Goal: Task Accomplishment & Management: Manage account settings

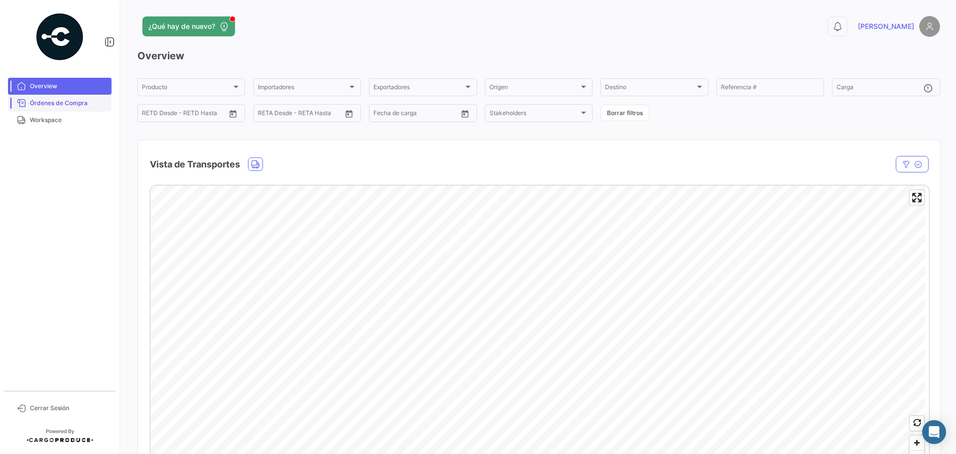
click at [55, 102] on span "Órdenes de Compra" at bounding box center [69, 103] width 78 height 9
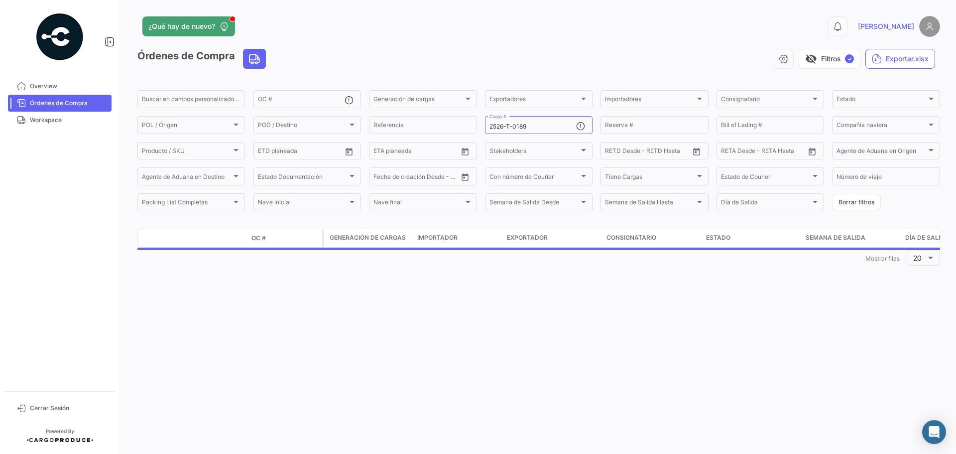
click at [66, 104] on span "Órdenes de Compra" at bounding box center [69, 103] width 78 height 9
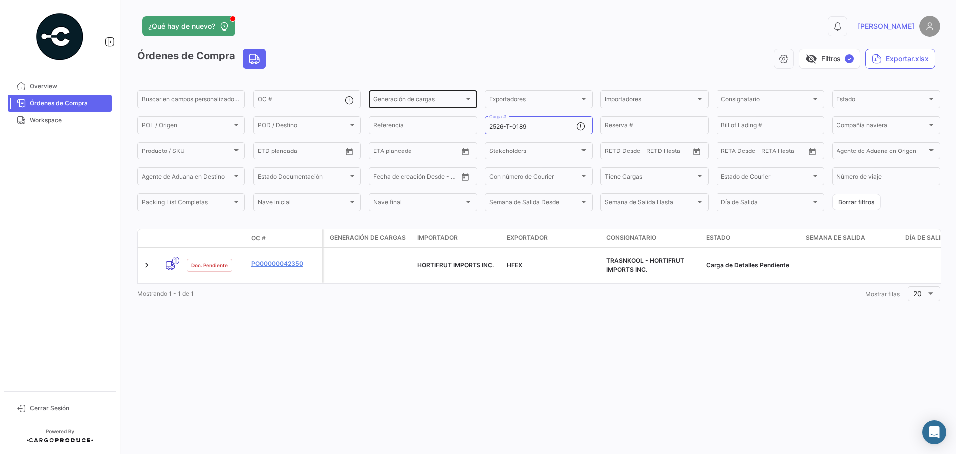
click at [436, 102] on div "Generación de cargas" at bounding box center [419, 100] width 90 height 7
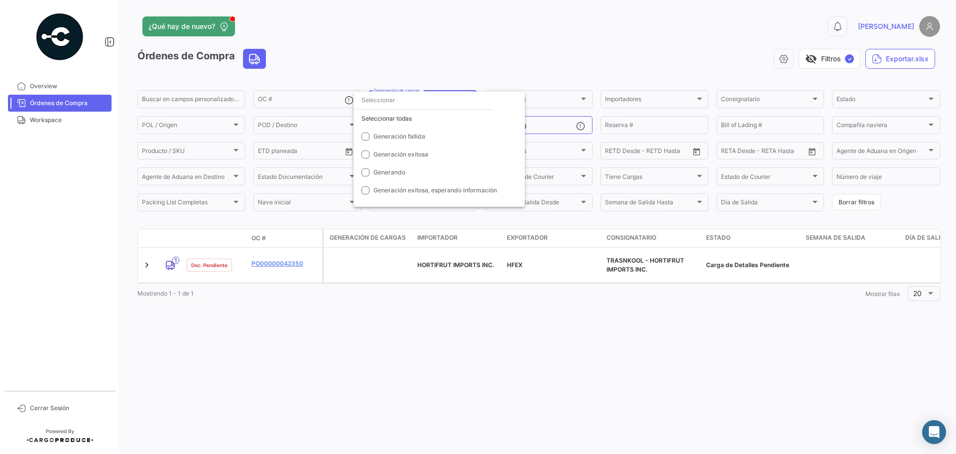
click at [329, 100] on div at bounding box center [478, 227] width 956 height 454
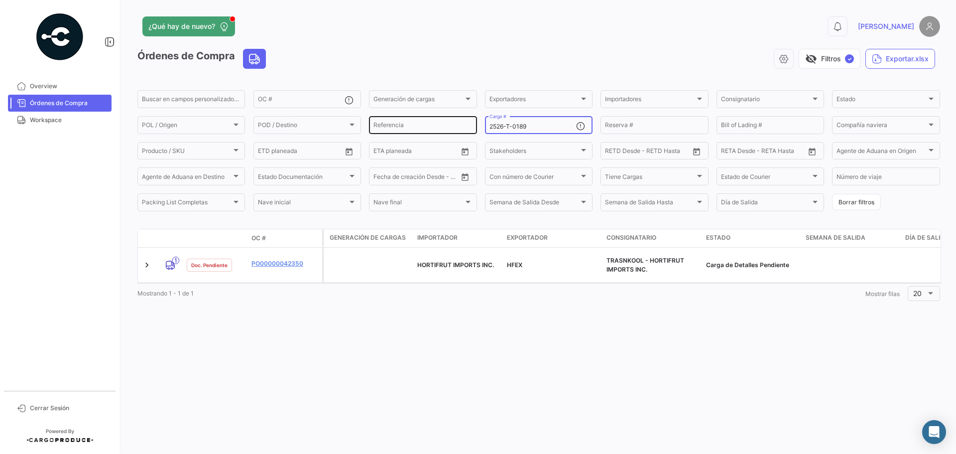
drag, startPoint x: 535, startPoint y: 127, endPoint x: 414, endPoint y: 115, distance: 122.2
click at [0, 0] on div "Buscar en [PERSON_NAME] personalizados... OC # Generación [PERSON_NAME] Generac…" at bounding box center [0, 0] width 0 height 0
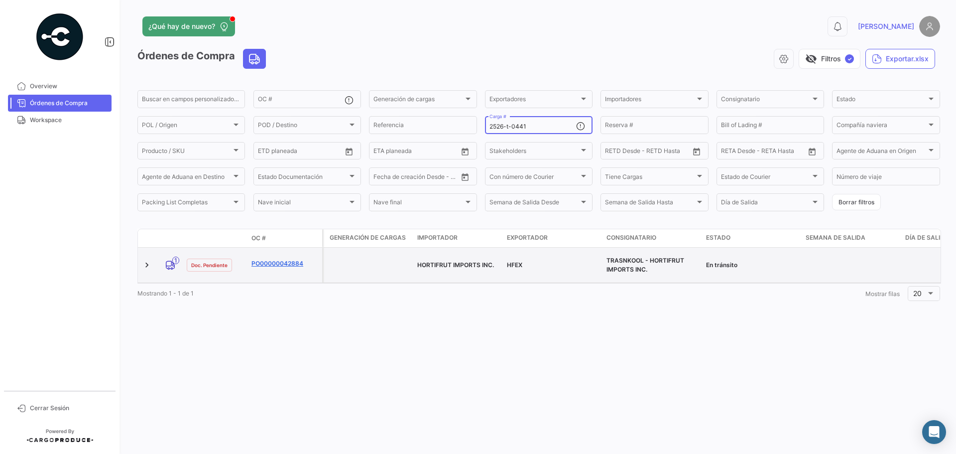
type input "2526-t-0441"
click at [282, 259] on link "PO00000042884" at bounding box center [285, 263] width 67 height 9
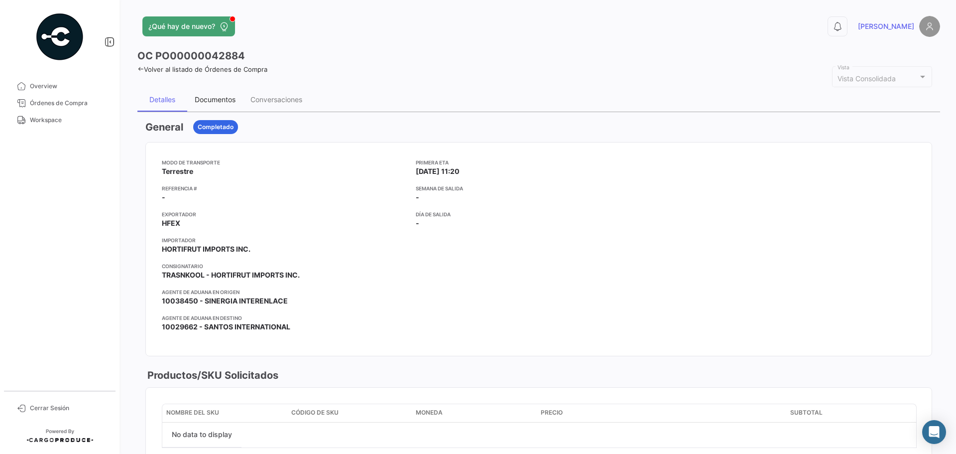
click at [222, 97] on div "Documentos" at bounding box center [215, 99] width 41 height 8
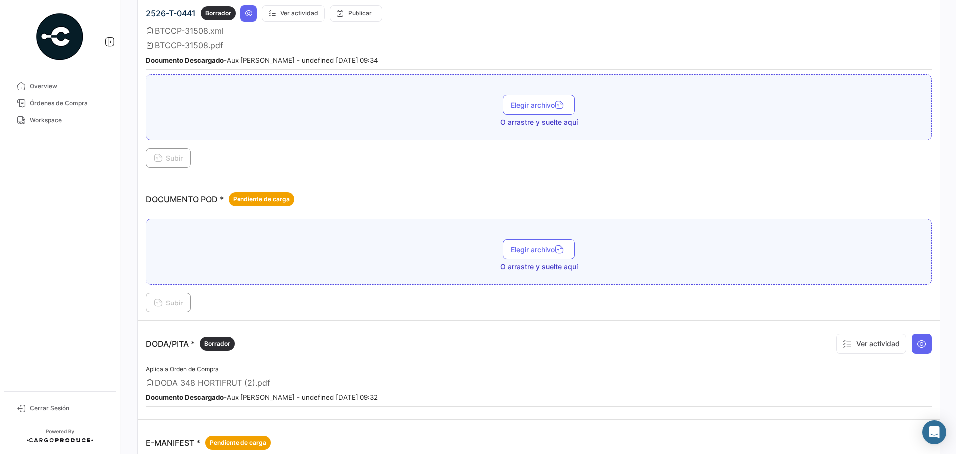
scroll to position [398, 0]
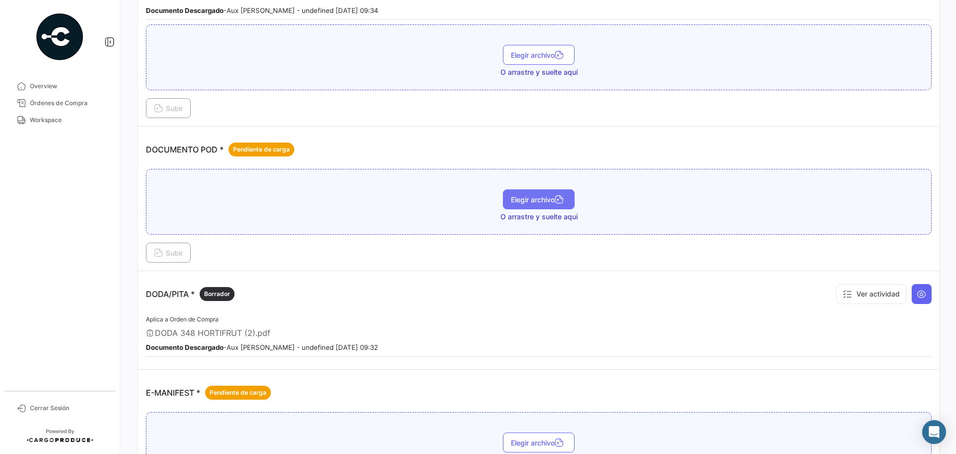
click at [518, 202] on span "Elegir archivo" at bounding box center [539, 199] width 56 height 8
click at [177, 245] on button "Subir" at bounding box center [168, 253] width 45 height 20
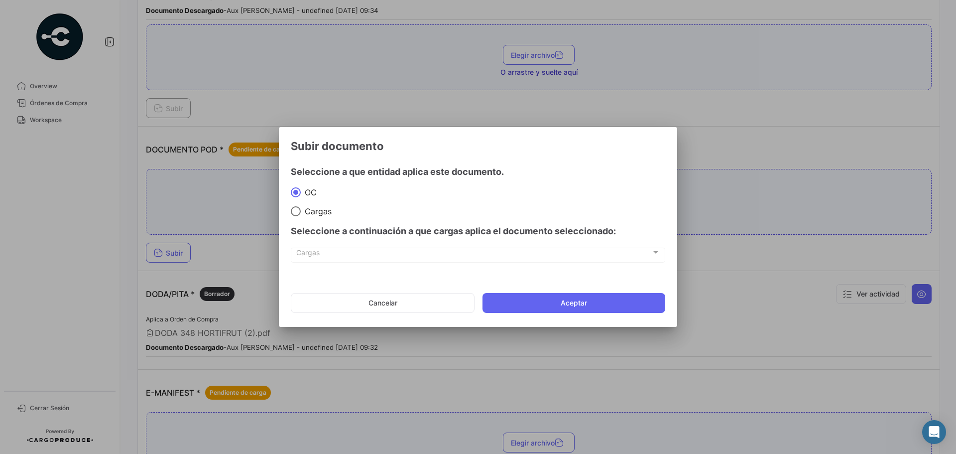
click at [314, 249] on div "Cargas Cargas" at bounding box center [478, 254] width 364 height 17
click at [301, 212] on span "Cargas" at bounding box center [316, 211] width 31 height 10
click at [301, 212] on input "Cargas" at bounding box center [296, 211] width 10 height 10
radio input "true"
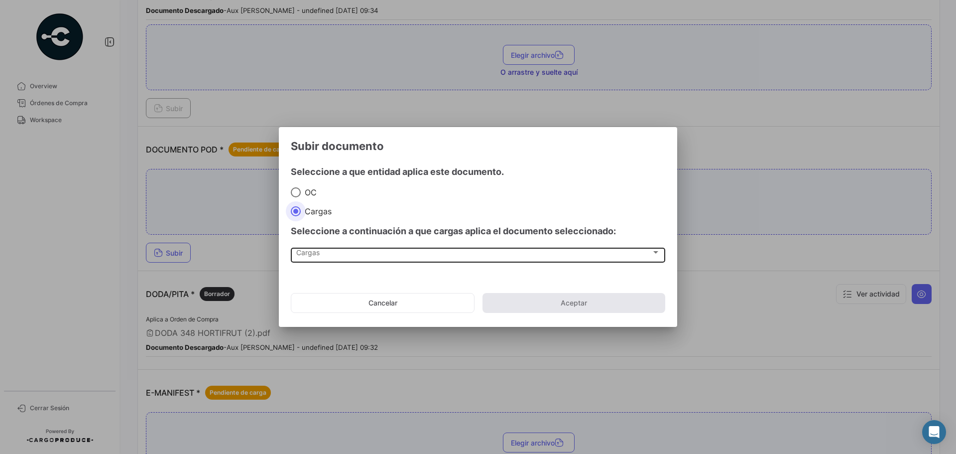
click at [319, 250] on span "Cargas" at bounding box center [473, 254] width 355 height 8
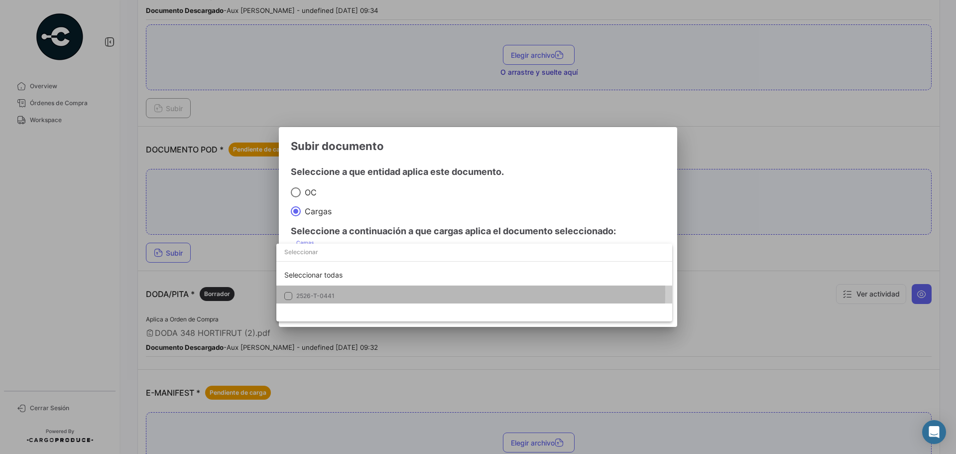
drag, startPoint x: 321, startPoint y: 293, endPoint x: 365, endPoint y: 293, distance: 43.8
click at [320, 293] on span "2526-T-0441" at bounding box center [315, 295] width 38 height 7
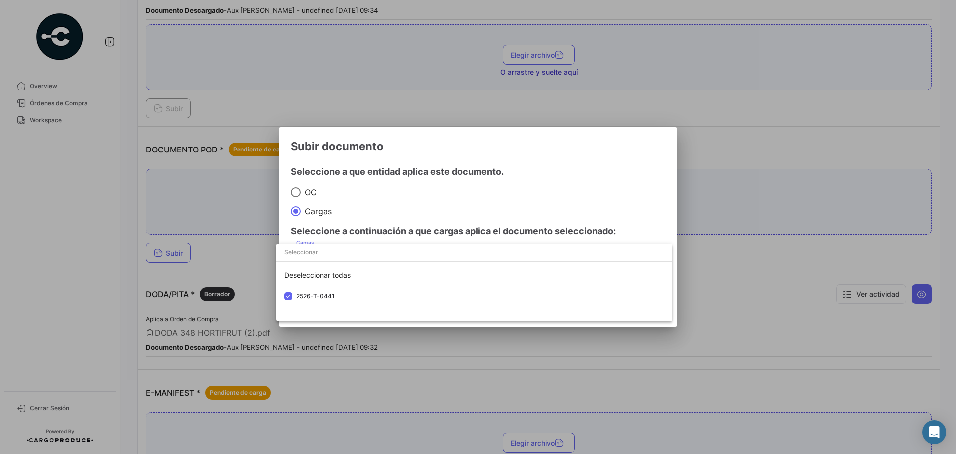
click at [564, 196] on div at bounding box center [478, 227] width 956 height 454
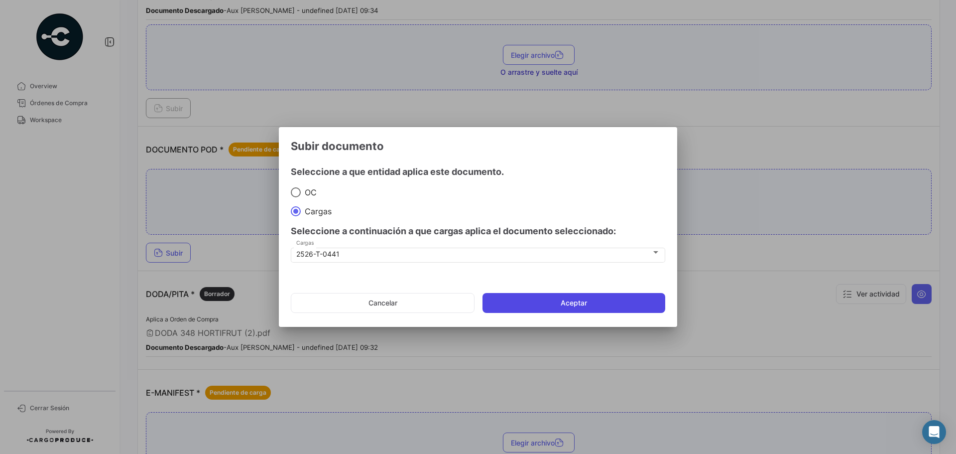
click at [569, 301] on button "Aceptar" at bounding box center [574, 303] width 183 height 20
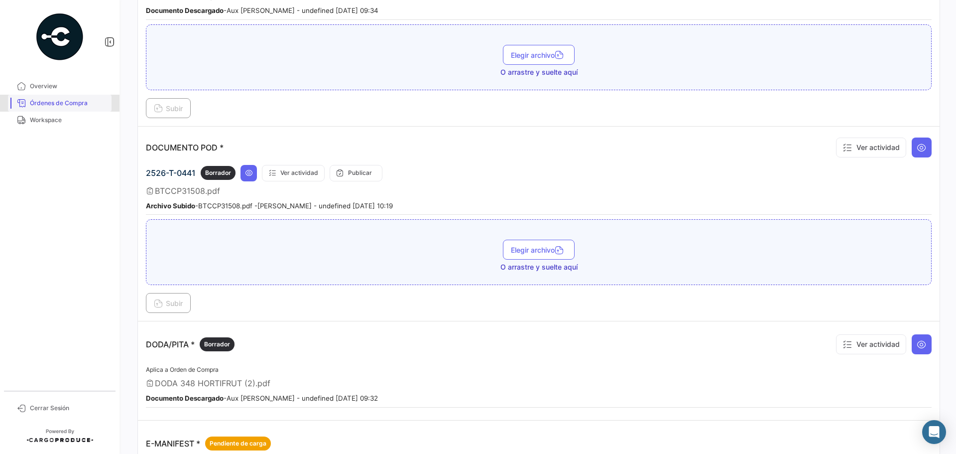
click at [66, 98] on link "Órdenes de Compra" at bounding box center [60, 103] width 104 height 17
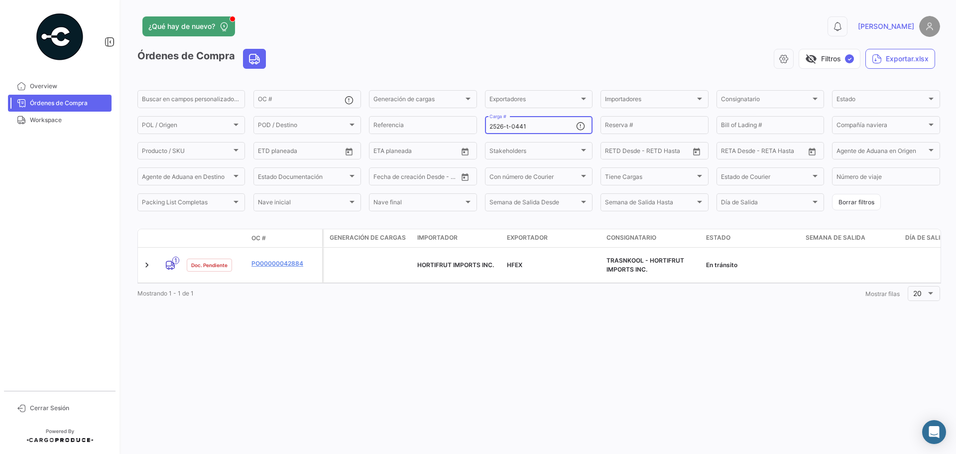
click at [531, 127] on input "2526-t-0441" at bounding box center [533, 126] width 87 height 7
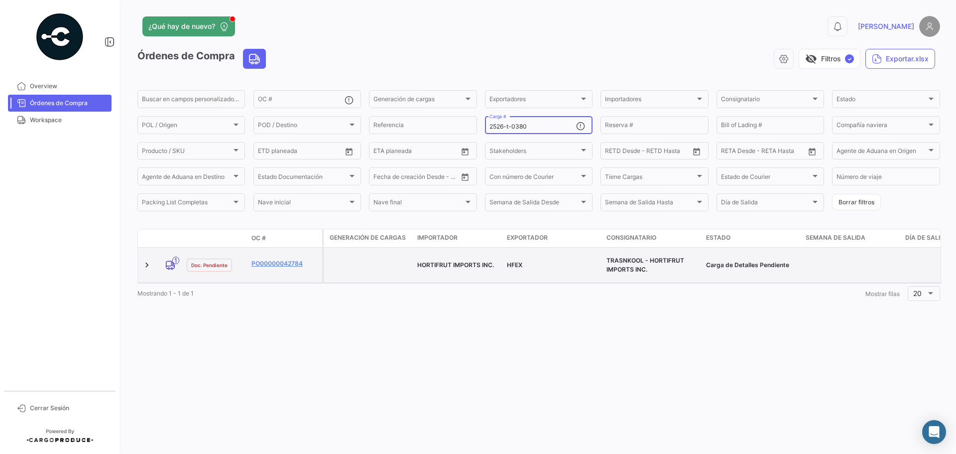
type input "2526-t-0380"
click at [263, 251] on datatable-body-cell "PO00000042784" at bounding box center [285, 265] width 75 height 35
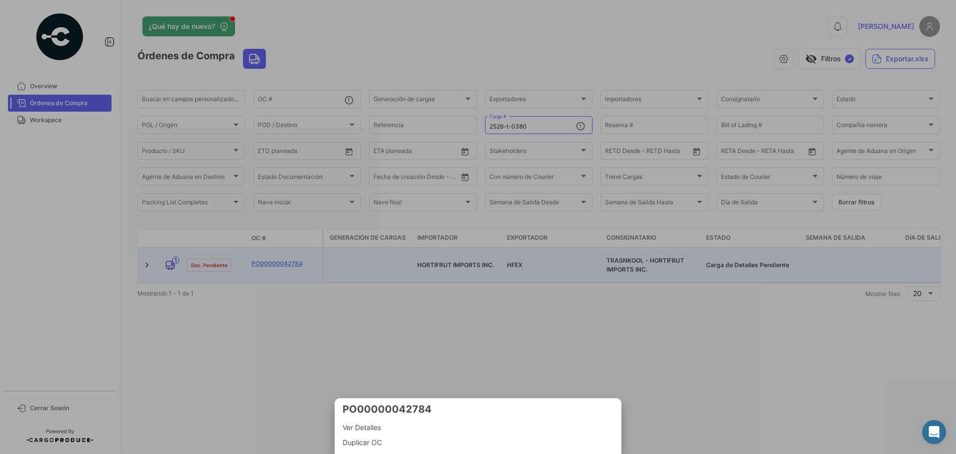
click at [264, 259] on div at bounding box center [478, 227] width 956 height 454
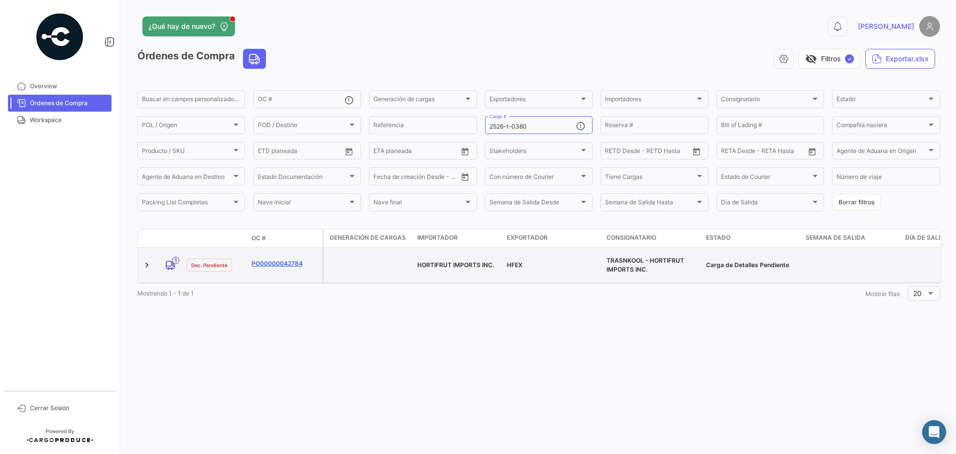
click at [278, 261] on link "PO00000042784" at bounding box center [285, 263] width 67 height 9
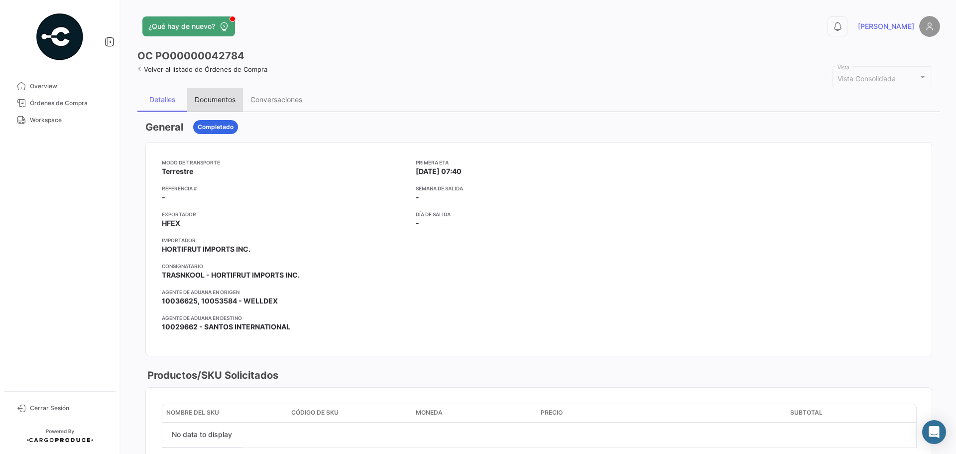
click at [224, 99] on div "Documentos" at bounding box center [215, 99] width 41 height 8
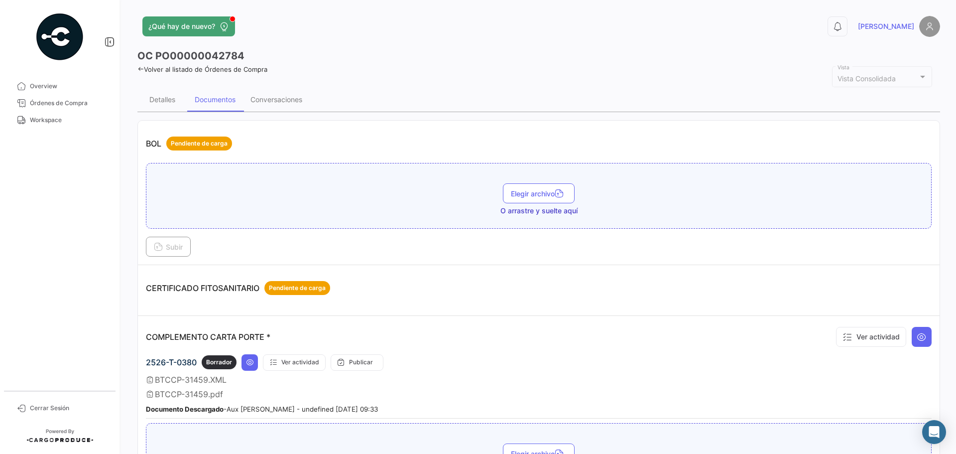
scroll to position [299, 0]
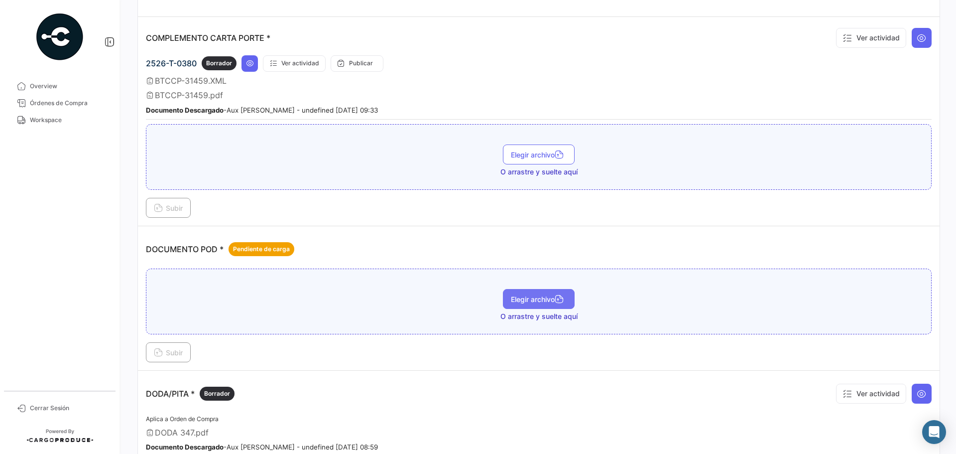
click at [519, 297] on span "Elegir archivo" at bounding box center [539, 299] width 56 height 8
click at [170, 353] on span "Subir" at bounding box center [168, 352] width 29 height 8
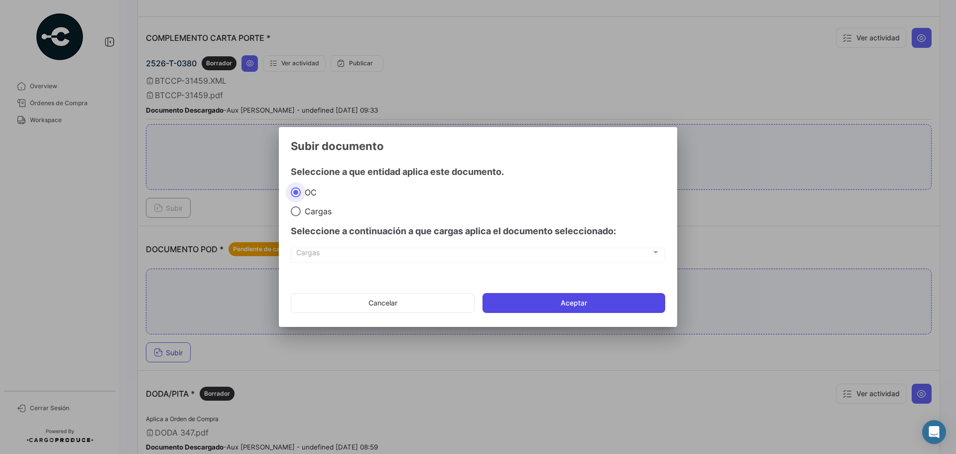
click at [562, 300] on button "Aceptar" at bounding box center [574, 303] width 183 height 20
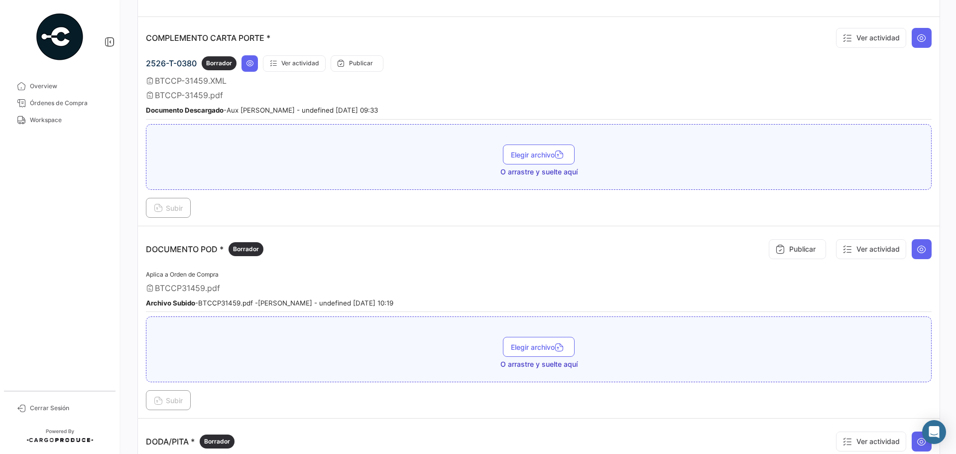
drag, startPoint x: 38, startPoint y: 106, endPoint x: 133, endPoint y: 96, distance: 95.1
click at [38, 106] on span "Órdenes de Compra" at bounding box center [69, 103] width 78 height 9
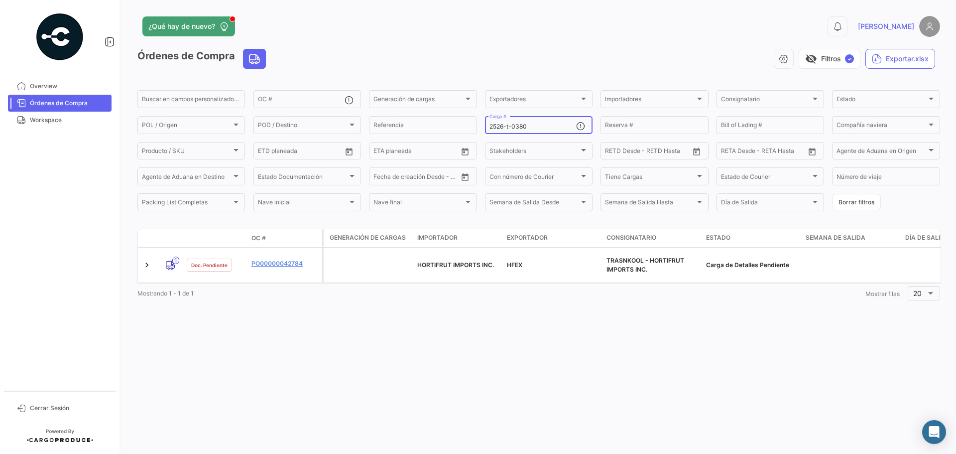
click at [545, 123] on input "2526-t-0380" at bounding box center [533, 126] width 87 height 7
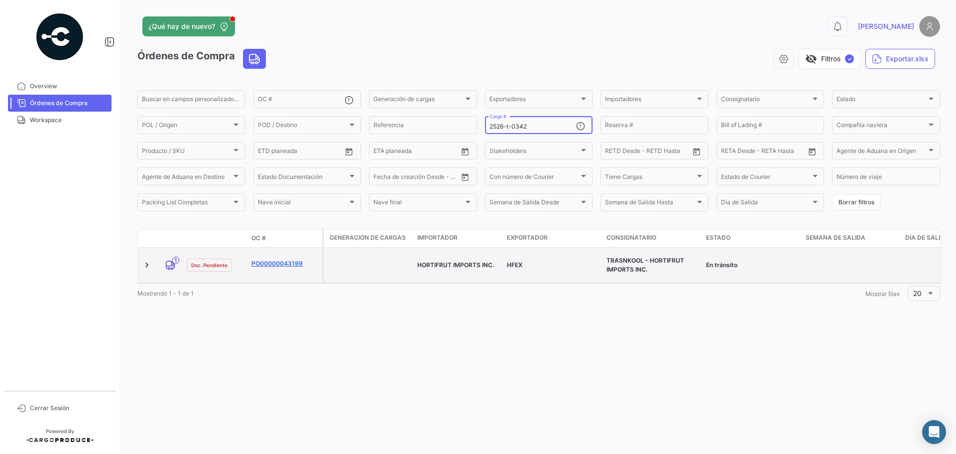
type input "2526-t-0342"
click at [281, 260] on link "PO00000043199" at bounding box center [285, 263] width 67 height 9
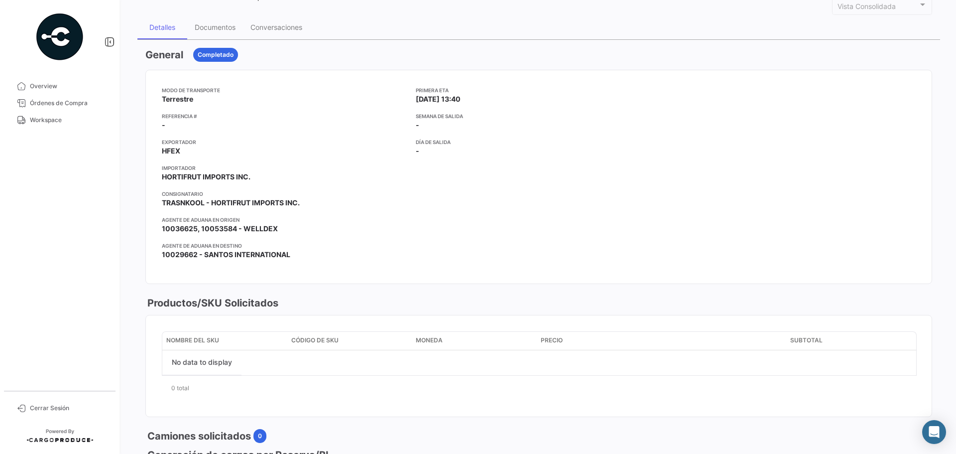
scroll to position [50, 0]
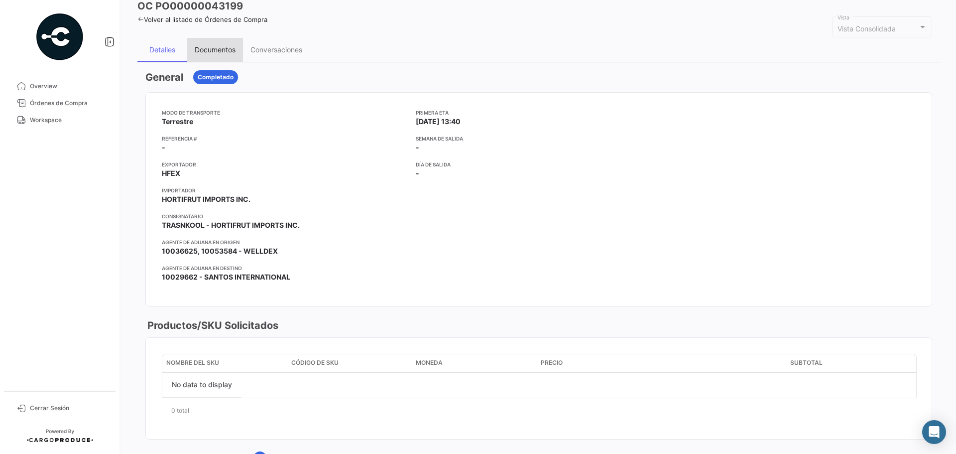
click at [220, 49] on div "Documentos" at bounding box center [215, 49] width 41 height 8
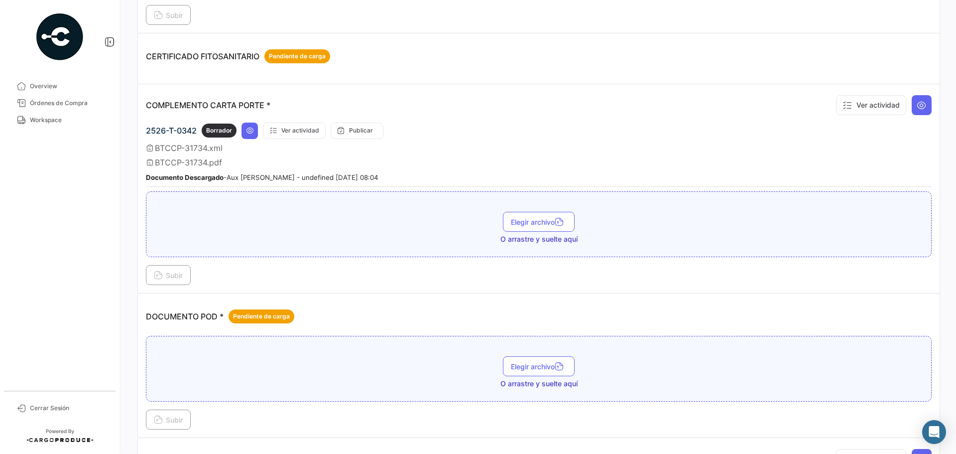
scroll to position [299, 0]
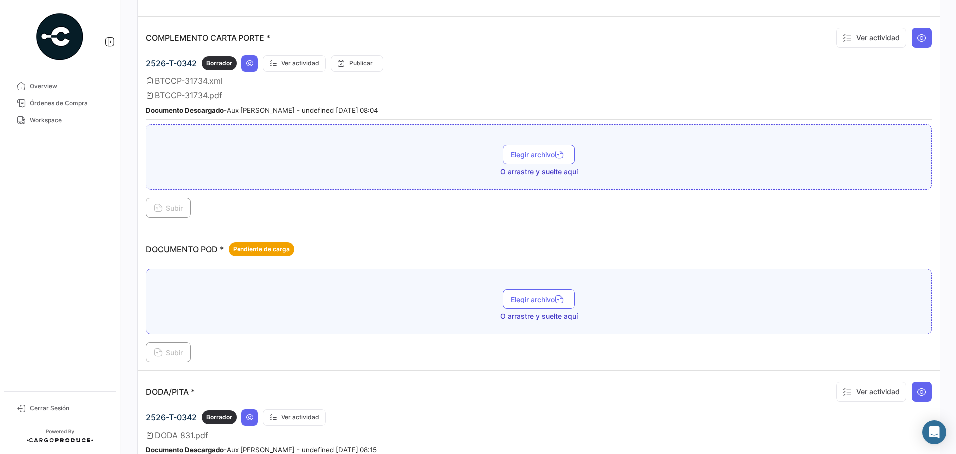
click at [546, 288] on div "Elegir archivo O arrastre y suelte aquí" at bounding box center [539, 301] width 786 height 66
click at [526, 300] on span "Elegir archivo" at bounding box center [539, 299] width 56 height 8
click at [178, 349] on span "Subir" at bounding box center [168, 352] width 29 height 8
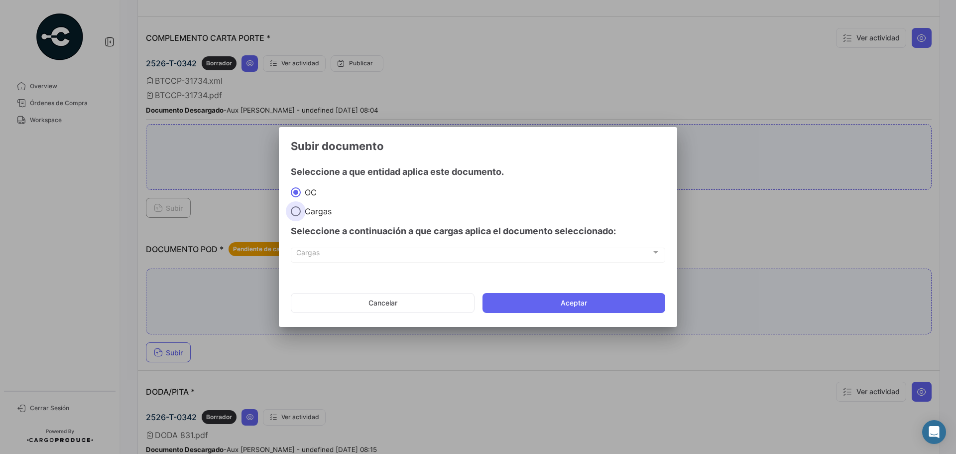
click at [312, 213] on span "Cargas" at bounding box center [316, 211] width 31 height 10
click at [301, 213] on input "Cargas" at bounding box center [296, 211] width 10 height 10
radio input "true"
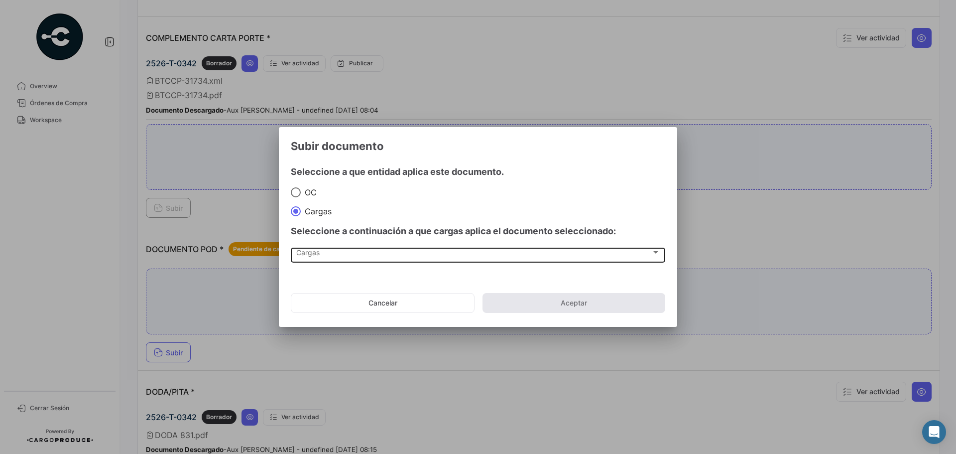
click at [310, 261] on div "Cargas Cargas" at bounding box center [478, 254] width 364 height 17
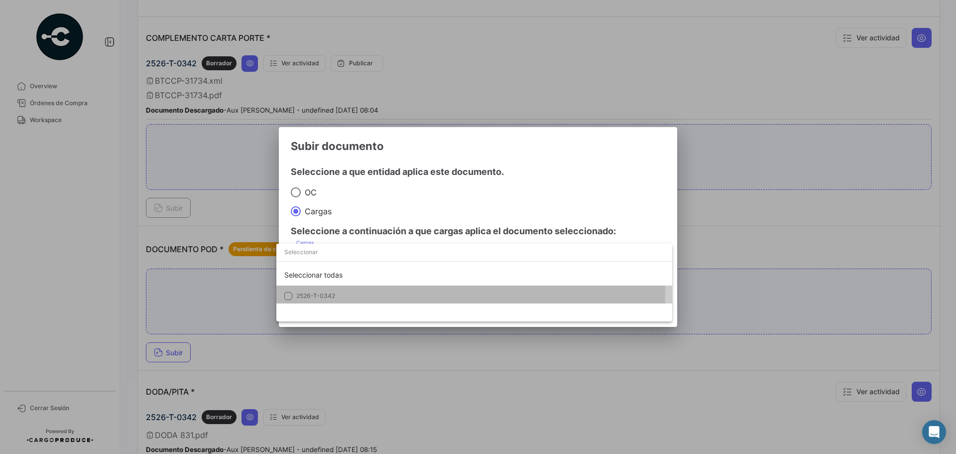
click at [323, 292] on span "2526-T-0342" at bounding box center [315, 295] width 39 height 7
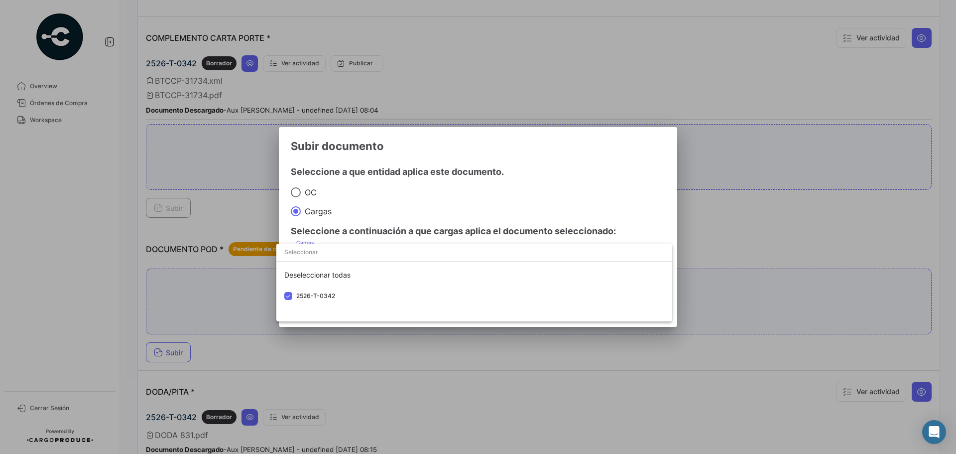
click at [590, 187] on div at bounding box center [478, 227] width 956 height 454
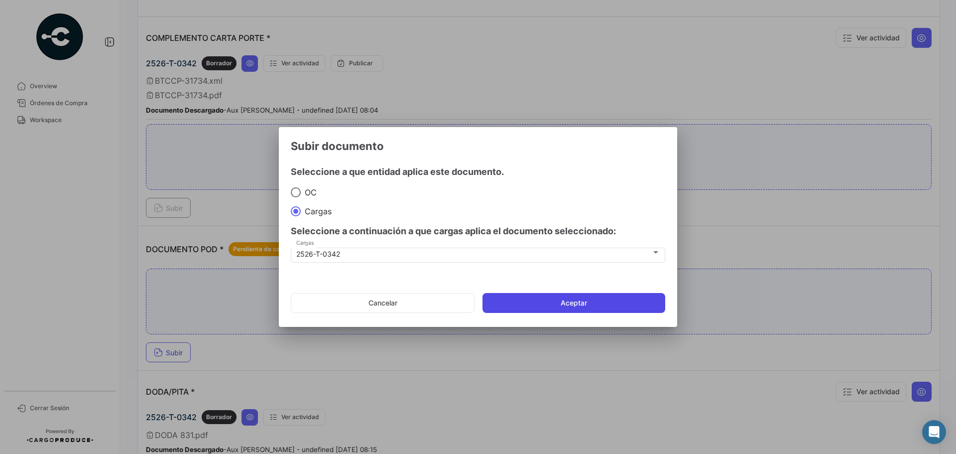
click at [587, 304] on button "Aceptar" at bounding box center [574, 303] width 183 height 20
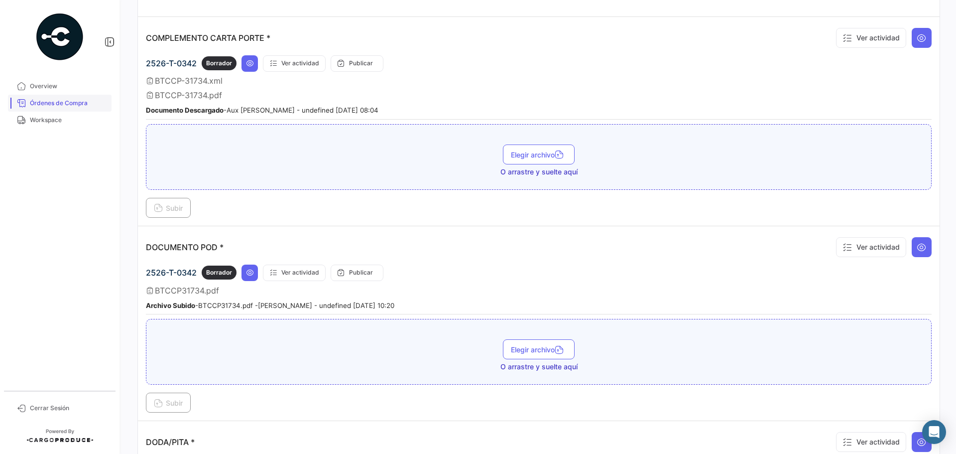
click at [68, 105] on span "Órdenes de Compra" at bounding box center [69, 103] width 78 height 9
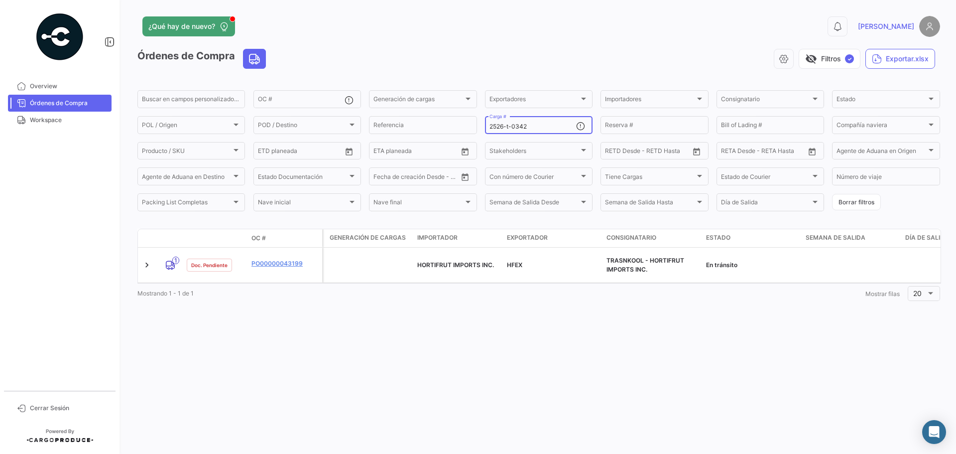
click at [543, 125] on input "2526-t-0342" at bounding box center [533, 126] width 87 height 7
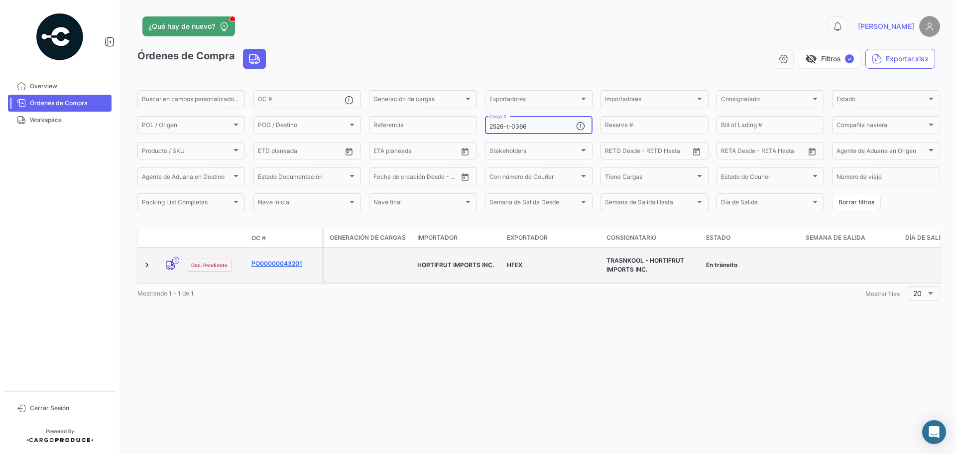
type input "2526-t-0366"
click at [287, 259] on link "PO00000043201" at bounding box center [285, 263] width 67 height 9
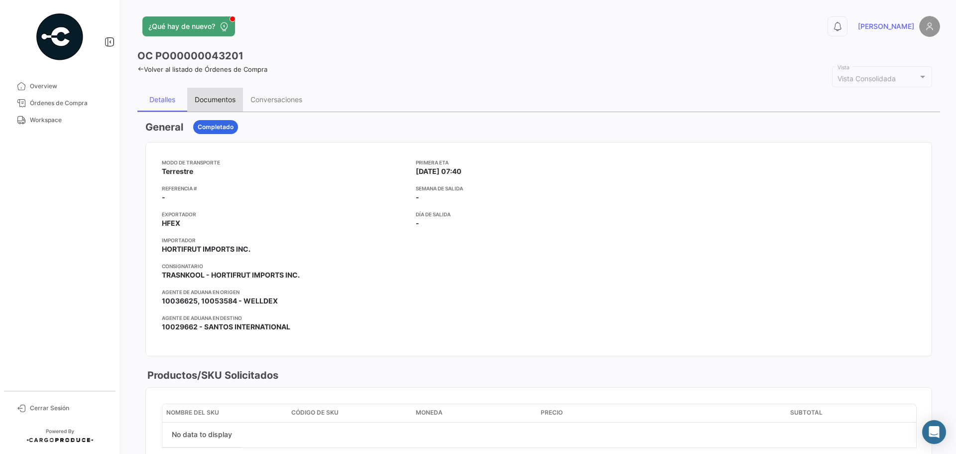
click at [211, 102] on div "Documentos" at bounding box center [215, 99] width 41 height 8
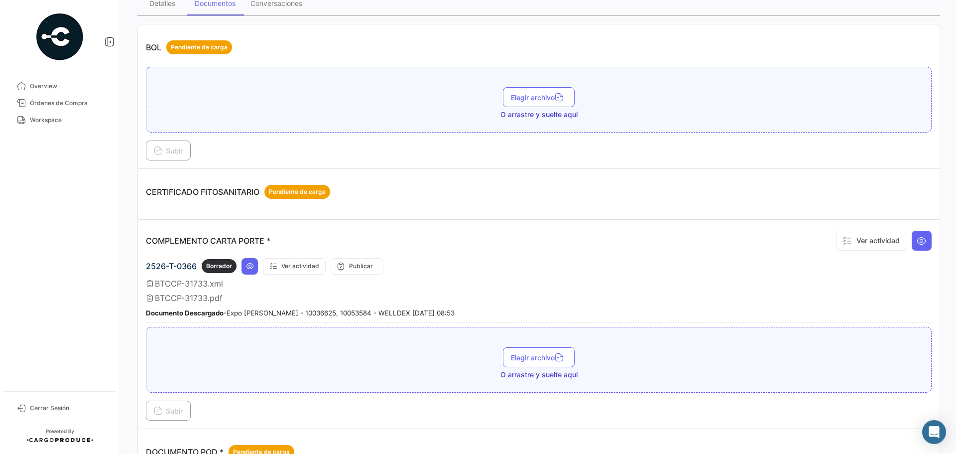
scroll to position [199, 0]
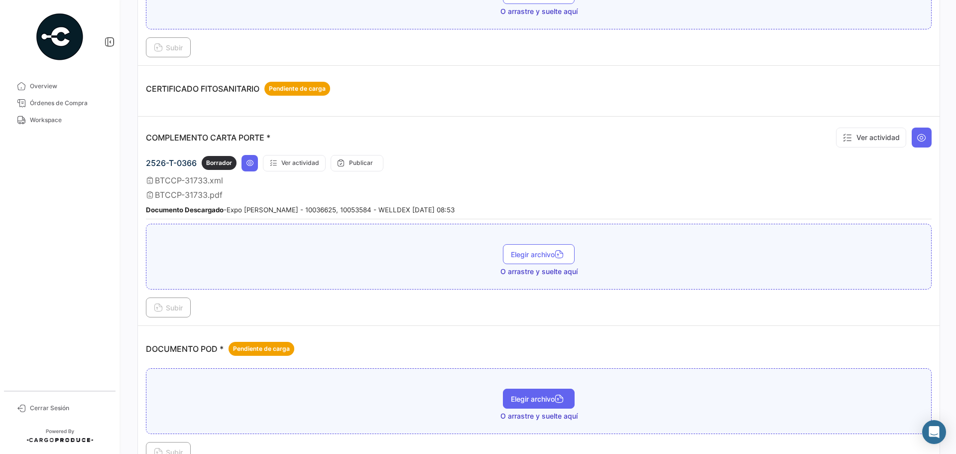
click at [529, 396] on span "Elegir archivo" at bounding box center [539, 398] width 56 height 8
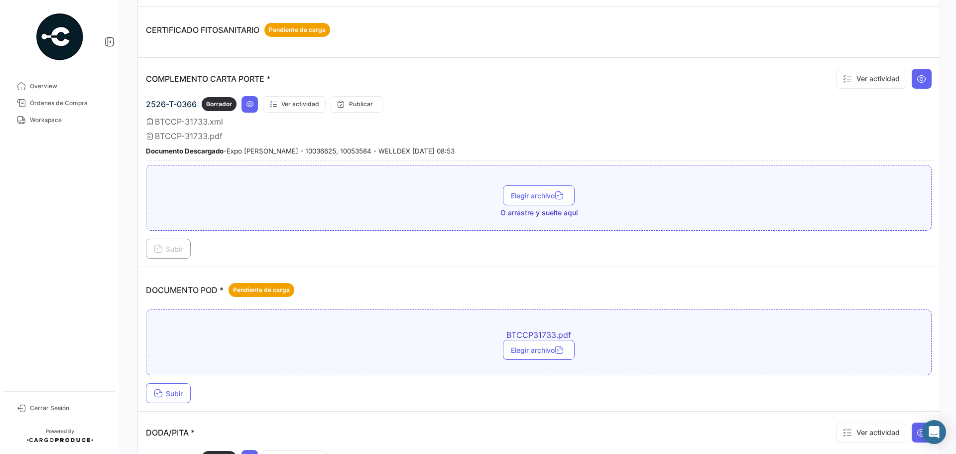
scroll to position [349, 0]
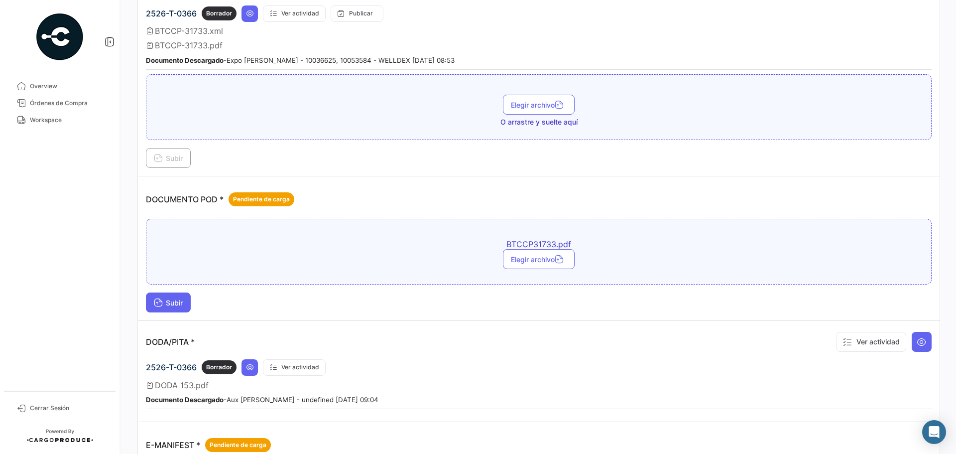
click at [170, 304] on span "Subir" at bounding box center [168, 302] width 29 height 8
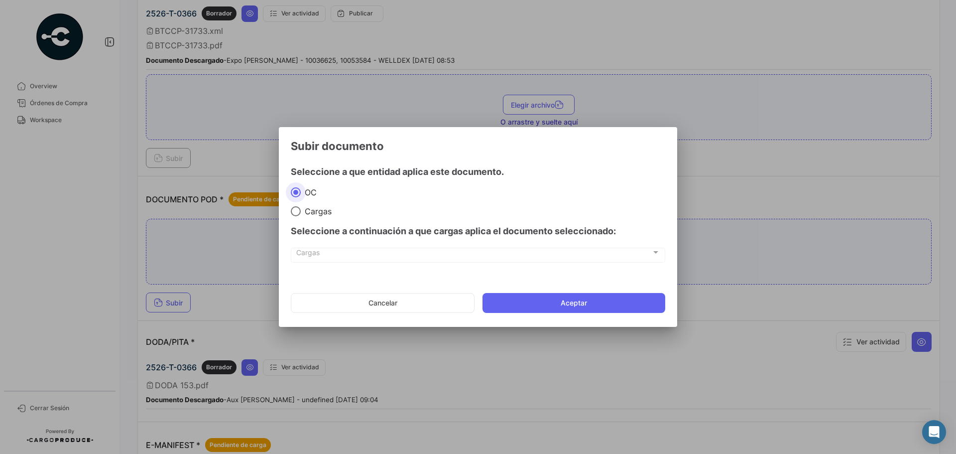
click at [314, 211] on span "Cargas" at bounding box center [316, 211] width 31 height 10
click at [301, 211] on input "Cargas" at bounding box center [296, 211] width 10 height 10
radio input "true"
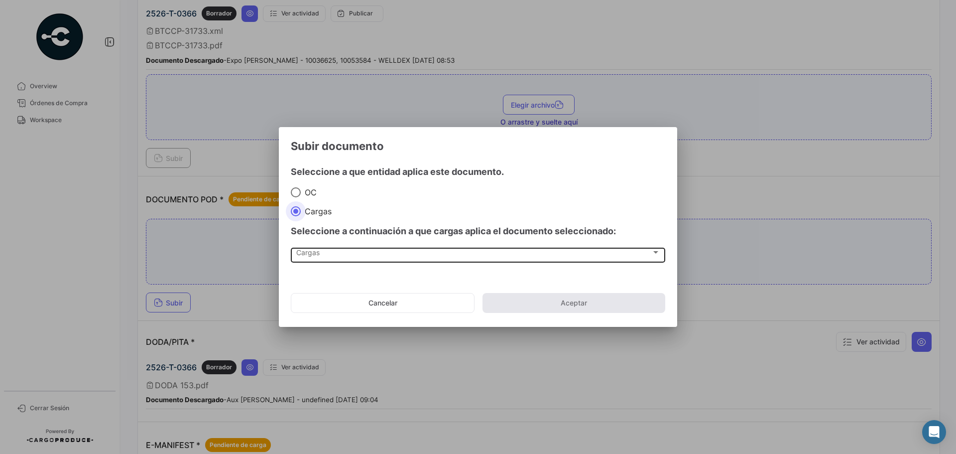
click at [322, 256] on div "Cargas" at bounding box center [473, 254] width 355 height 8
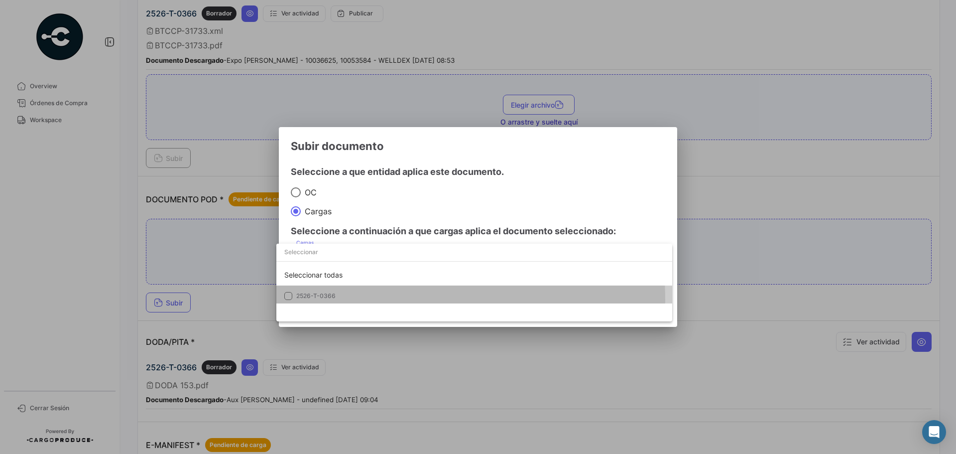
click at [339, 300] on span "2526-T-0366" at bounding box center [365, 295] width 139 height 9
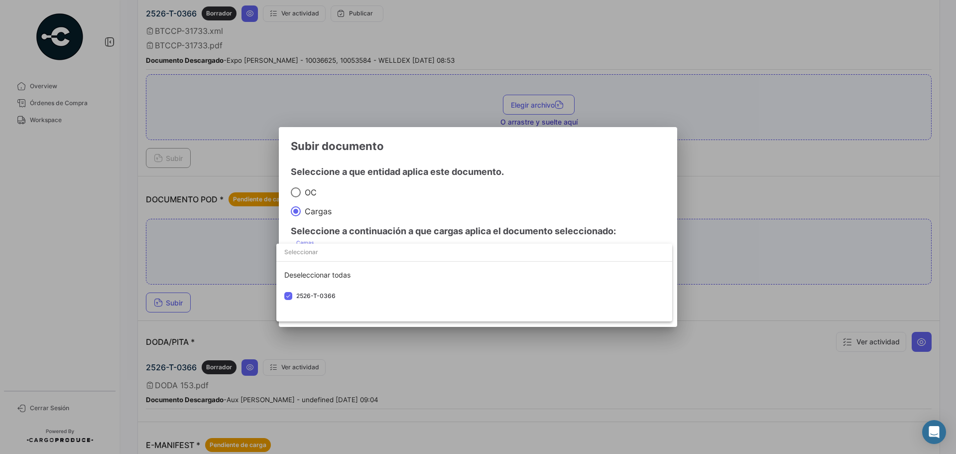
click at [632, 203] on div at bounding box center [478, 227] width 956 height 454
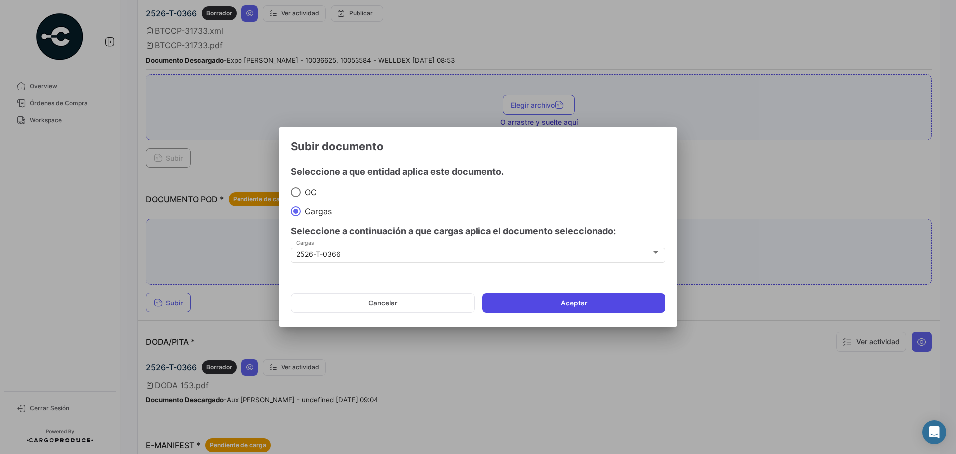
click at [593, 295] on button "Aceptar" at bounding box center [574, 303] width 183 height 20
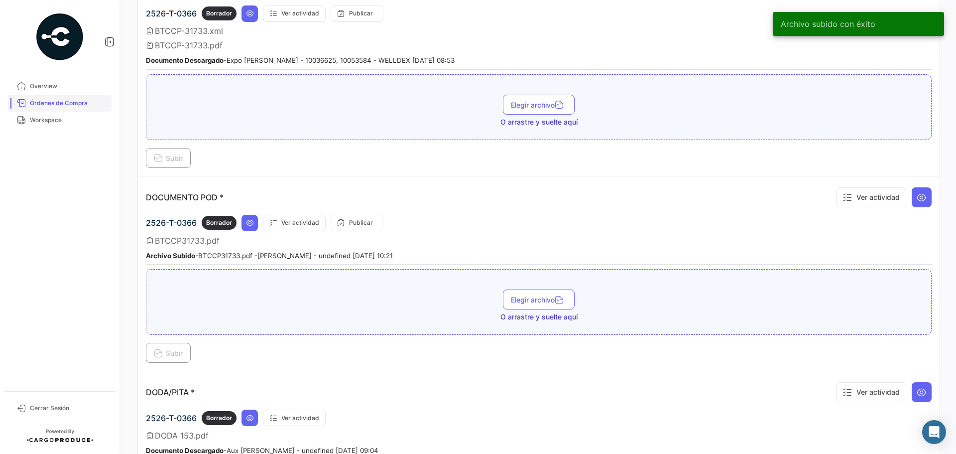
click at [75, 102] on span "Órdenes de Compra" at bounding box center [69, 103] width 78 height 9
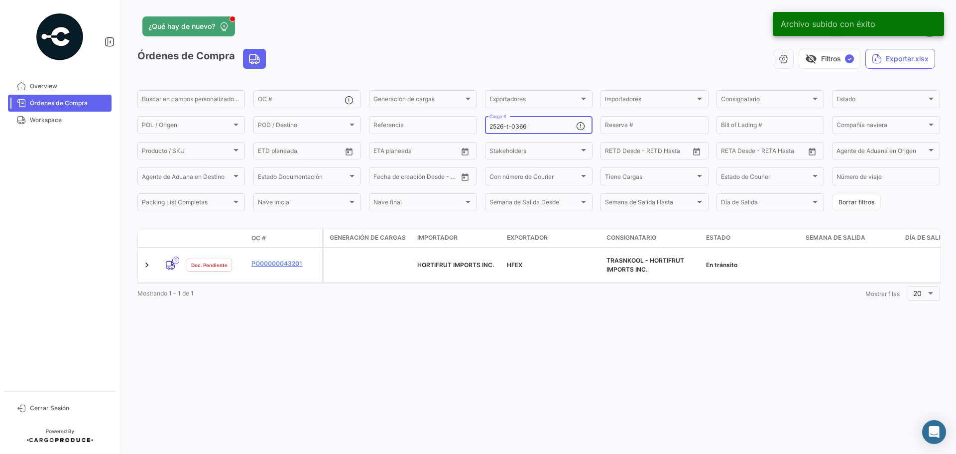
click at [535, 126] on input "2526-t-0366" at bounding box center [533, 126] width 87 height 7
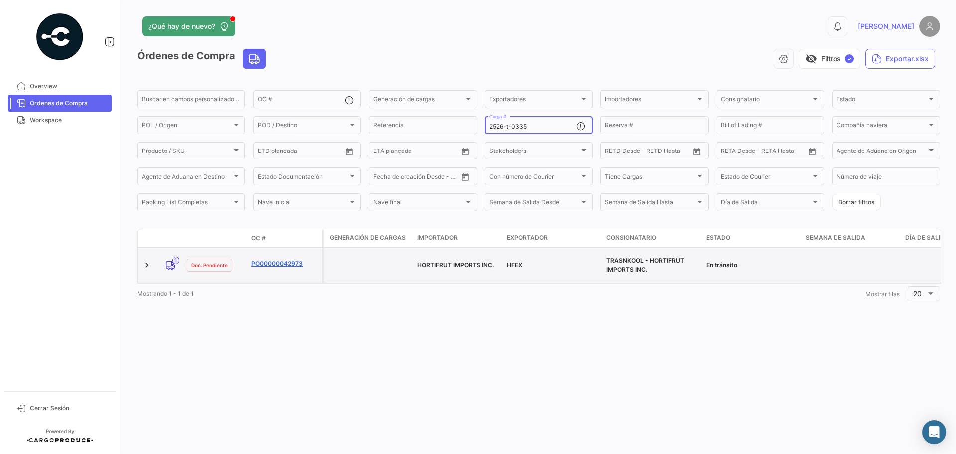
type input "2526-t-0335"
click at [279, 264] on link "PO00000042973" at bounding box center [285, 263] width 67 height 9
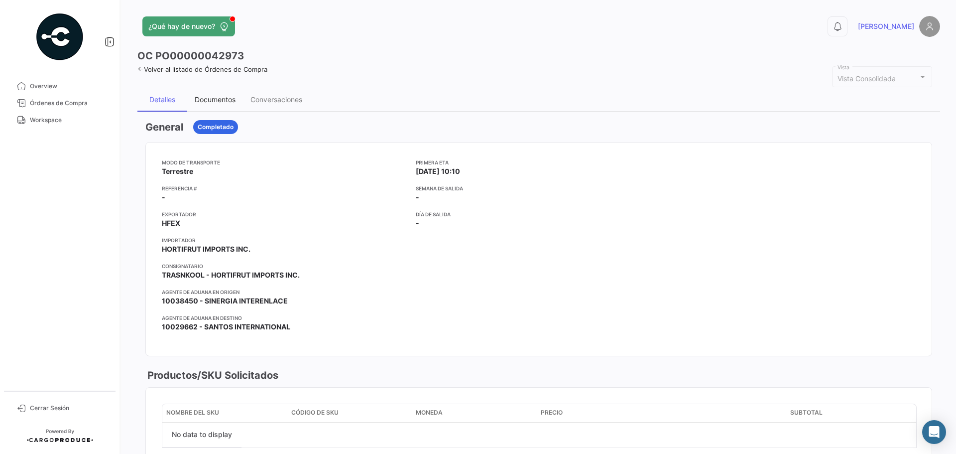
click at [231, 98] on div "Documentos" at bounding box center [215, 99] width 41 height 8
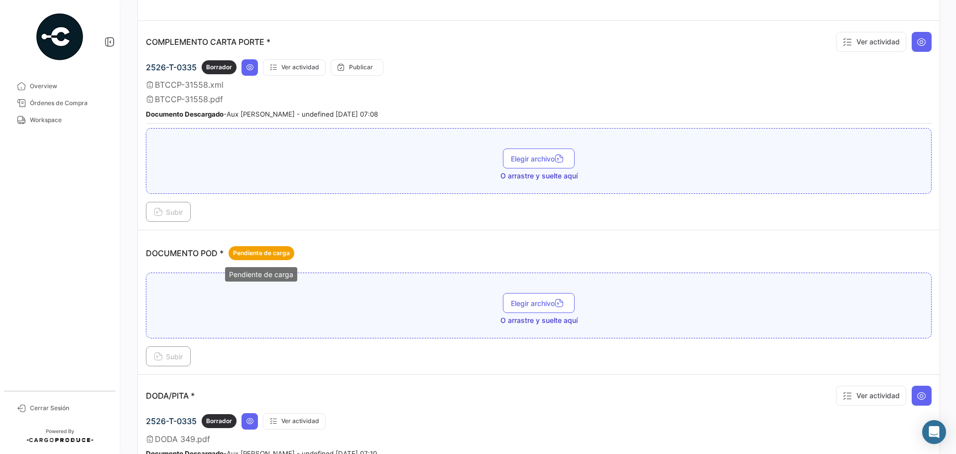
scroll to position [299, 0]
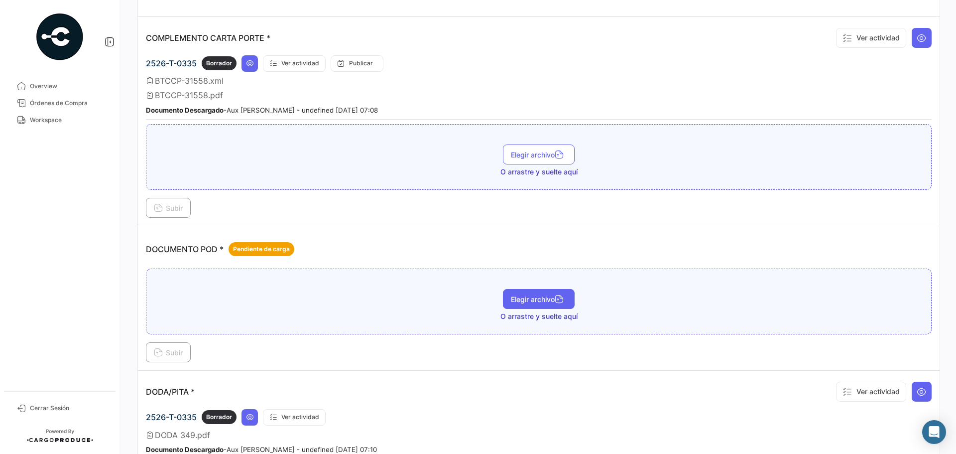
click at [503, 299] on button "Elegir archivo" at bounding box center [539, 299] width 72 height 20
click at [162, 350] on icon at bounding box center [158, 353] width 9 height 9
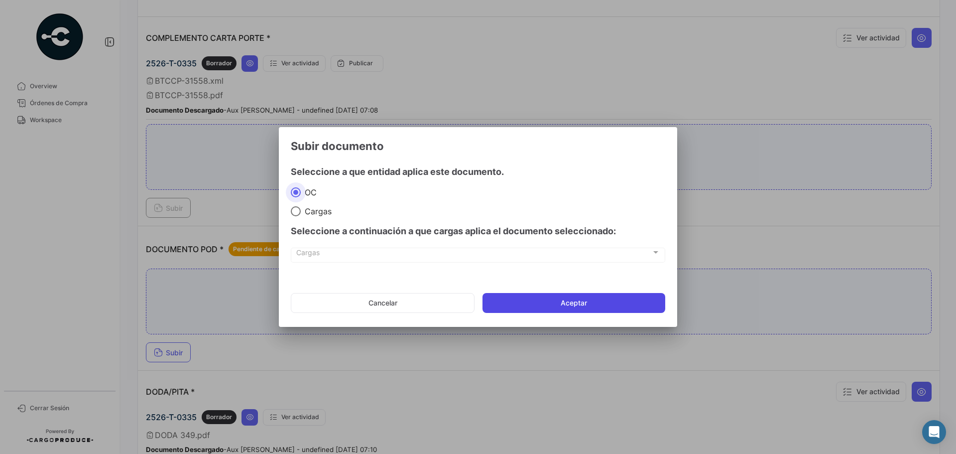
click at [574, 305] on button "Aceptar" at bounding box center [574, 303] width 183 height 20
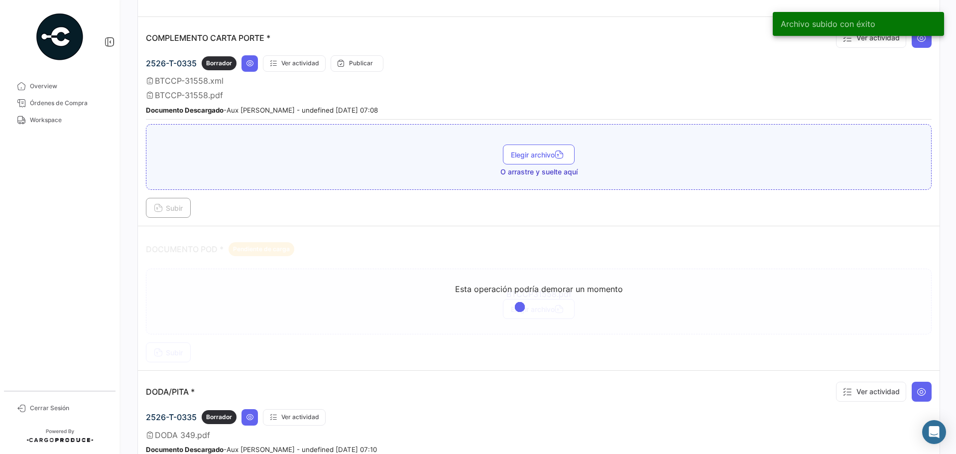
scroll to position [349, 0]
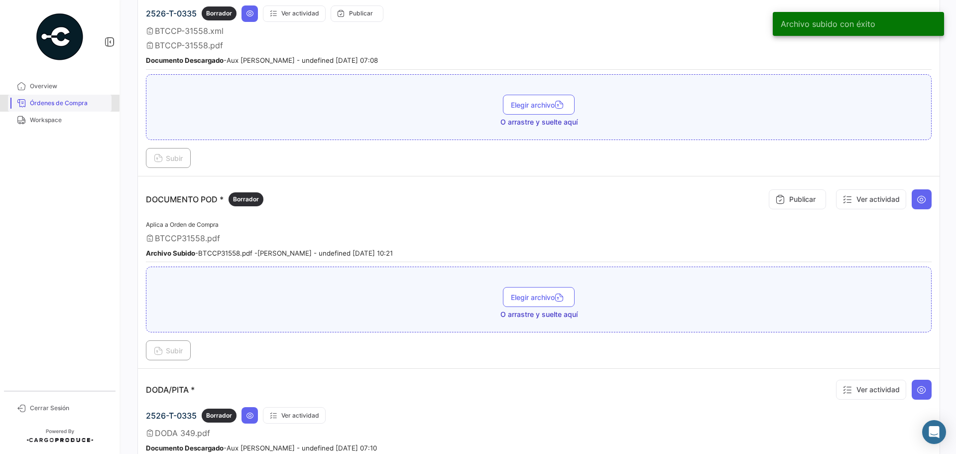
click at [59, 103] on span "Órdenes de Compra" at bounding box center [69, 103] width 78 height 9
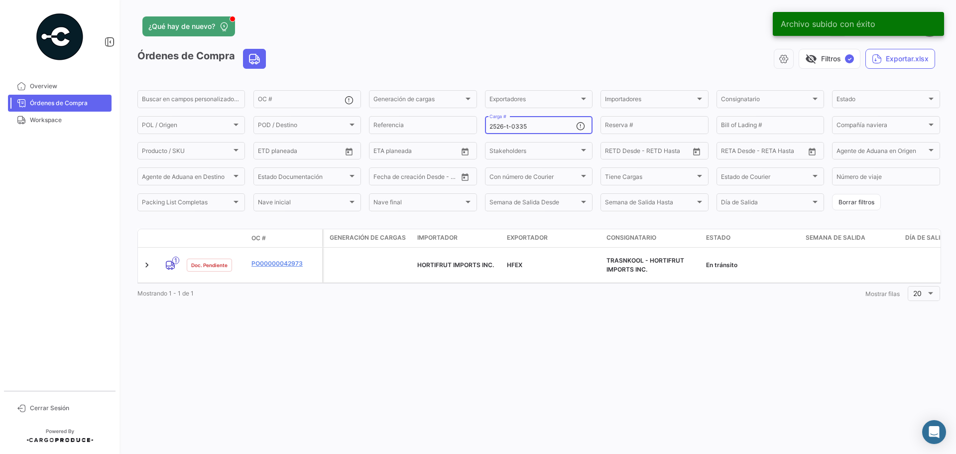
click at [548, 129] on input "2526-t-0335" at bounding box center [533, 126] width 87 height 7
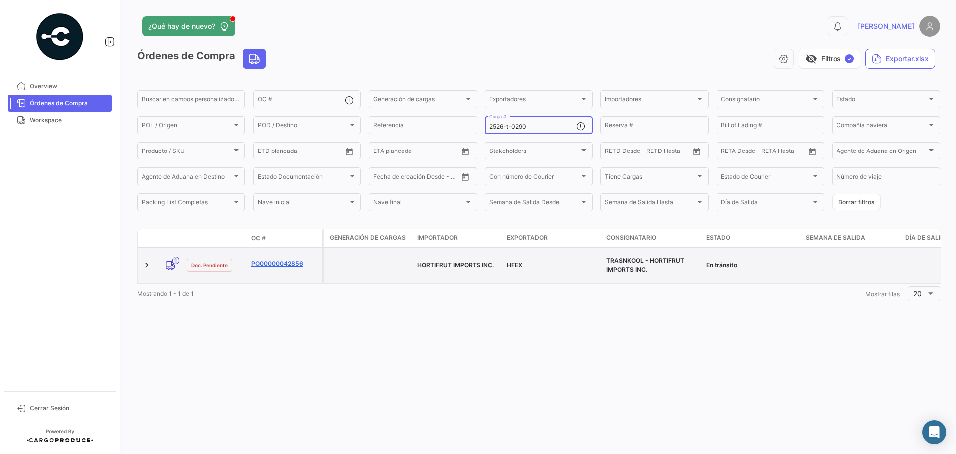
type input "2526-t-0290"
click at [270, 266] on link "PO00000042856" at bounding box center [285, 263] width 67 height 9
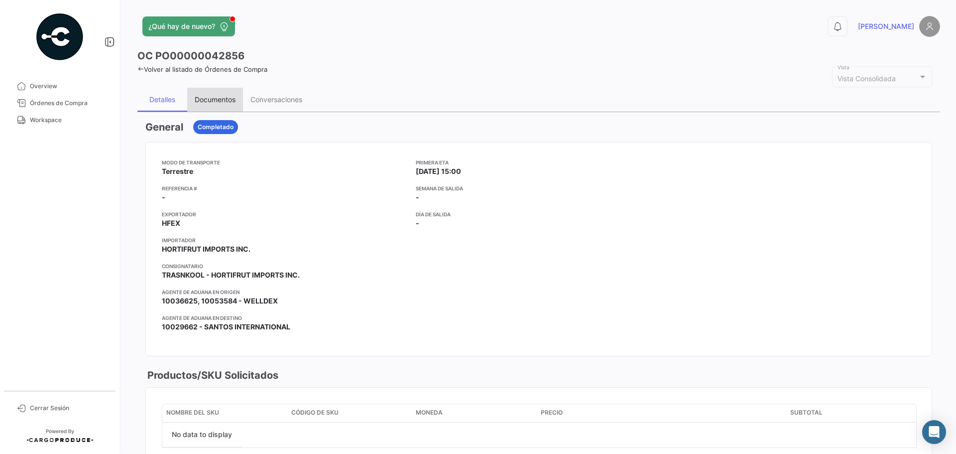
click at [215, 95] on div "Documentos" at bounding box center [215, 100] width 56 height 24
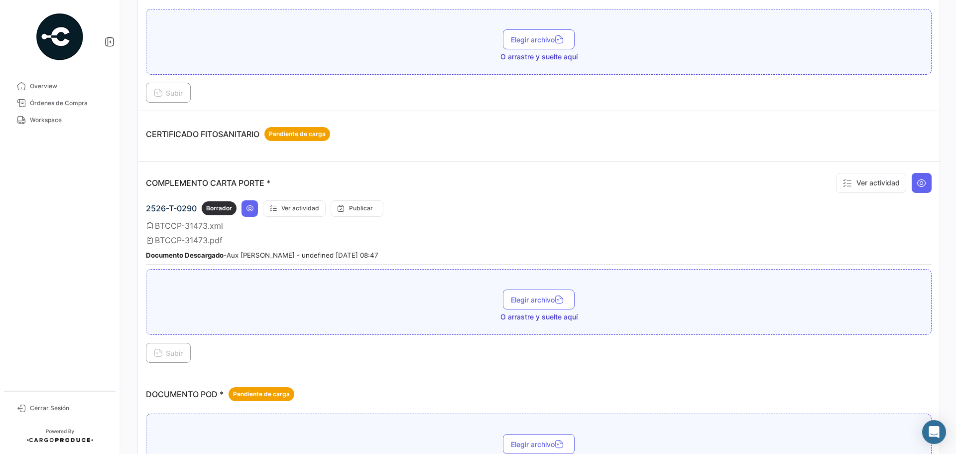
scroll to position [299, 0]
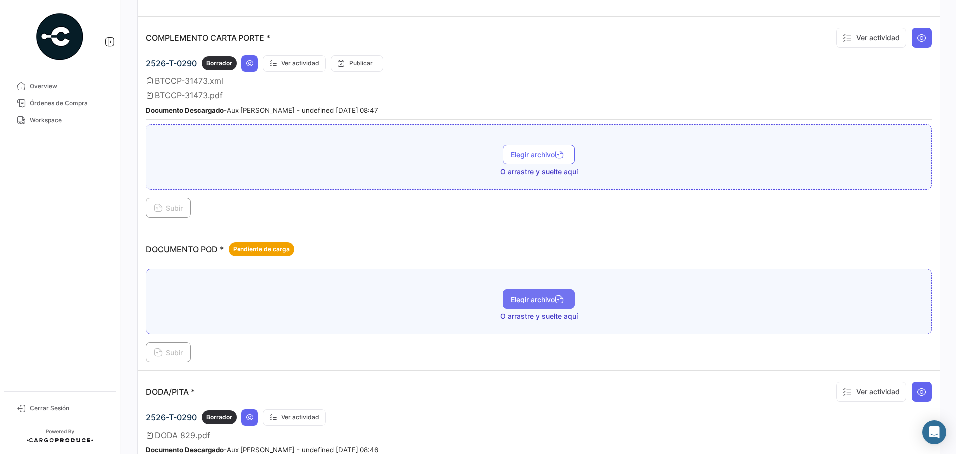
click at [519, 292] on button "Elegir archivo" at bounding box center [539, 299] width 72 height 20
click at [177, 352] on span "Subir" at bounding box center [168, 352] width 29 height 8
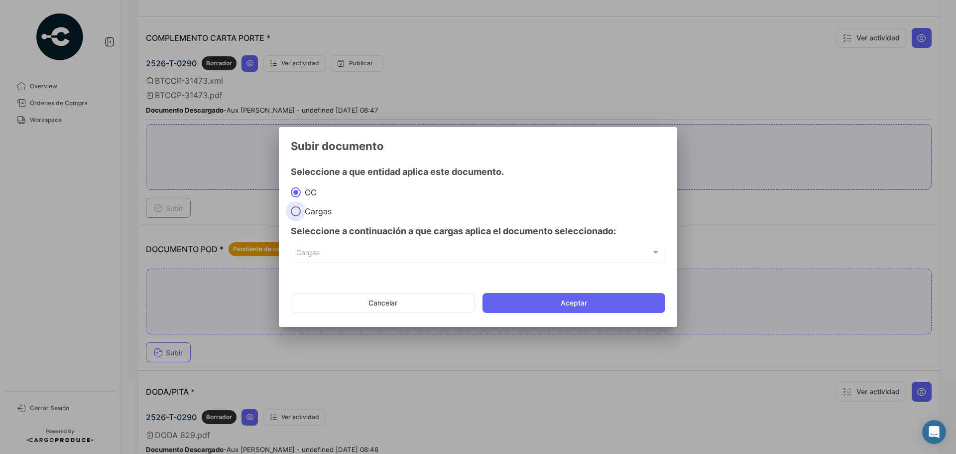
click at [317, 214] on span "Cargas" at bounding box center [316, 211] width 31 height 10
click at [301, 214] on input "Cargas" at bounding box center [296, 211] width 10 height 10
radio input "true"
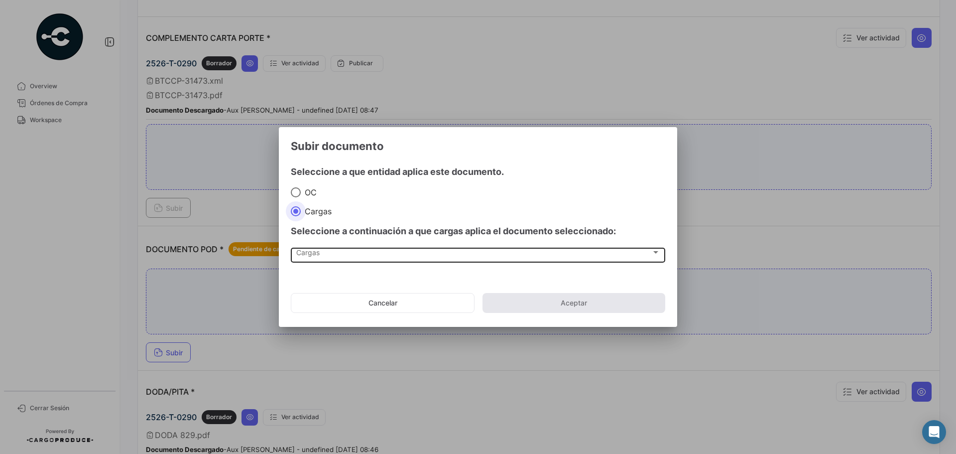
click at [311, 258] on span "Cargas" at bounding box center [473, 254] width 355 height 8
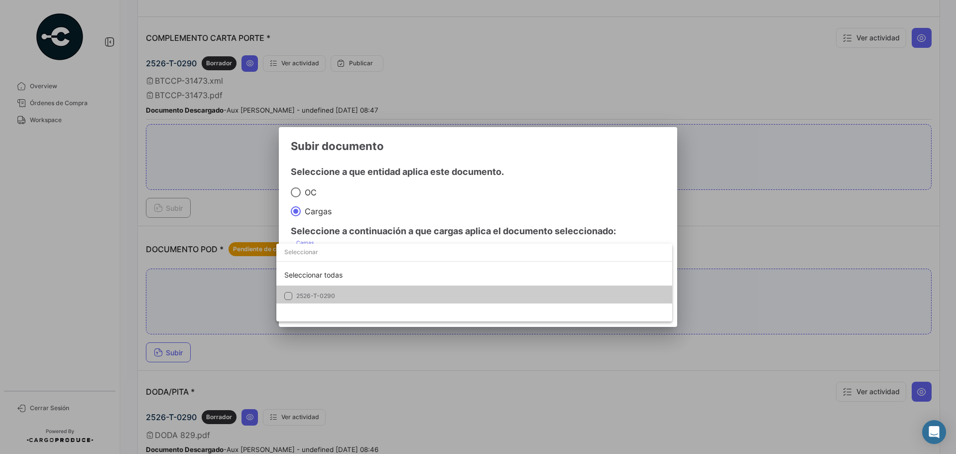
click at [325, 292] on mat-option "2526-T-0290" at bounding box center [474, 295] width 396 height 21
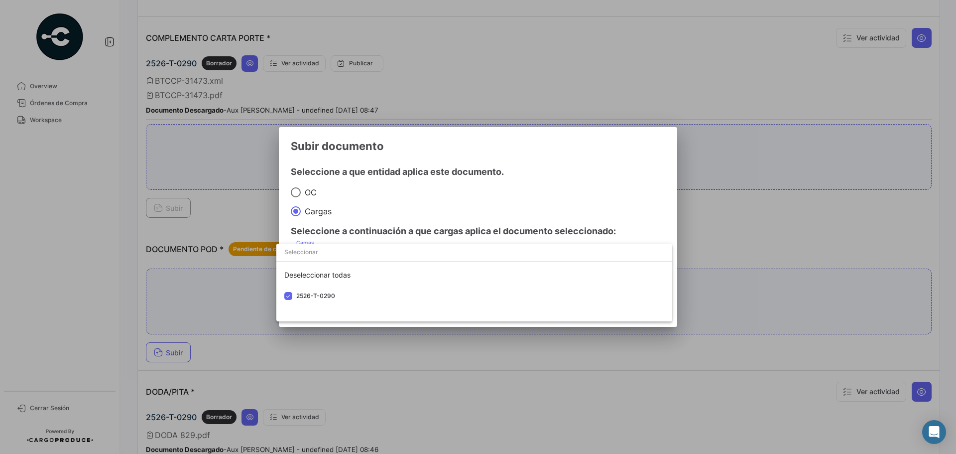
click at [518, 180] on div at bounding box center [478, 227] width 956 height 454
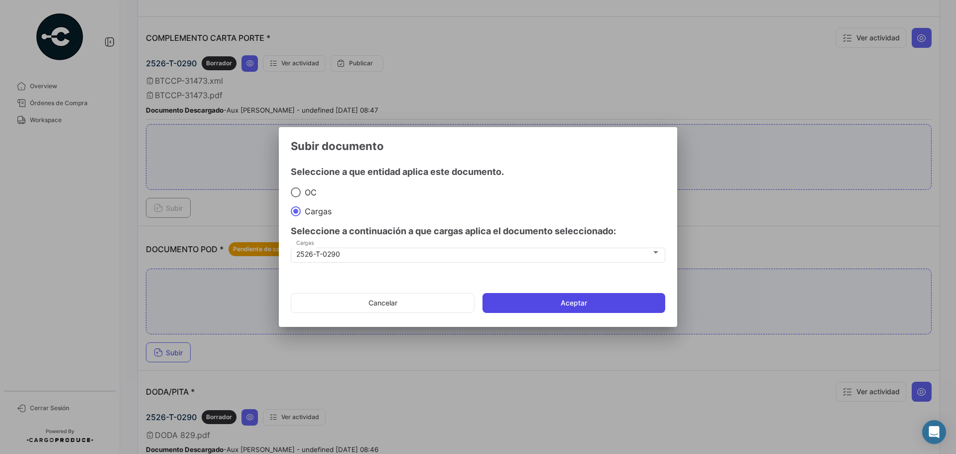
click at [536, 301] on button "Aceptar" at bounding box center [574, 303] width 183 height 20
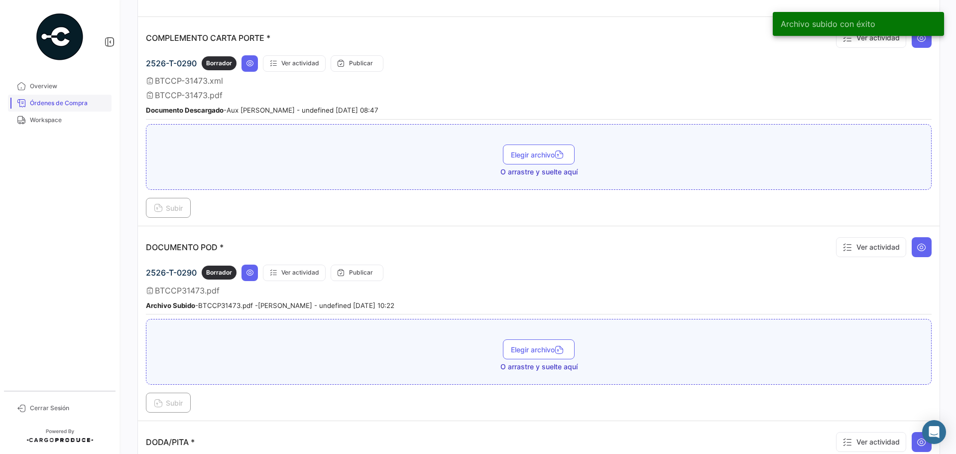
click at [79, 104] on span "Órdenes de Compra" at bounding box center [69, 103] width 78 height 9
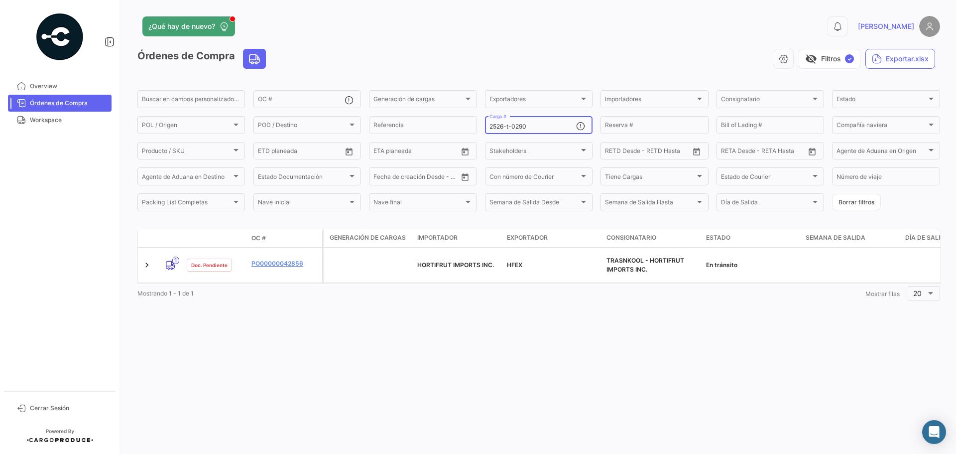
click at [533, 126] on input "2526-t-0290" at bounding box center [533, 126] width 87 height 7
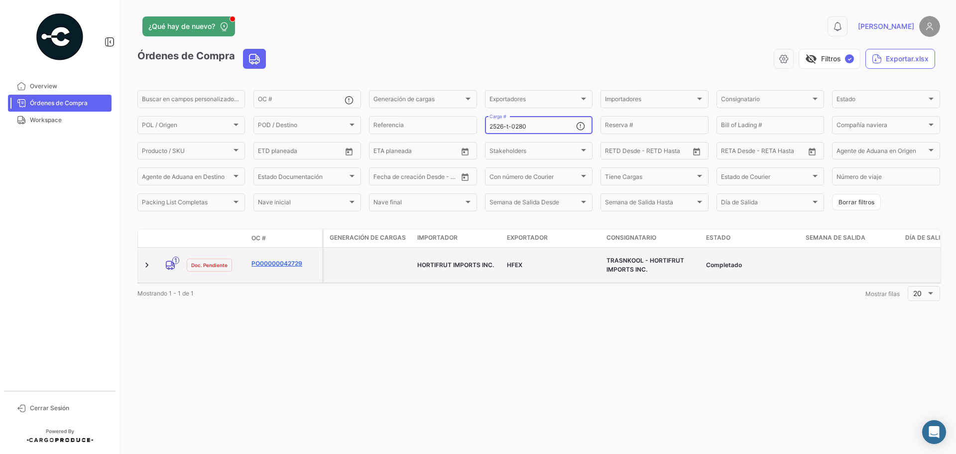
type input "2526-t-0280"
click at [270, 259] on link "PO00000042729" at bounding box center [285, 263] width 67 height 9
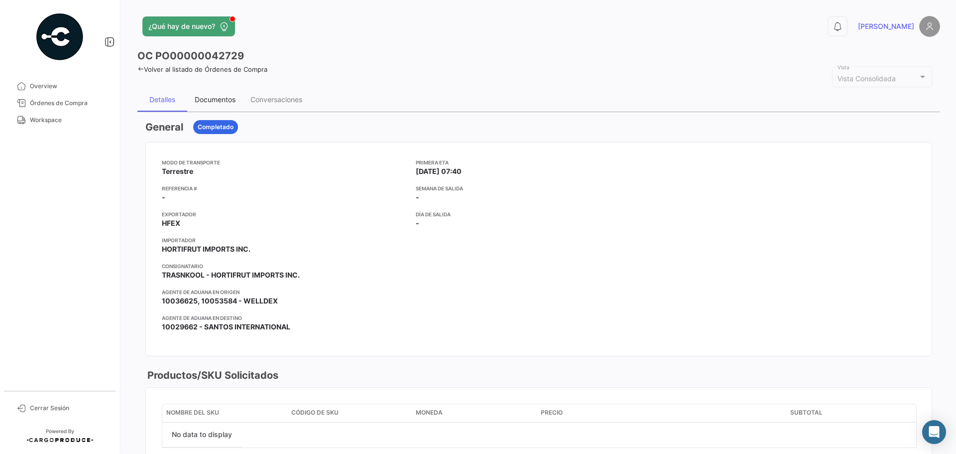
click at [209, 99] on div "Documentos" at bounding box center [215, 99] width 41 height 8
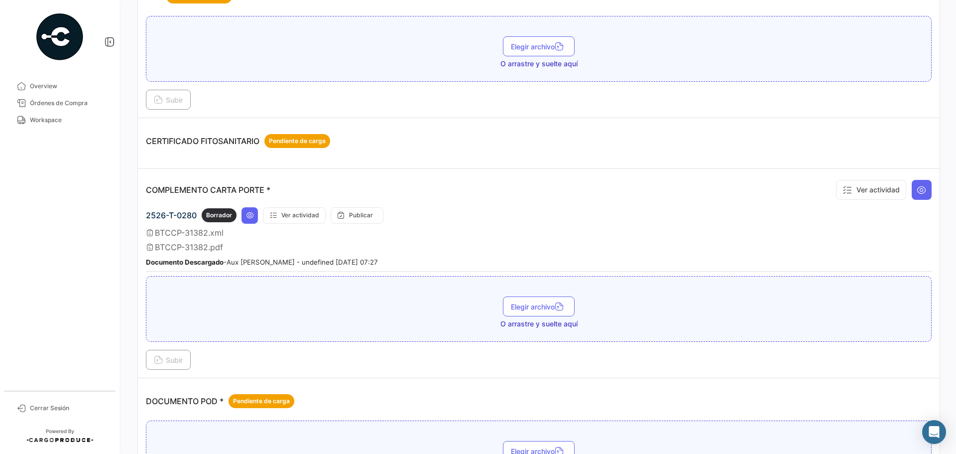
scroll to position [299, 0]
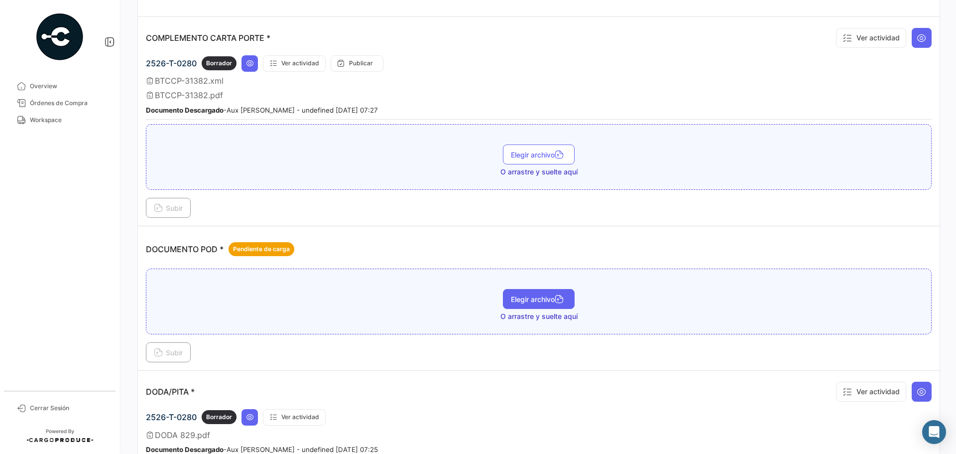
click at [546, 296] on span "Elegir archivo" at bounding box center [539, 299] width 56 height 8
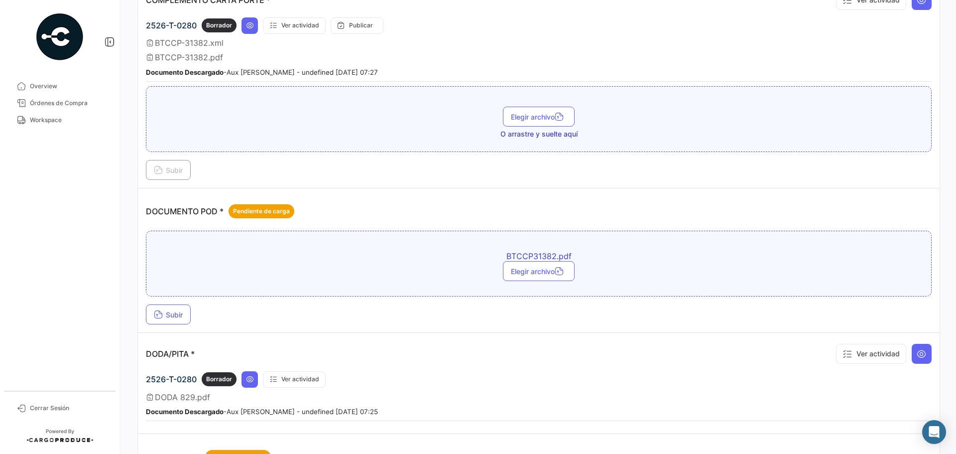
scroll to position [398, 0]
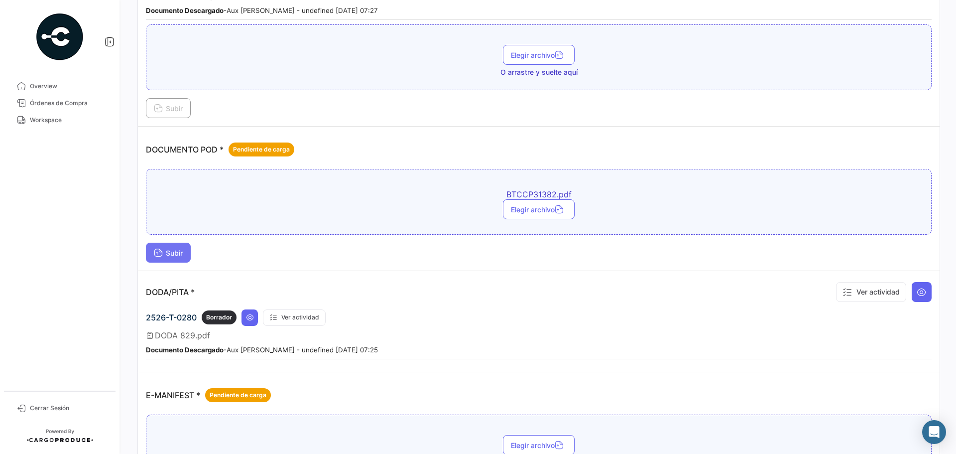
click at [174, 247] on button "Subir" at bounding box center [168, 253] width 45 height 20
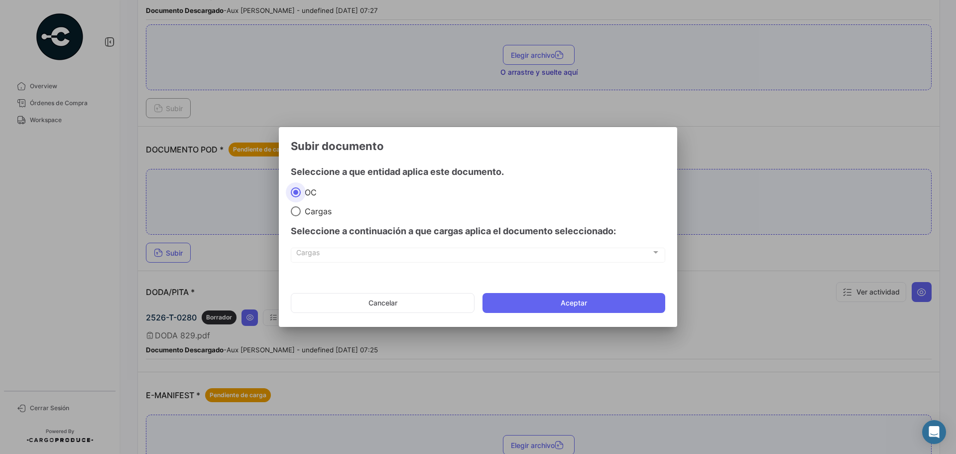
click at [302, 211] on span "Cargas" at bounding box center [316, 211] width 31 height 10
click at [301, 211] on input "Cargas" at bounding box center [296, 211] width 10 height 10
radio input "true"
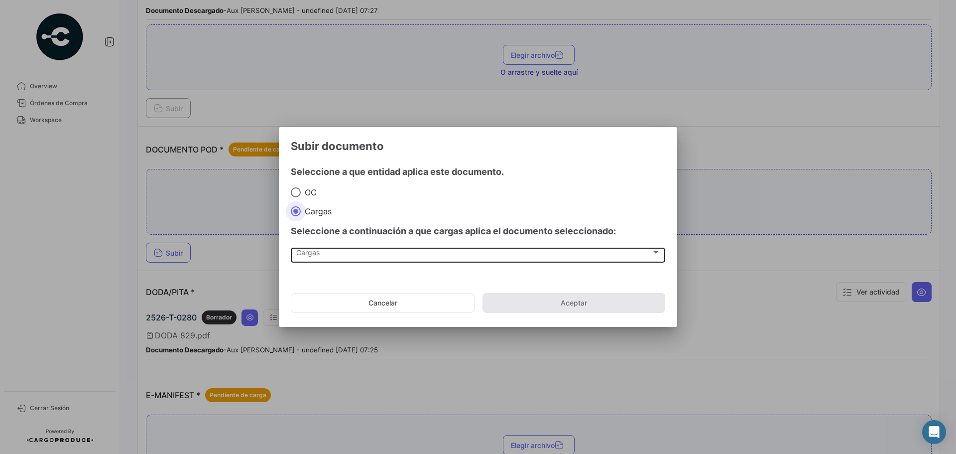
click at [318, 259] on div "Cargas Cargas" at bounding box center [478, 254] width 364 height 17
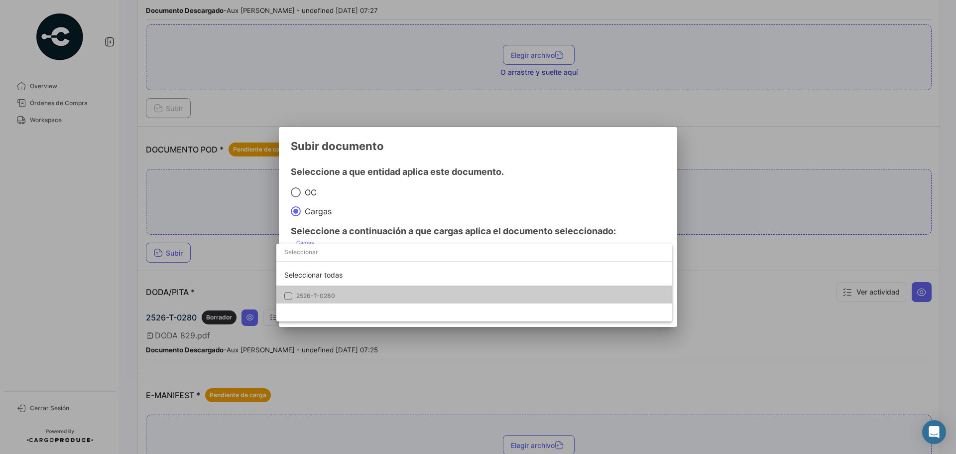
click at [316, 295] on span "2526-T-0280" at bounding box center [315, 295] width 39 height 7
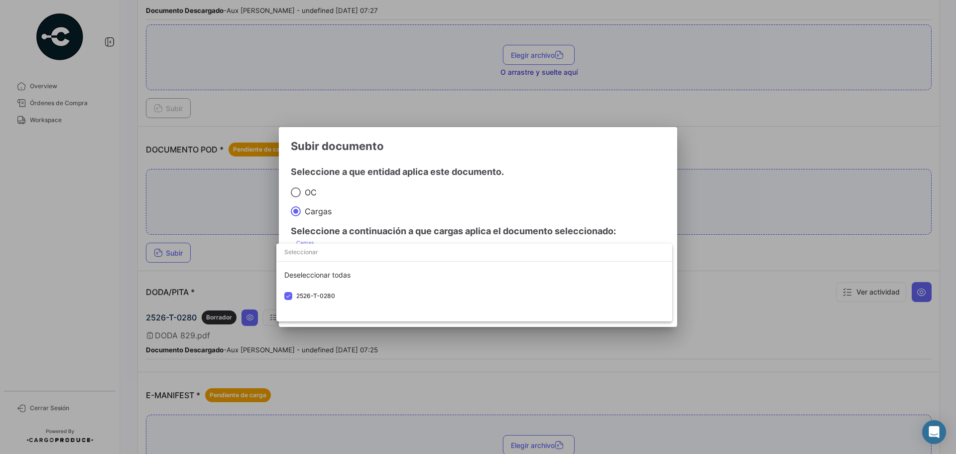
click at [509, 175] on div at bounding box center [478, 227] width 956 height 454
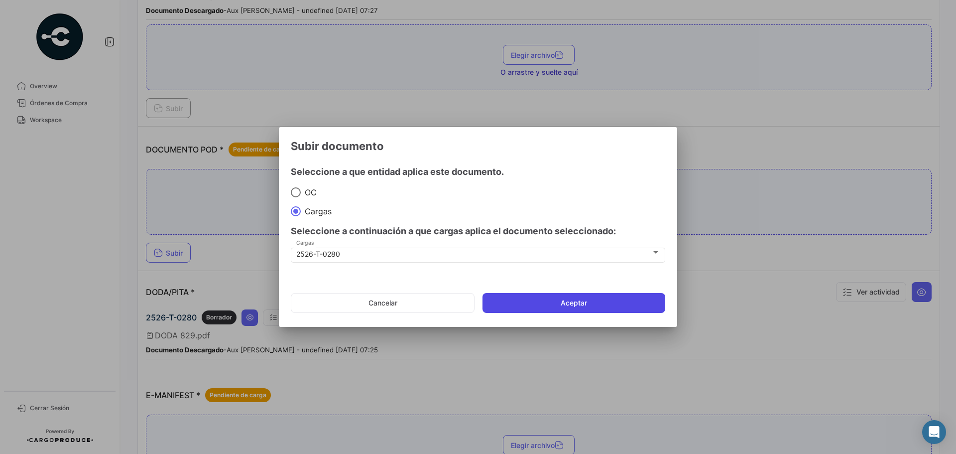
click at [542, 301] on button "Aceptar" at bounding box center [574, 303] width 183 height 20
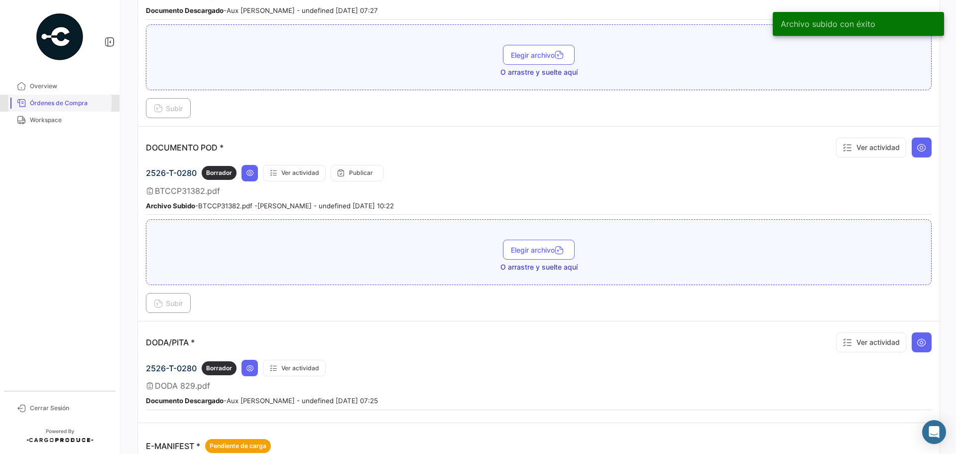
click at [71, 104] on span "Órdenes de Compra" at bounding box center [69, 103] width 78 height 9
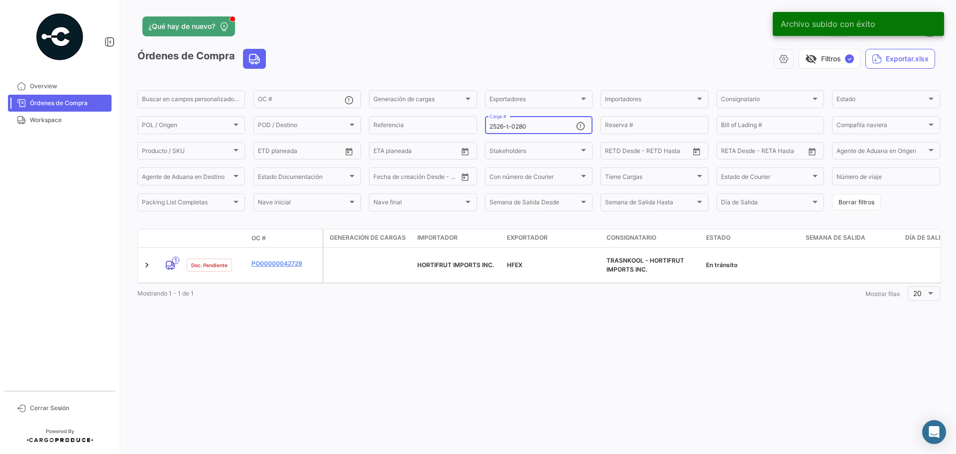
drag, startPoint x: 537, startPoint y: 127, endPoint x: 513, endPoint y: 127, distance: 23.9
click at [513, 127] on input "2526-t-0280" at bounding box center [533, 126] width 87 height 7
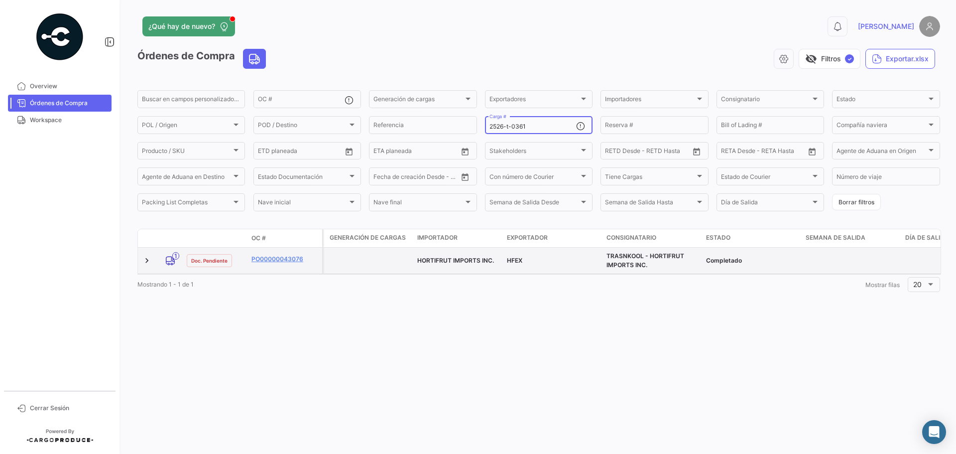
type input "2526-t-0361"
click at [278, 264] on div "PO00000043076" at bounding box center [285, 259] width 67 height 11
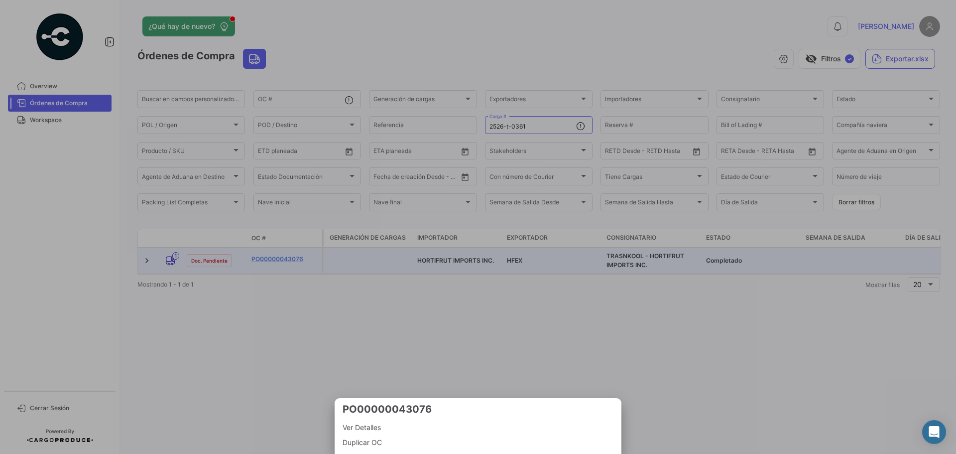
click at [265, 260] on div at bounding box center [478, 227] width 956 height 454
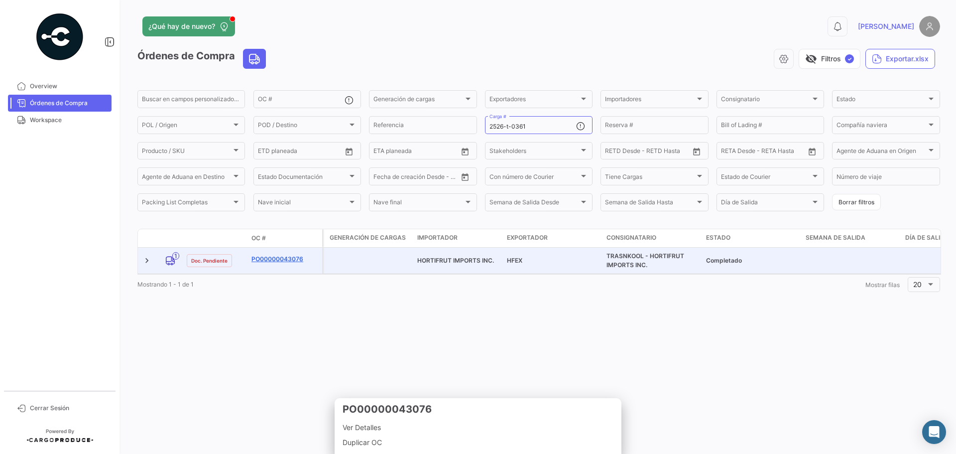
click at [268, 259] on link "PO00000043076" at bounding box center [285, 258] width 67 height 9
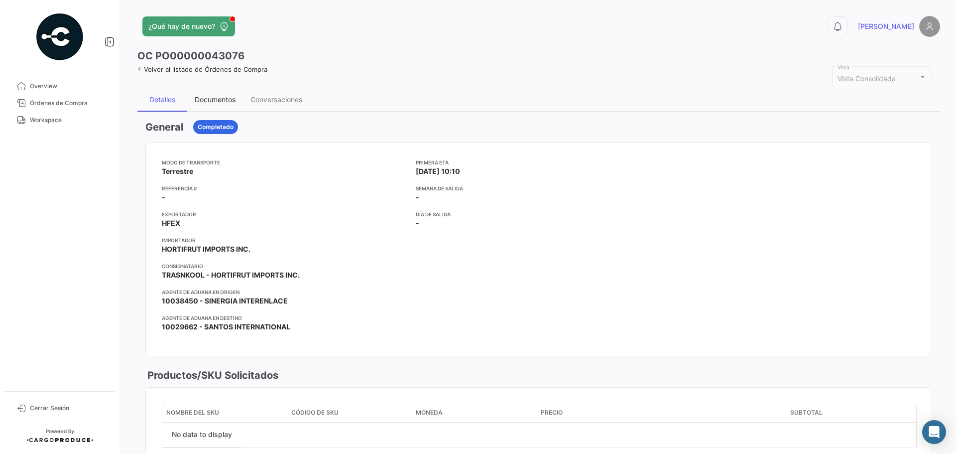
click at [226, 100] on div "Documentos" at bounding box center [215, 99] width 41 height 8
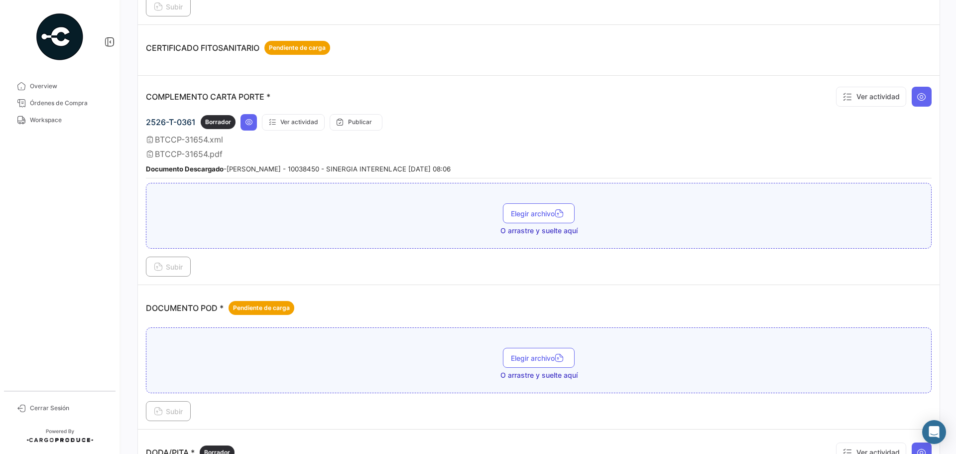
scroll to position [299, 0]
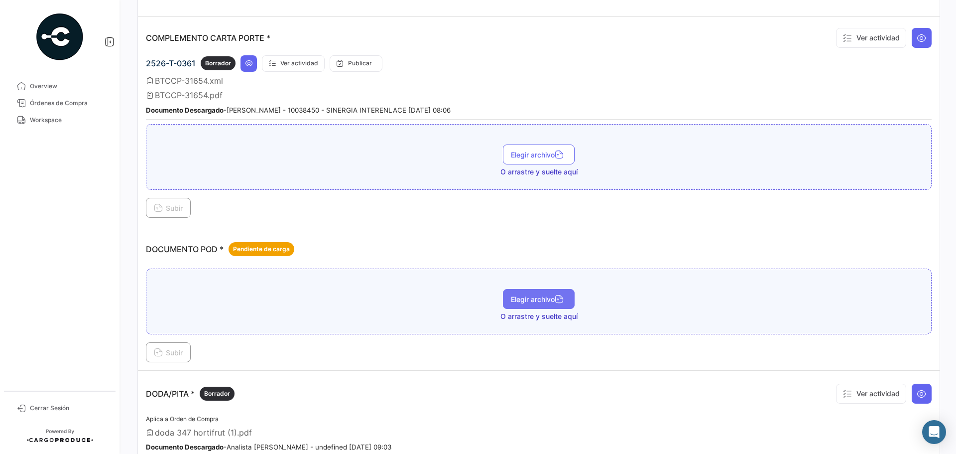
click at [525, 297] on span "Elegir archivo" at bounding box center [539, 299] width 56 height 8
click at [181, 352] on span "Subir" at bounding box center [168, 352] width 29 height 8
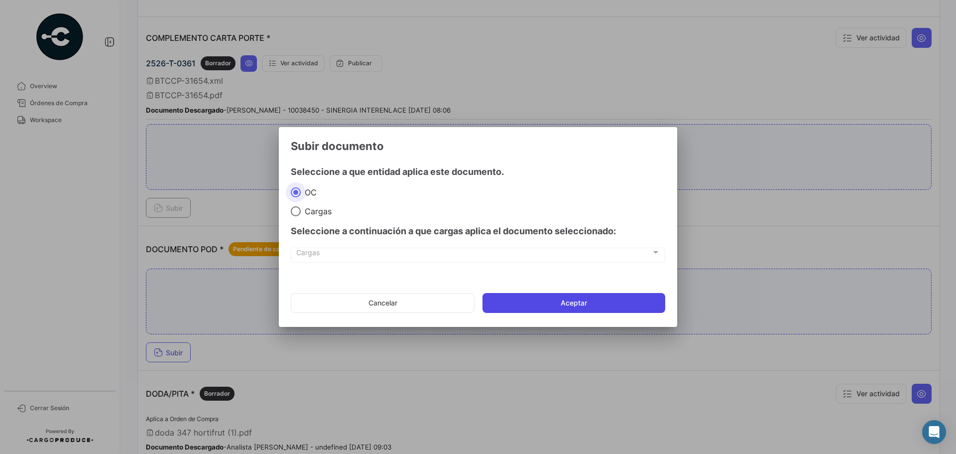
click at [570, 305] on button "Aceptar" at bounding box center [574, 303] width 183 height 20
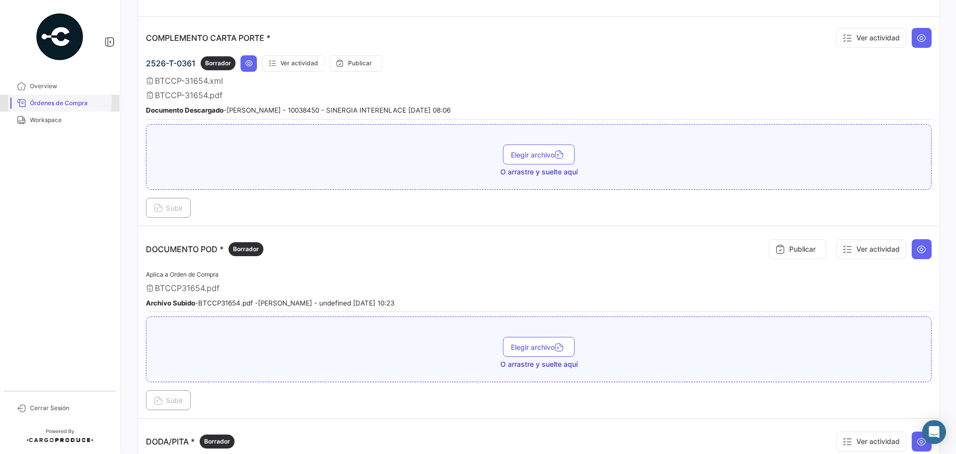
click at [62, 100] on span "Órdenes de Compra" at bounding box center [69, 103] width 78 height 9
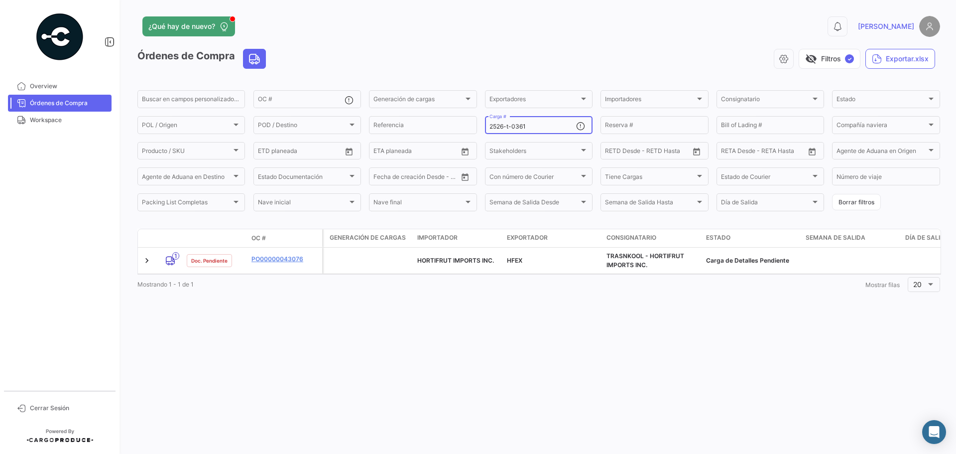
click at [535, 126] on input "2526-t-0361" at bounding box center [533, 126] width 87 height 7
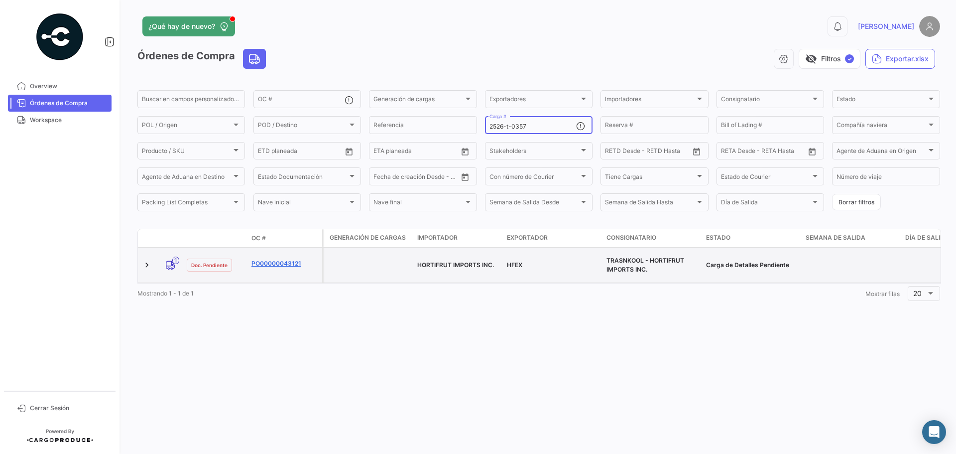
type input "2526-t-0357"
click at [290, 260] on link "PO00000043121" at bounding box center [285, 263] width 67 height 9
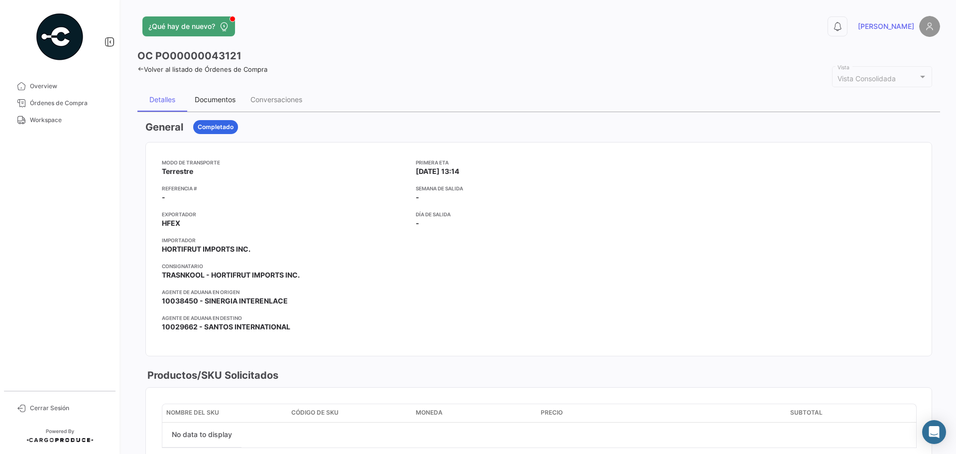
click at [199, 99] on div "Documentos" at bounding box center [215, 99] width 41 height 8
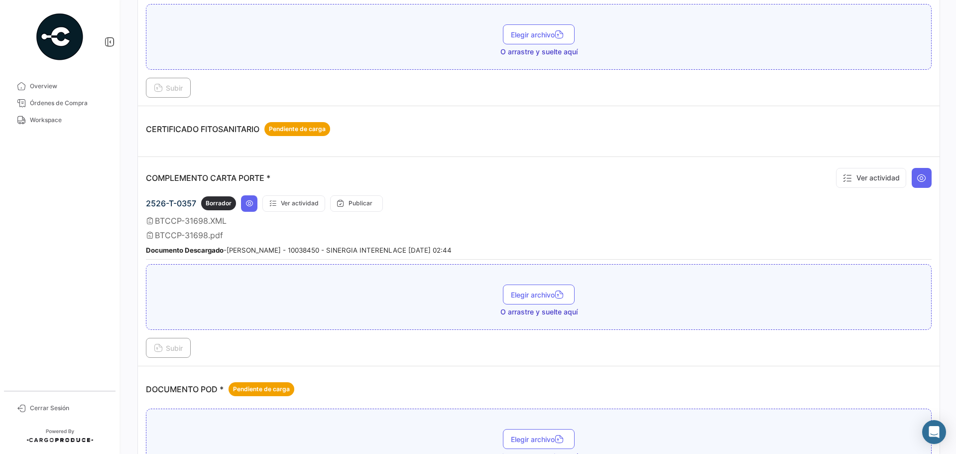
scroll to position [299, 0]
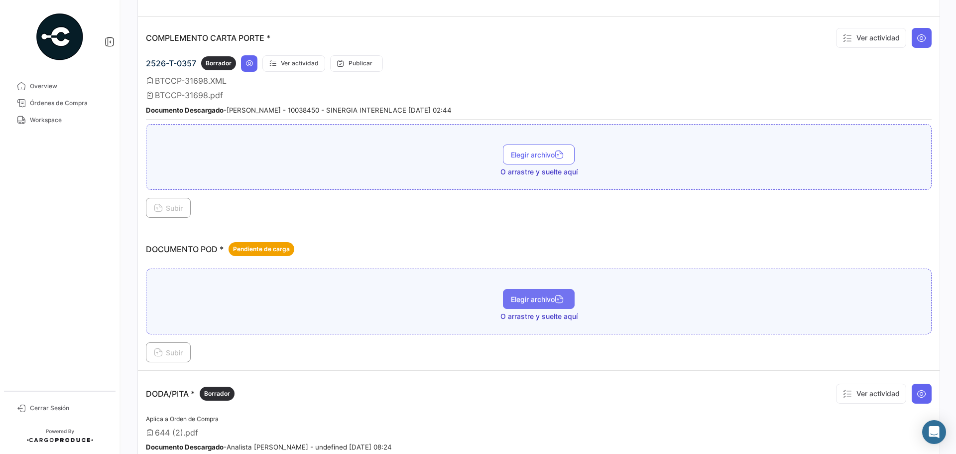
click at [519, 297] on span "Elegir archivo" at bounding box center [539, 299] width 56 height 8
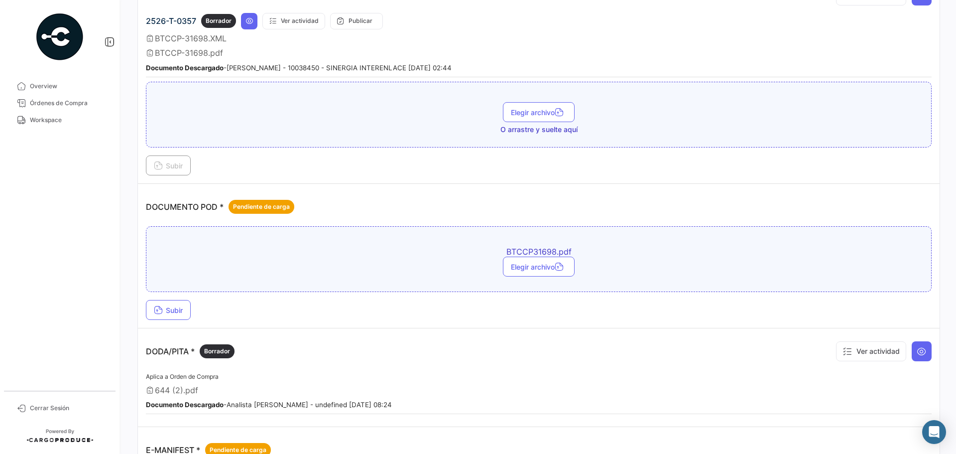
scroll to position [398, 0]
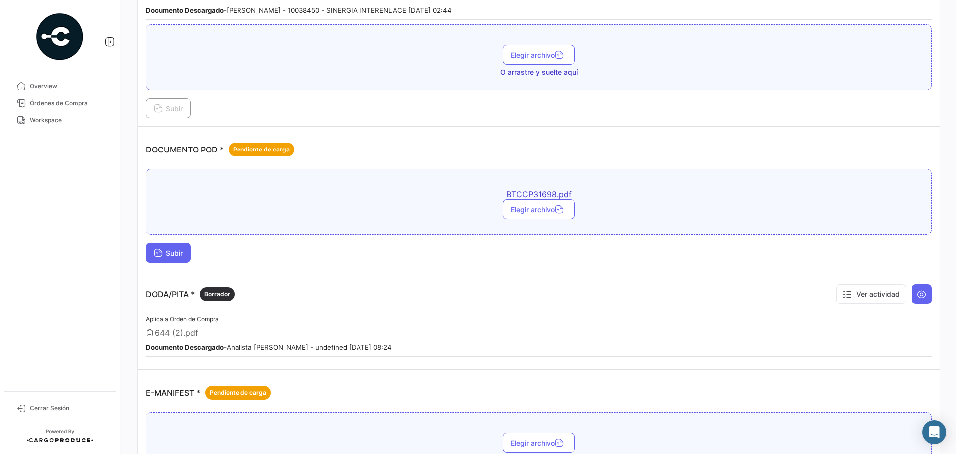
click at [169, 253] on span "Subir" at bounding box center [168, 253] width 29 height 8
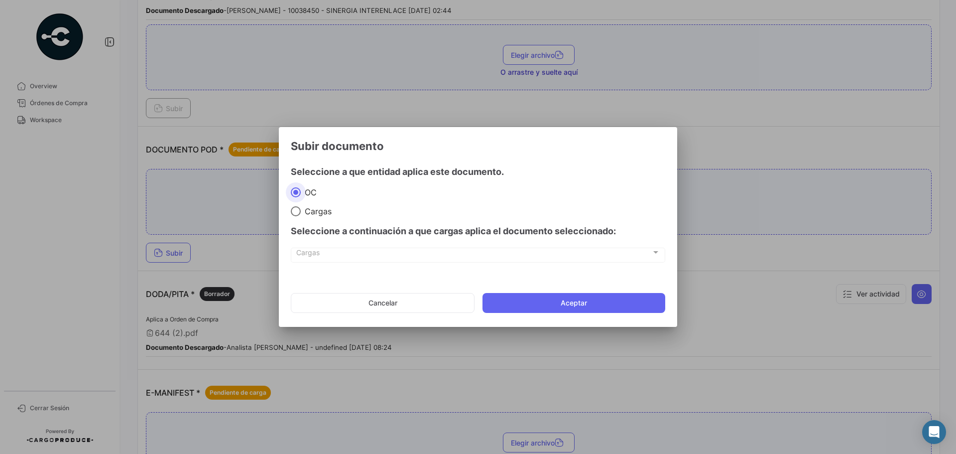
click at [316, 212] on span "Cargas" at bounding box center [316, 211] width 31 height 10
click at [301, 212] on input "Cargas" at bounding box center [296, 211] width 10 height 10
radio input "true"
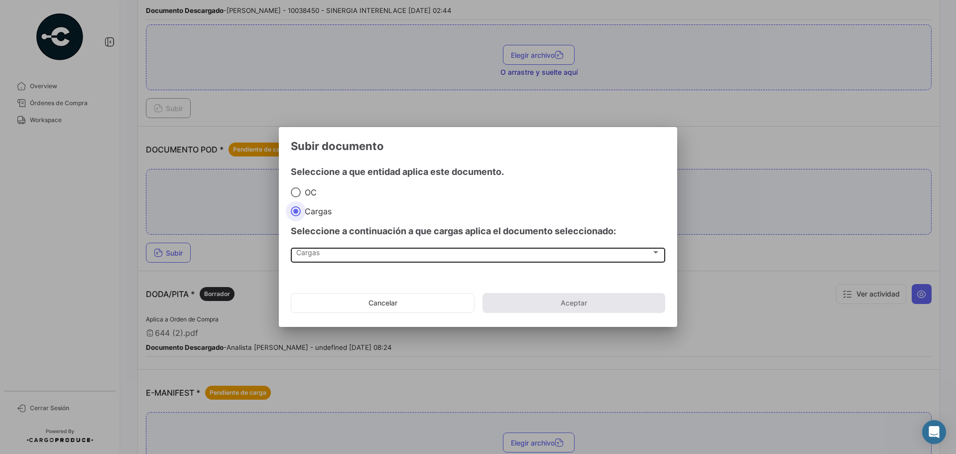
click at [320, 257] on div "Cargas" at bounding box center [473, 254] width 355 height 8
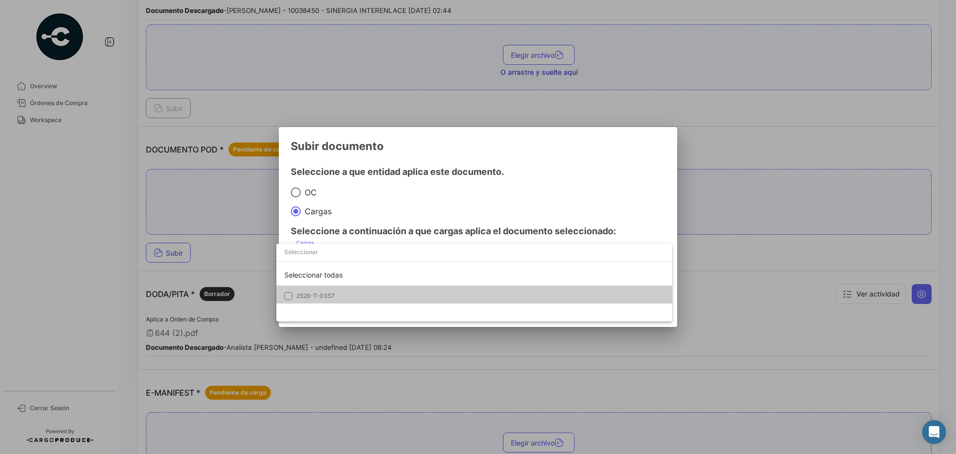
click at [320, 296] on span "2526-T-0357" at bounding box center [315, 295] width 38 height 7
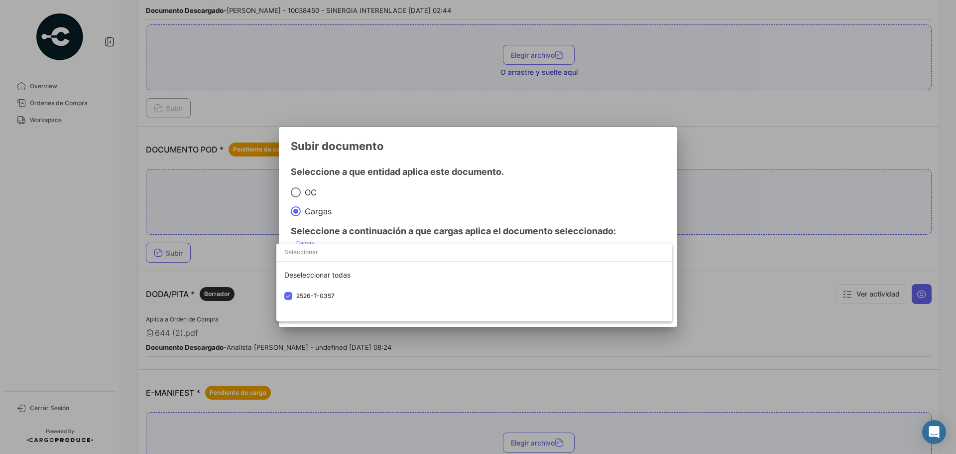
click at [515, 202] on div at bounding box center [478, 227] width 956 height 454
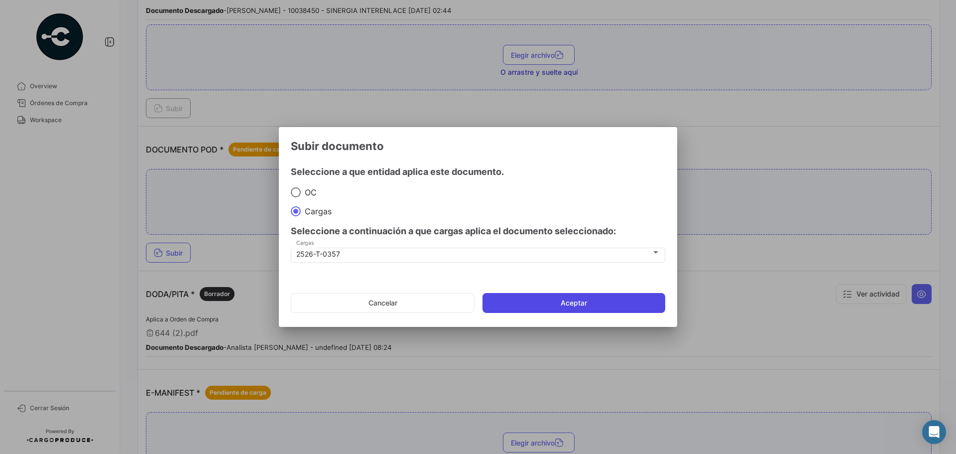
click at [546, 295] on button "Aceptar" at bounding box center [574, 303] width 183 height 20
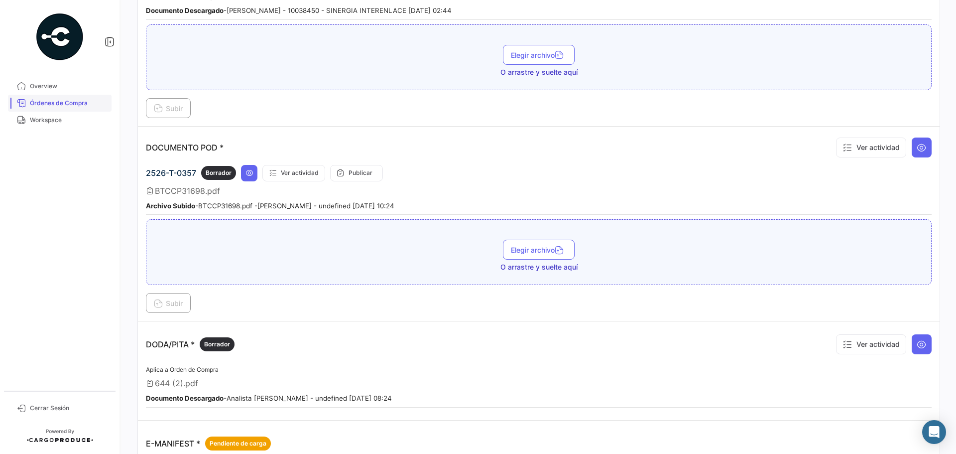
click at [82, 102] on span "Órdenes de Compra" at bounding box center [69, 103] width 78 height 9
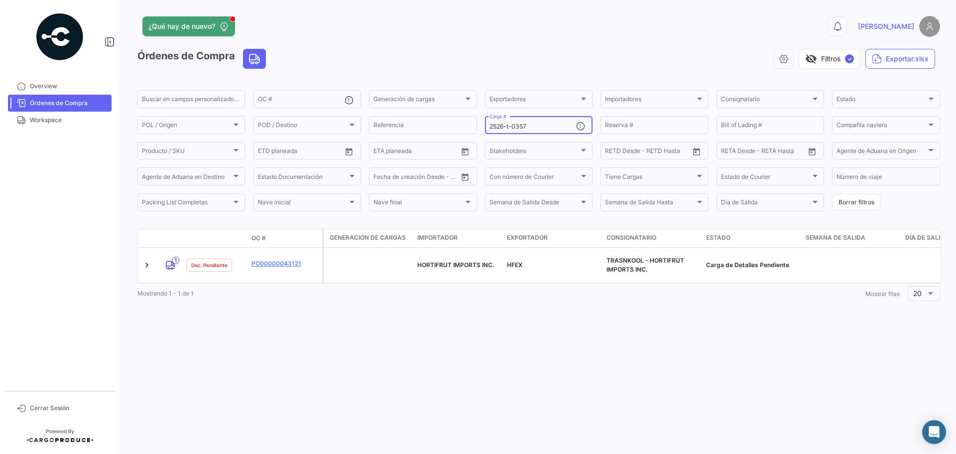
click at [533, 127] on input "2526-t-0357" at bounding box center [533, 126] width 87 height 7
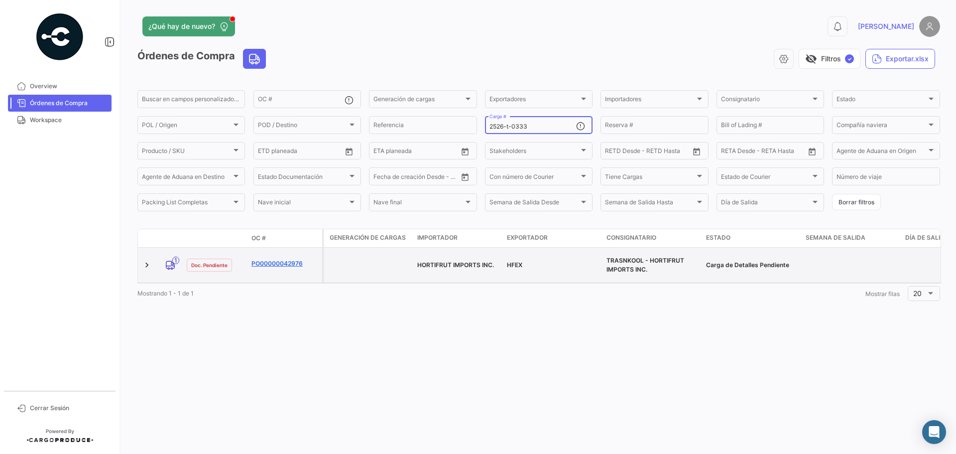
type input "2526-t-0333"
click at [266, 266] on link "PO00000042976" at bounding box center [285, 263] width 67 height 9
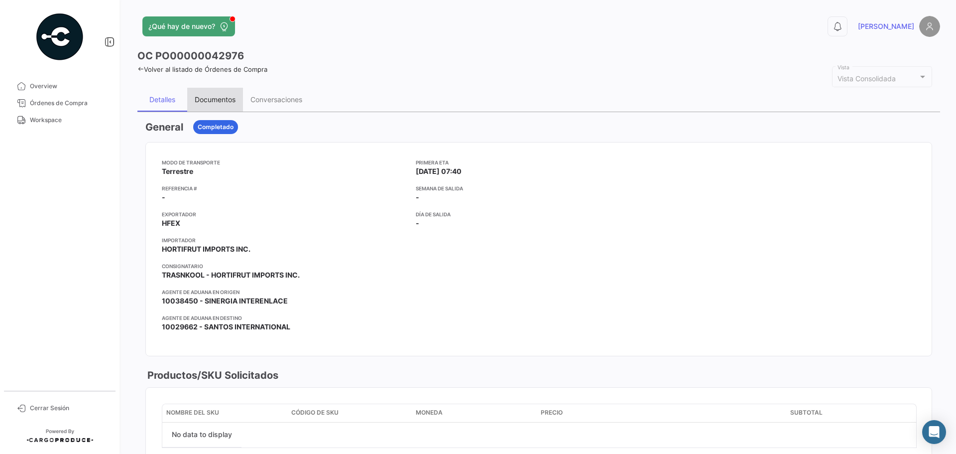
click at [232, 99] on div "Documentos" at bounding box center [215, 99] width 41 height 8
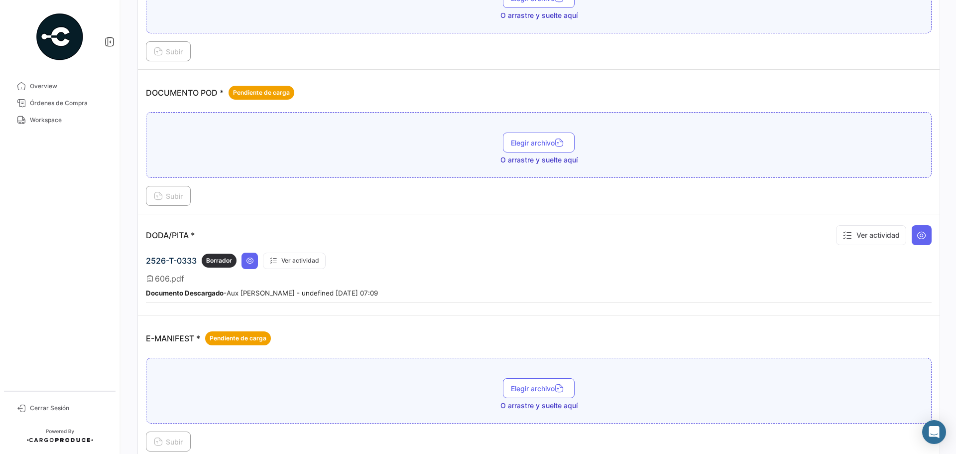
scroll to position [448, 0]
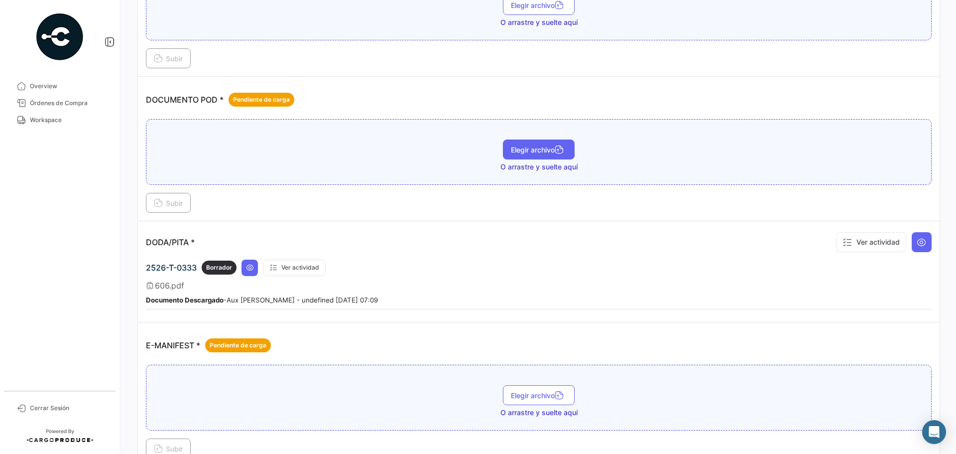
click at [520, 143] on button "Elegir archivo" at bounding box center [539, 149] width 72 height 20
click at [179, 199] on span "Subir" at bounding box center [168, 203] width 29 height 8
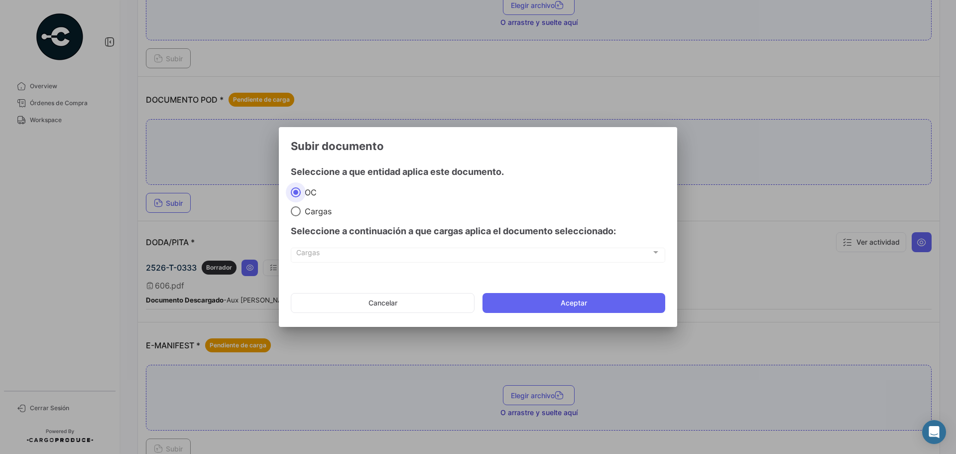
click at [306, 217] on div "Seleccione a continuación a que cargas aplica el documento seleccionado:" at bounding box center [478, 231] width 375 height 30
click at [299, 206] on span at bounding box center [296, 211] width 10 height 10
click at [299, 206] on input "Cargas" at bounding box center [296, 211] width 10 height 10
radio input "true"
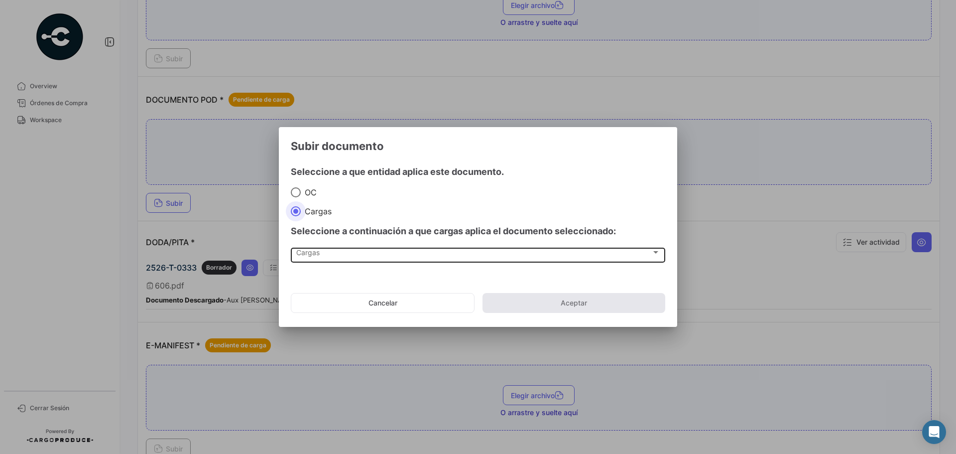
click at [314, 251] on span "Cargas" at bounding box center [473, 254] width 355 height 8
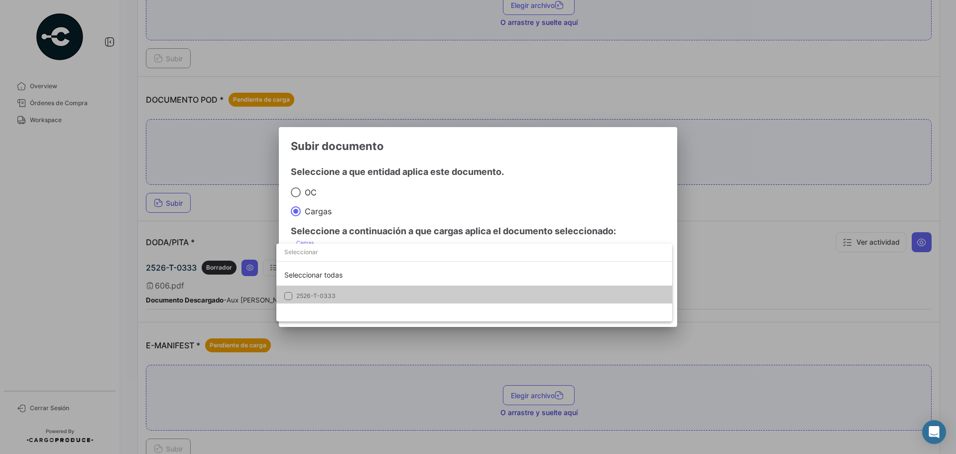
drag, startPoint x: 320, startPoint y: 291, endPoint x: 356, endPoint y: 289, distance: 35.4
click at [320, 291] on mat-option "2526-T-0333" at bounding box center [474, 295] width 396 height 21
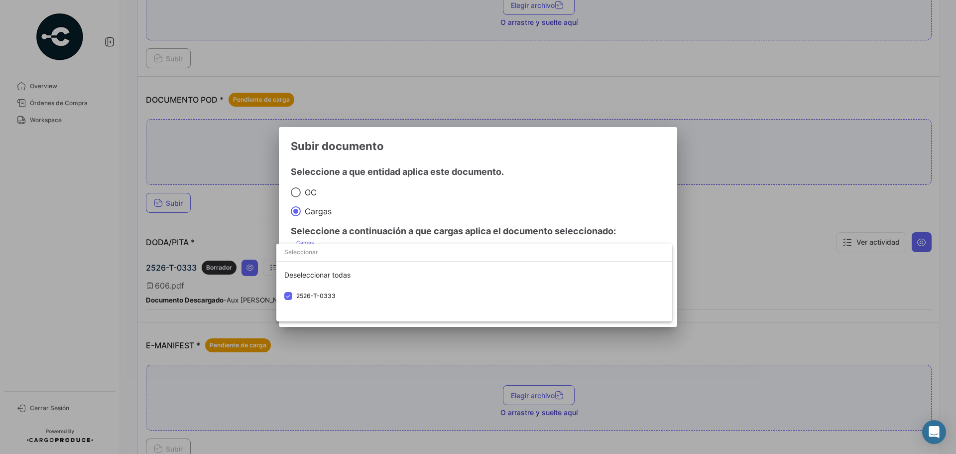
click at [581, 194] on div at bounding box center [478, 227] width 956 height 454
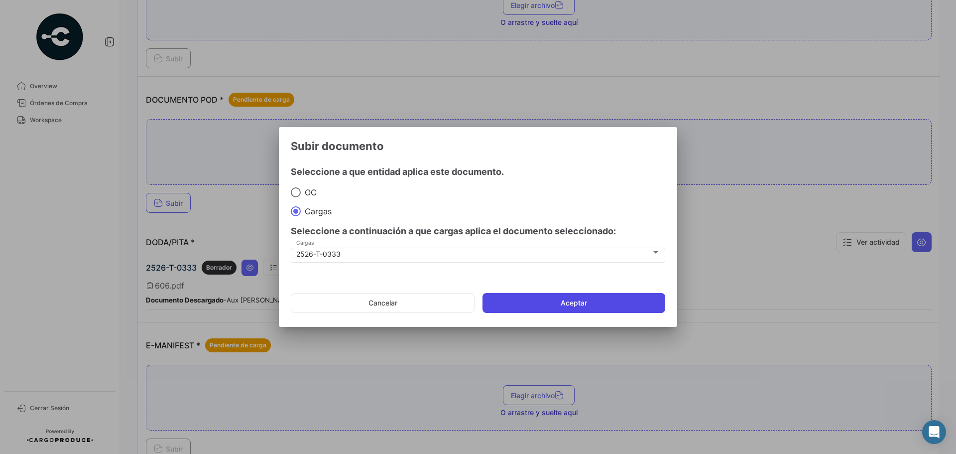
click at [582, 312] on button "Aceptar" at bounding box center [574, 303] width 183 height 20
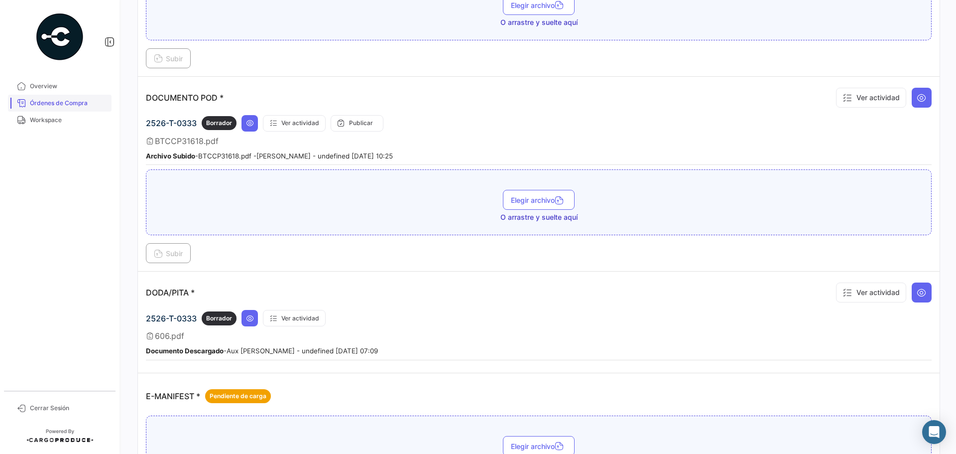
click at [58, 104] on span "Órdenes de Compra" at bounding box center [69, 103] width 78 height 9
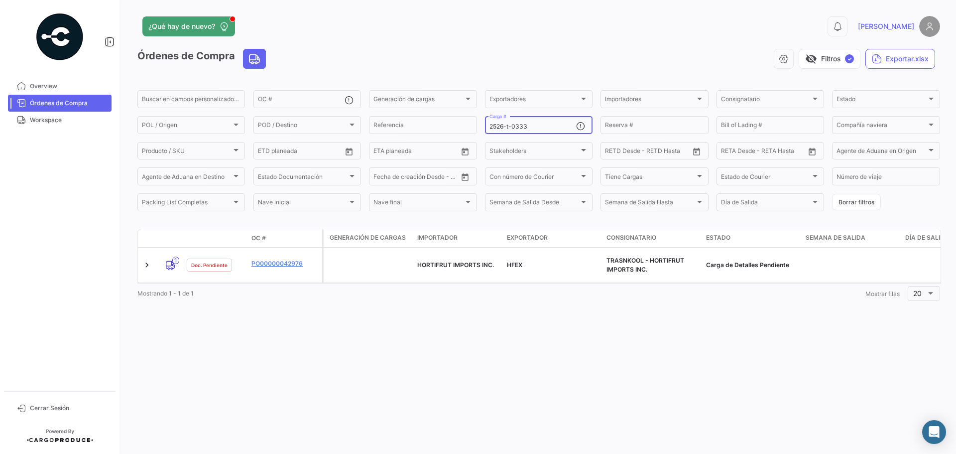
click at [532, 125] on input "2526-t-0333" at bounding box center [533, 126] width 87 height 7
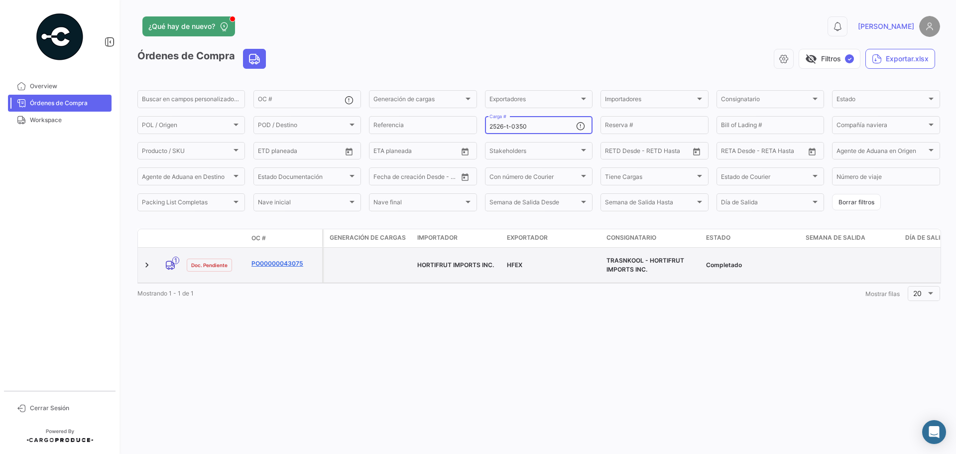
type input "2526-t-0350"
click at [262, 259] on link "PO00000043075" at bounding box center [285, 263] width 67 height 9
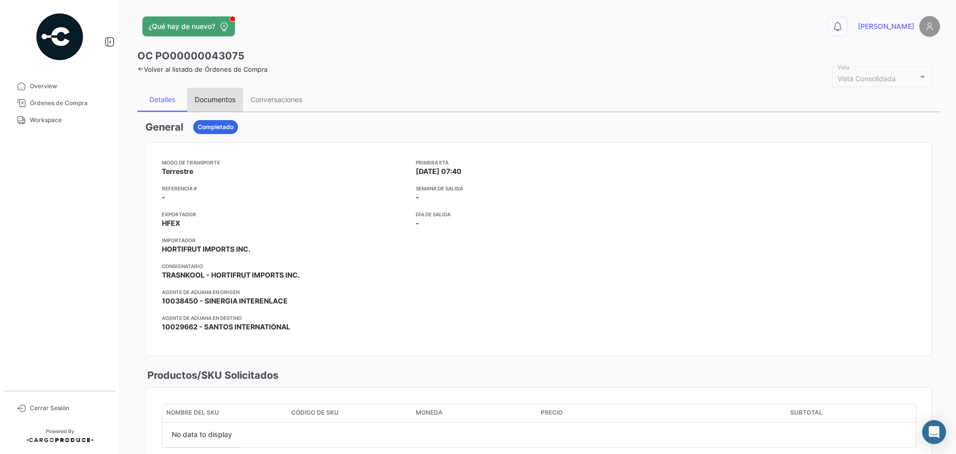
click at [213, 105] on div "Documentos" at bounding box center [215, 100] width 56 height 24
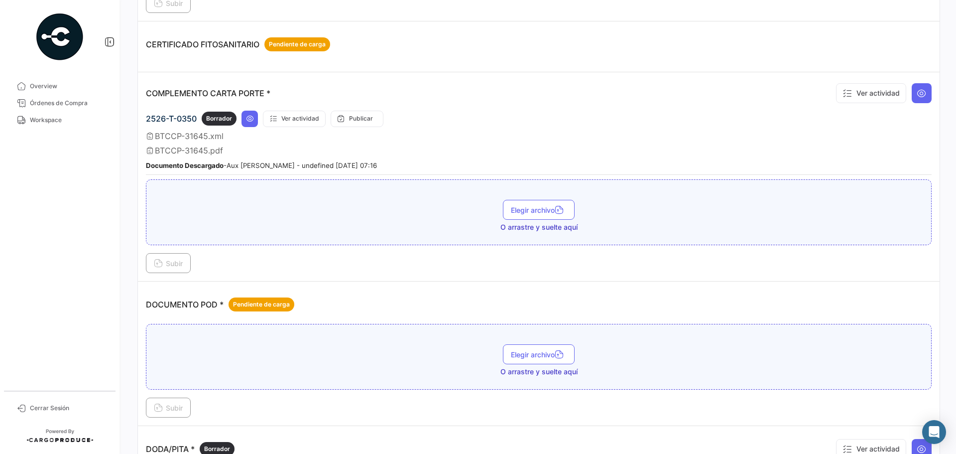
scroll to position [299, 0]
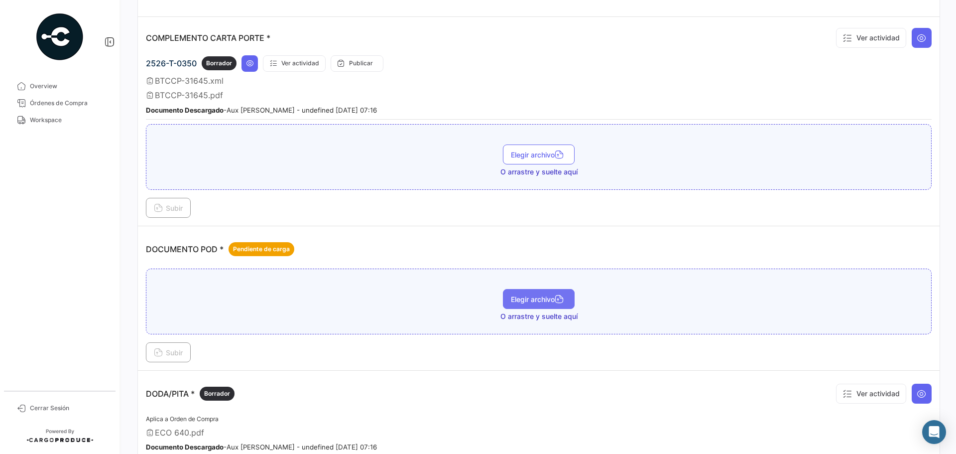
click at [532, 299] on span "Elegir archivo" at bounding box center [539, 299] width 56 height 8
click at [178, 342] on button "Subir" at bounding box center [168, 352] width 45 height 20
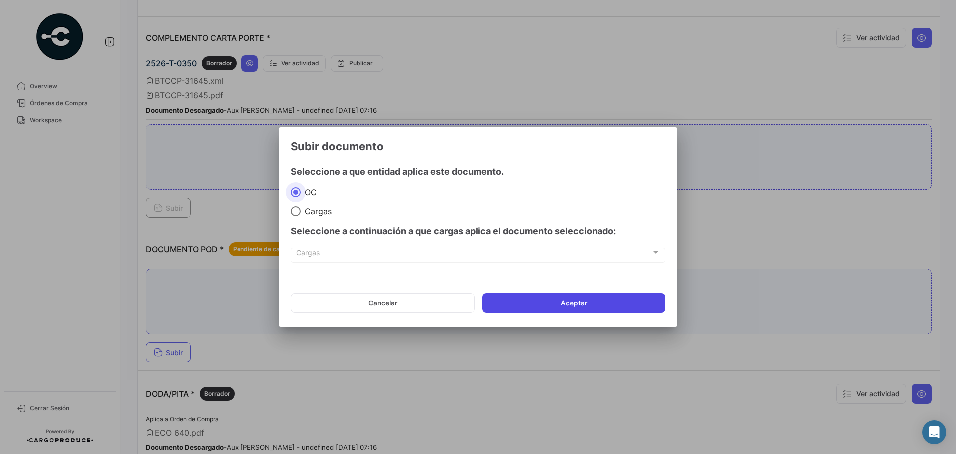
click at [567, 306] on button "Aceptar" at bounding box center [574, 303] width 183 height 20
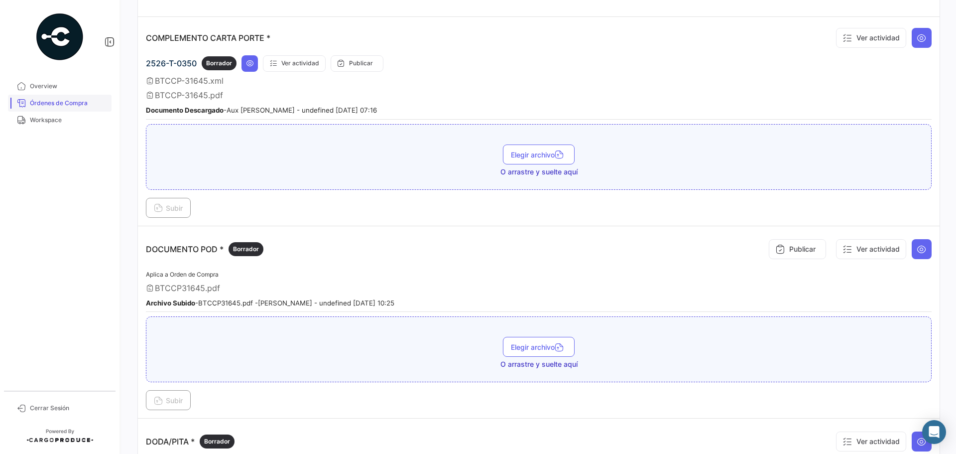
click at [66, 101] on span "Órdenes de Compra" at bounding box center [69, 103] width 78 height 9
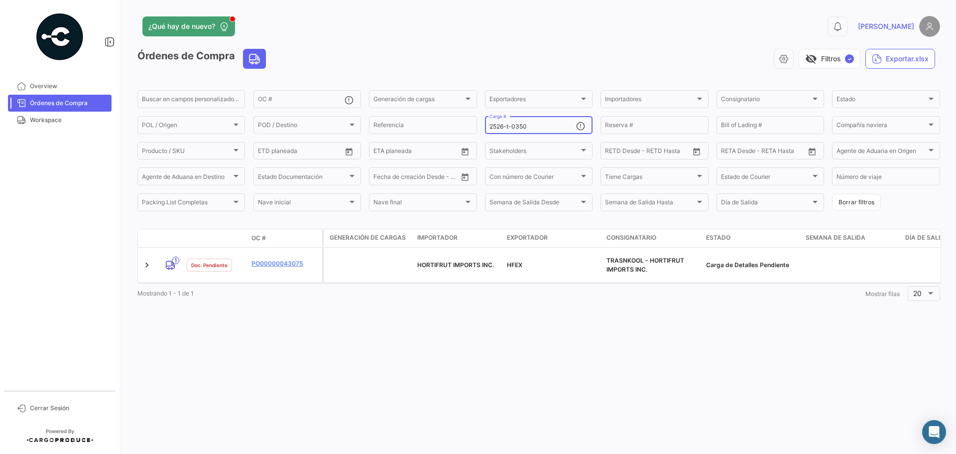
click at [528, 130] on mat-form-field "2526-t-0350 Carga #" at bounding box center [539, 125] width 108 height 21
click at [528, 127] on input "2526-t-0350" at bounding box center [533, 126] width 87 height 7
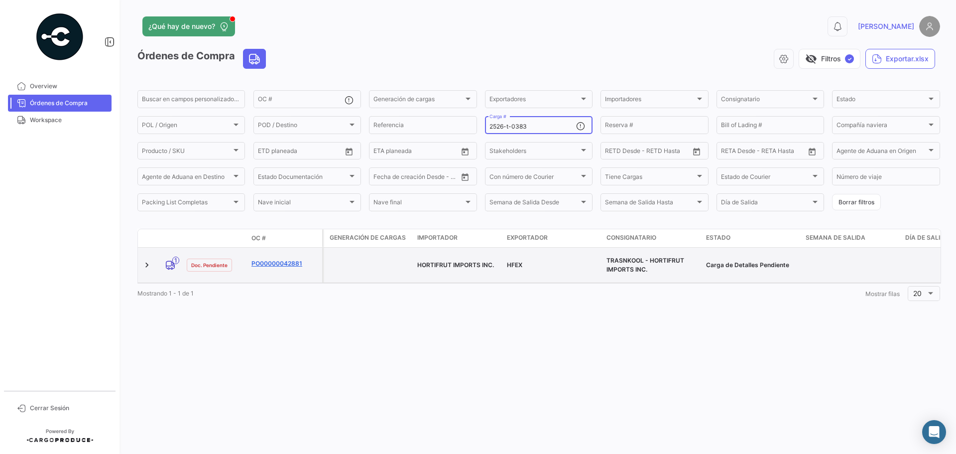
type input "2526-t-0383"
click at [283, 259] on link "PO00000042881" at bounding box center [285, 263] width 67 height 9
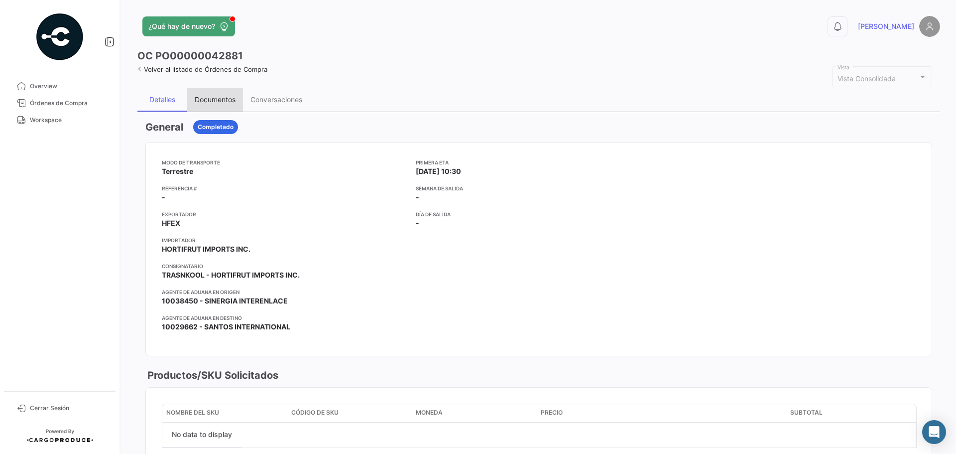
click at [213, 102] on div "Documentos" at bounding box center [215, 99] width 41 height 8
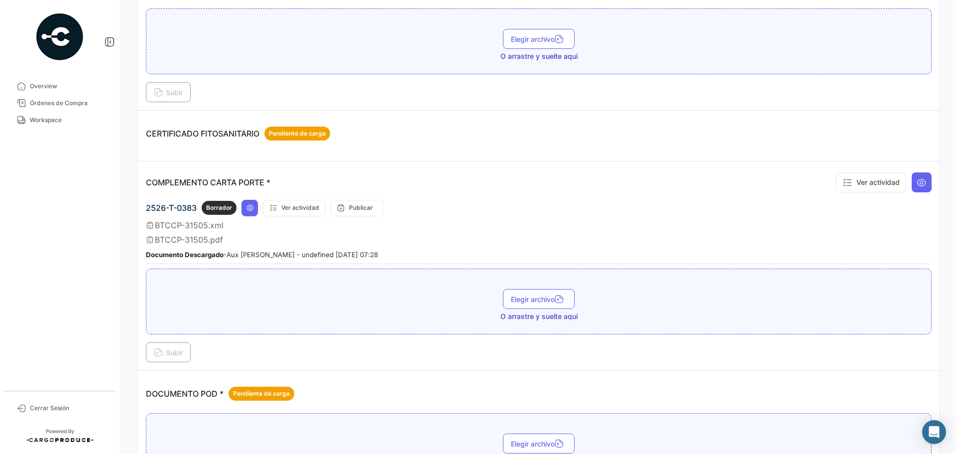
scroll to position [249, 0]
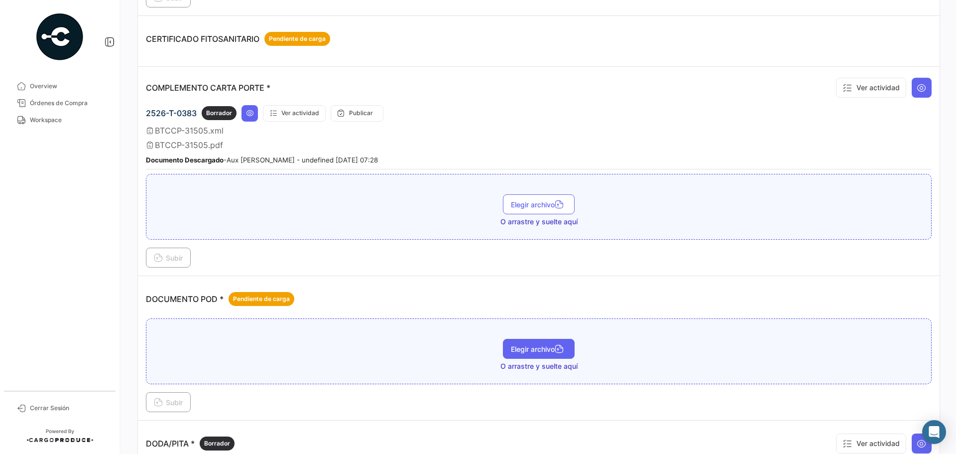
click at [534, 346] on span "Elegir archivo" at bounding box center [539, 349] width 56 height 8
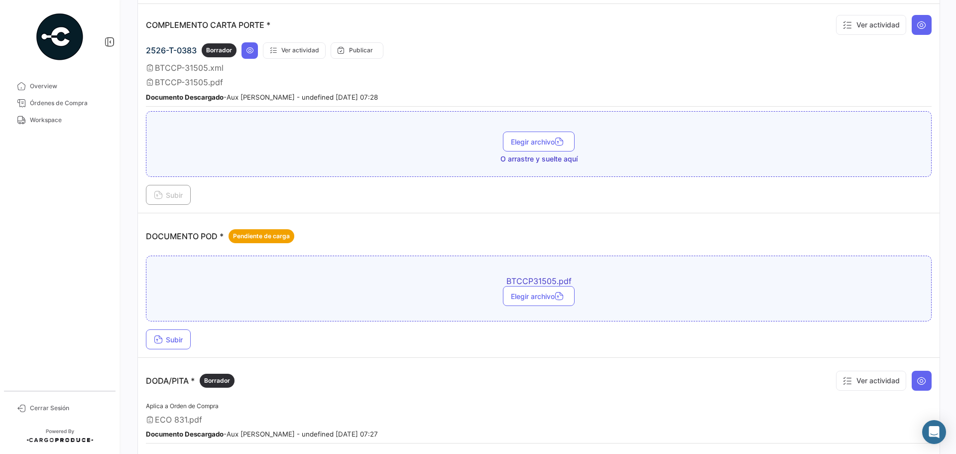
scroll to position [398, 0]
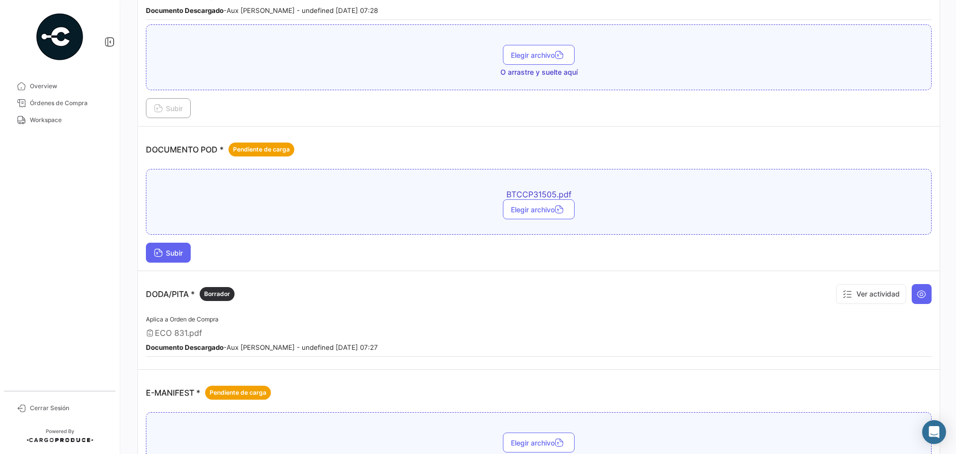
click at [154, 256] on icon at bounding box center [158, 253] width 9 height 9
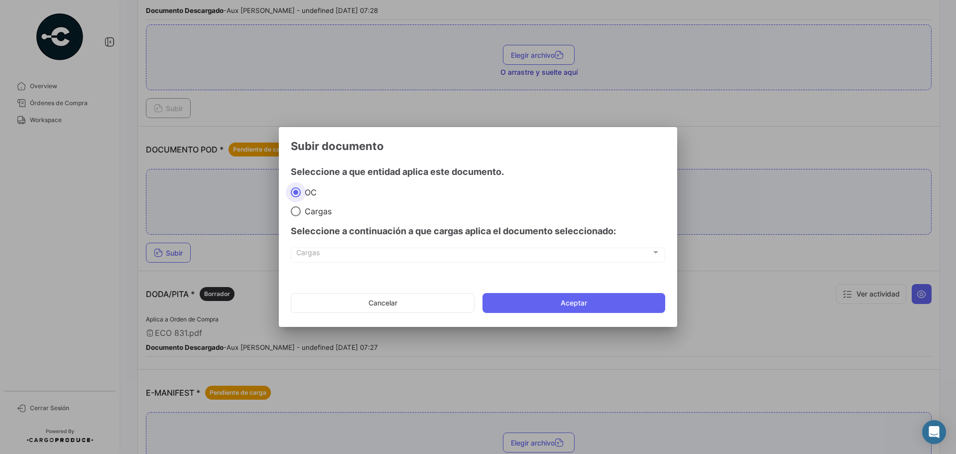
click at [303, 206] on span "Cargas" at bounding box center [316, 211] width 31 height 10
click at [301, 206] on input "Cargas" at bounding box center [296, 211] width 10 height 10
radio input "true"
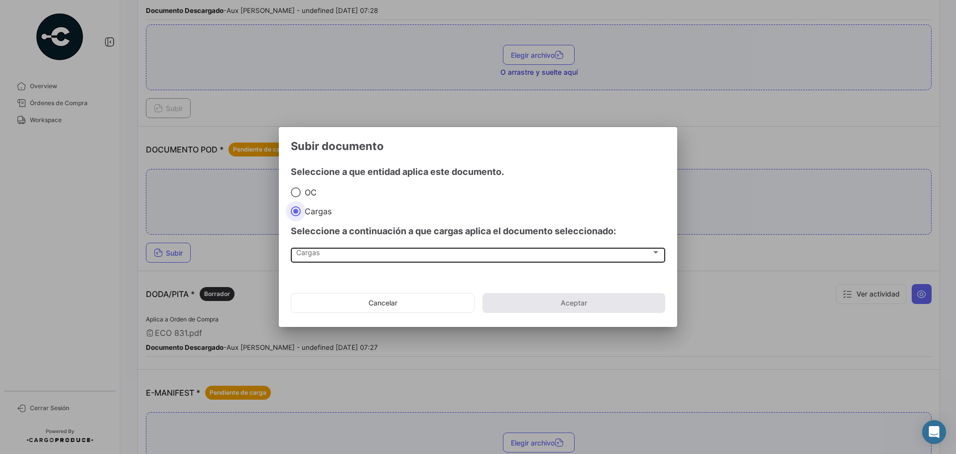
click at [309, 261] on div "Cargas Cargas" at bounding box center [478, 254] width 364 height 17
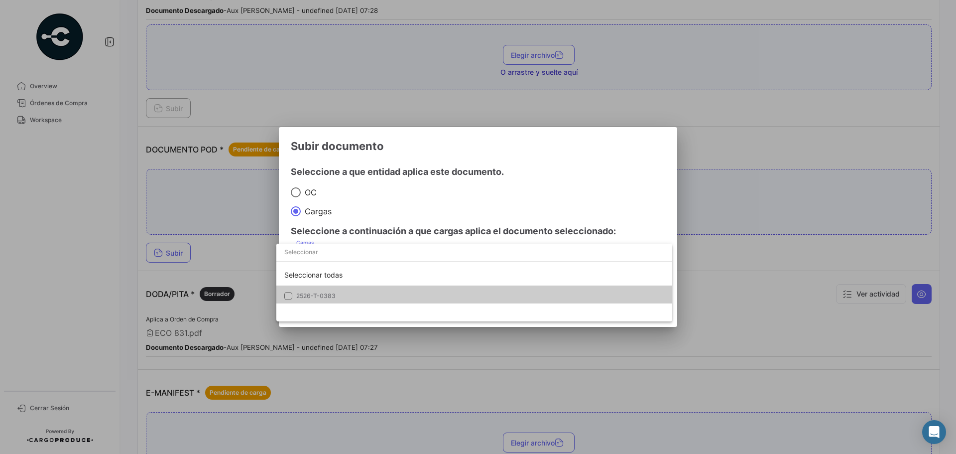
click at [320, 291] on mat-option "2526-T-0383" at bounding box center [474, 295] width 396 height 21
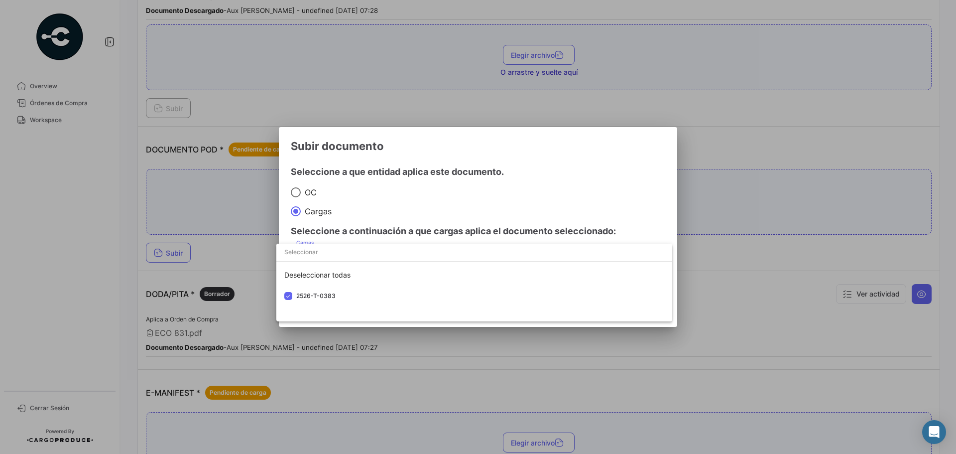
click at [539, 199] on div at bounding box center [478, 227] width 956 height 454
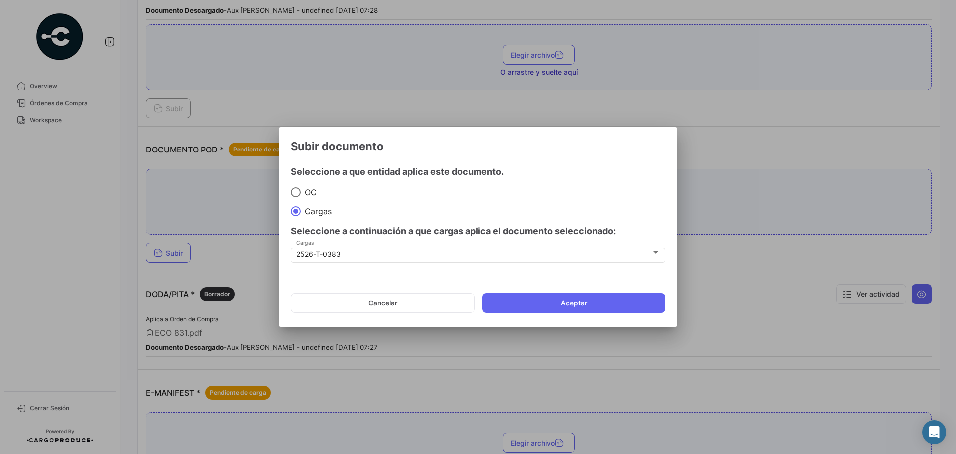
click at [556, 319] on mat-dialog-actions "Cancelar Aceptar" at bounding box center [478, 303] width 375 height 34
click at [559, 300] on button "Aceptar" at bounding box center [574, 303] width 183 height 20
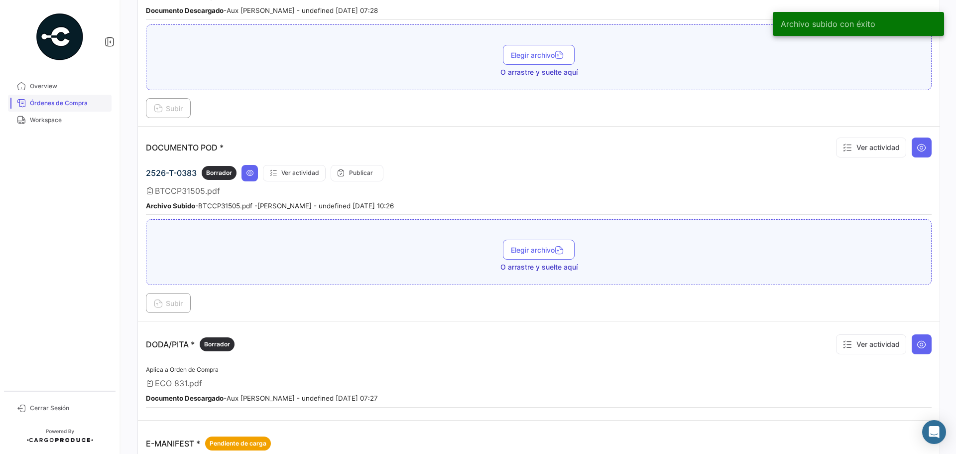
click at [60, 106] on span "Órdenes de Compra" at bounding box center [69, 103] width 78 height 9
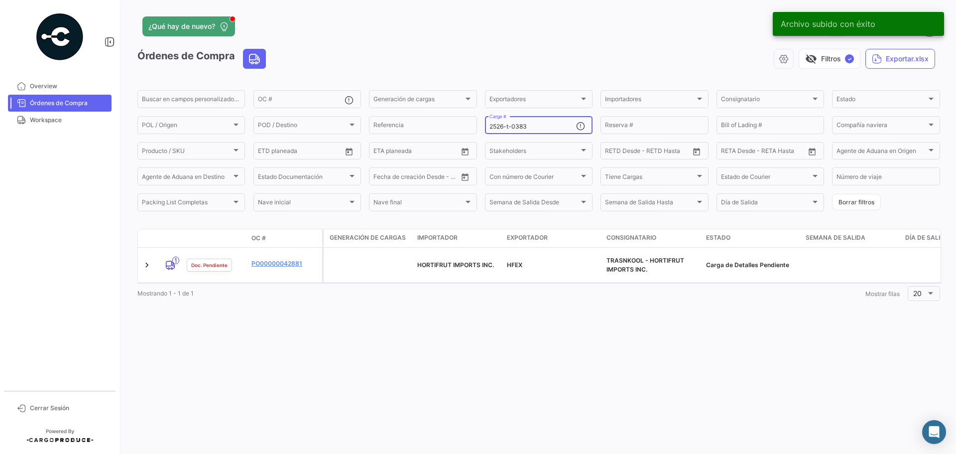
drag, startPoint x: 539, startPoint y: 131, endPoint x: 537, endPoint y: 125, distance: 6.3
click at [538, 126] on div "2526-t-0383 Carga #" at bounding box center [533, 124] width 87 height 19
click at [537, 125] on input "2526-t-0383" at bounding box center [533, 126] width 87 height 7
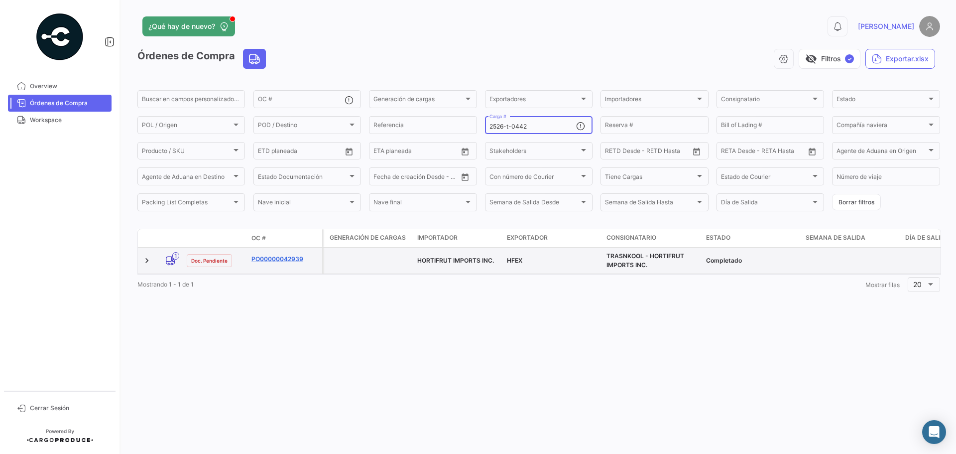
type input "2526-t-0442"
click at [279, 258] on link "PO00000042939" at bounding box center [285, 258] width 67 height 9
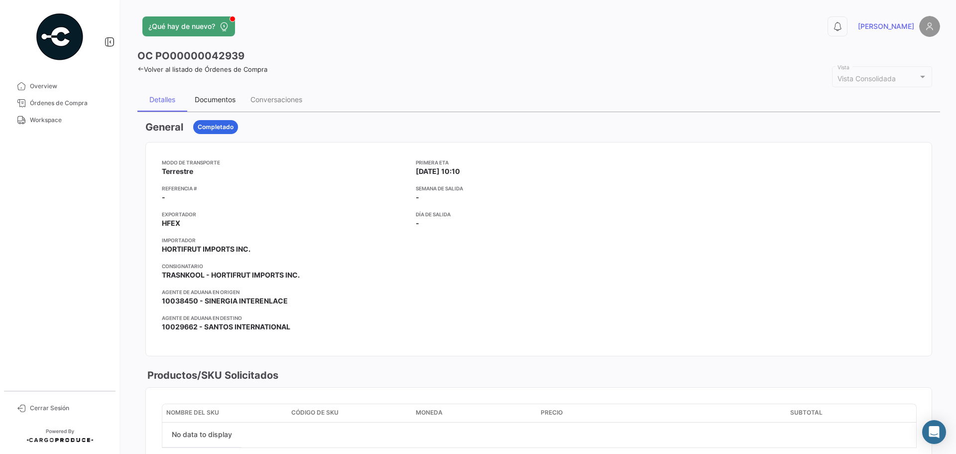
click at [214, 100] on div "Documentos" at bounding box center [215, 99] width 41 height 8
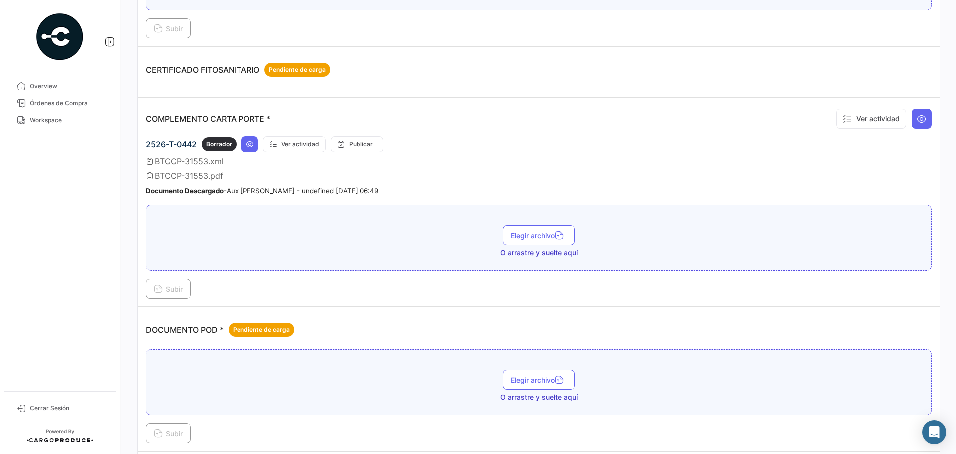
scroll to position [299, 0]
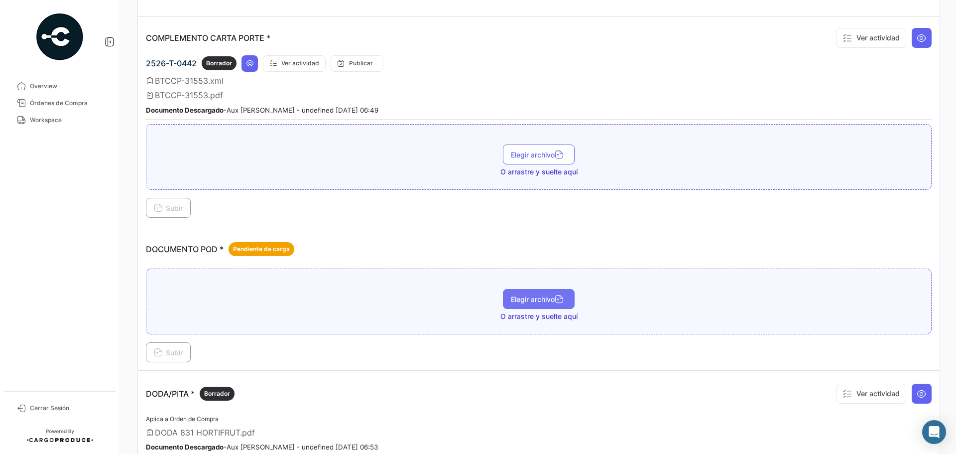
click at [511, 299] on span "Elegir archivo" at bounding box center [539, 299] width 56 height 8
click at [169, 351] on span "Subir" at bounding box center [168, 352] width 29 height 8
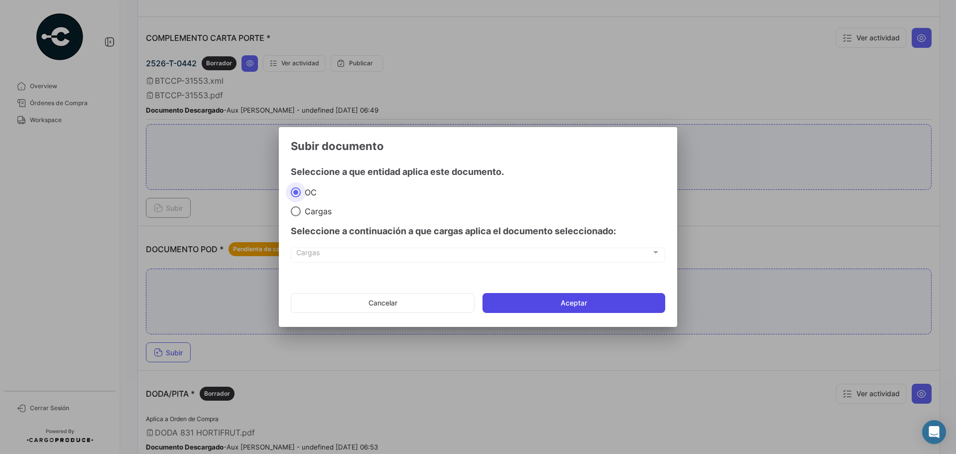
click at [549, 306] on button "Aceptar" at bounding box center [574, 303] width 183 height 20
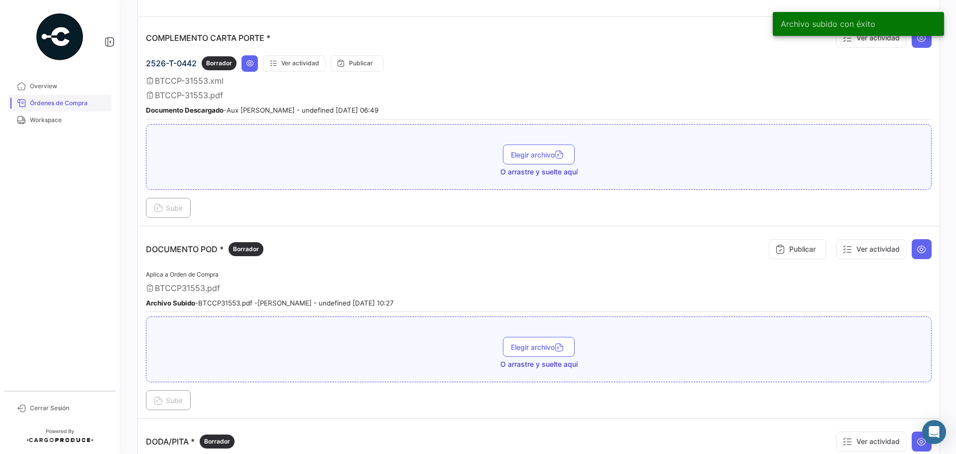
drag, startPoint x: 64, startPoint y: 103, endPoint x: 66, endPoint y: 108, distance: 5.2
click at [64, 103] on span "Órdenes de Compra" at bounding box center [69, 103] width 78 height 9
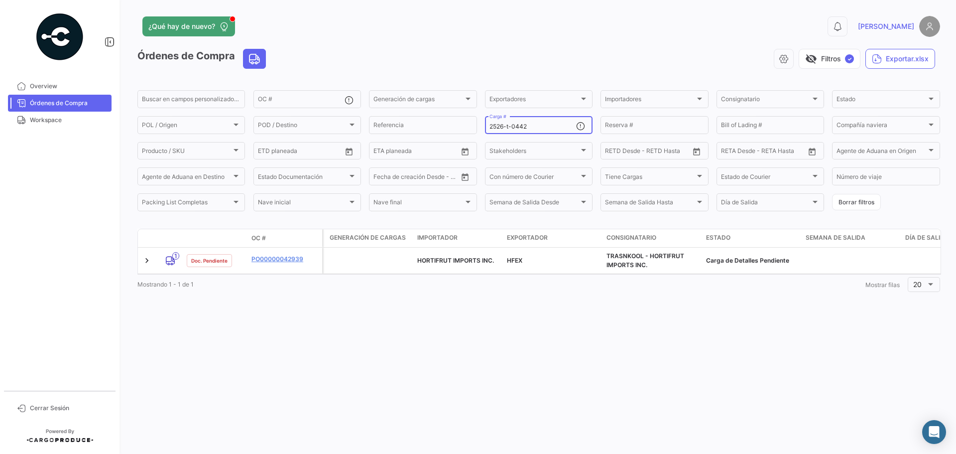
click at [531, 124] on input "2526-t-0442" at bounding box center [533, 126] width 87 height 7
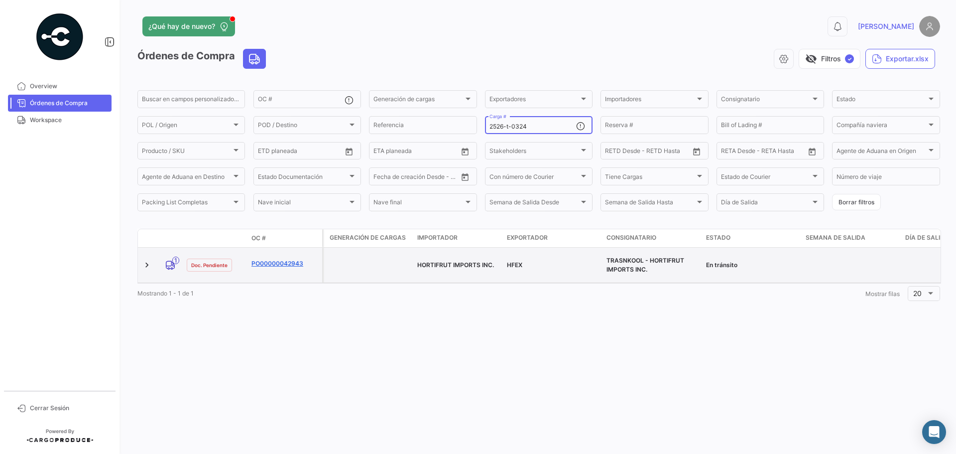
type input "2526-t-0324"
click at [281, 259] on link "PO00000042943" at bounding box center [285, 263] width 67 height 9
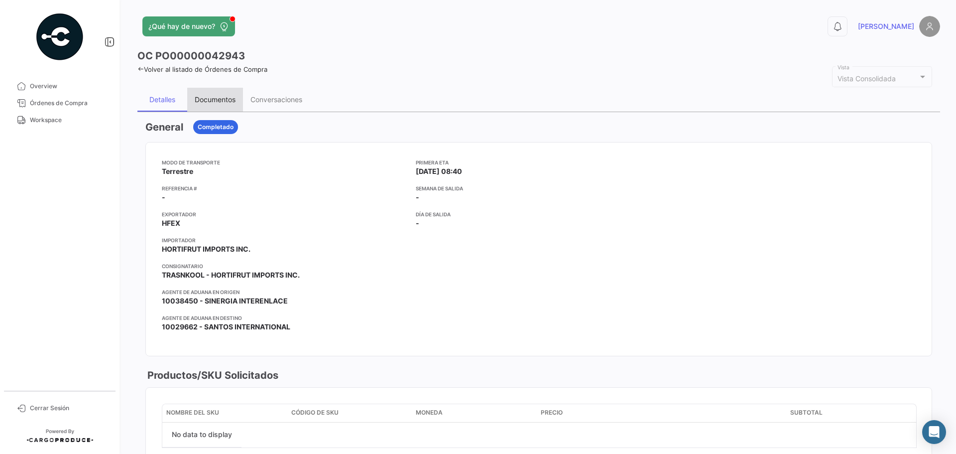
click at [219, 94] on div "Documentos" at bounding box center [215, 100] width 56 height 24
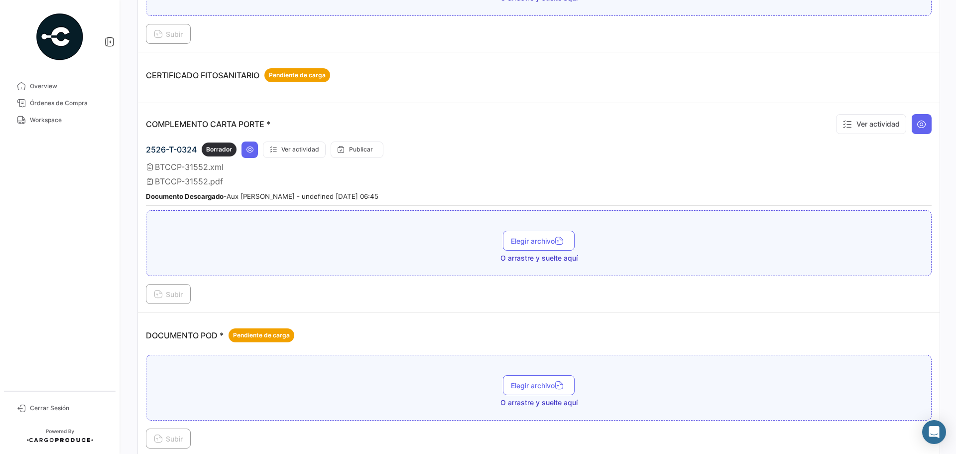
scroll to position [299, 0]
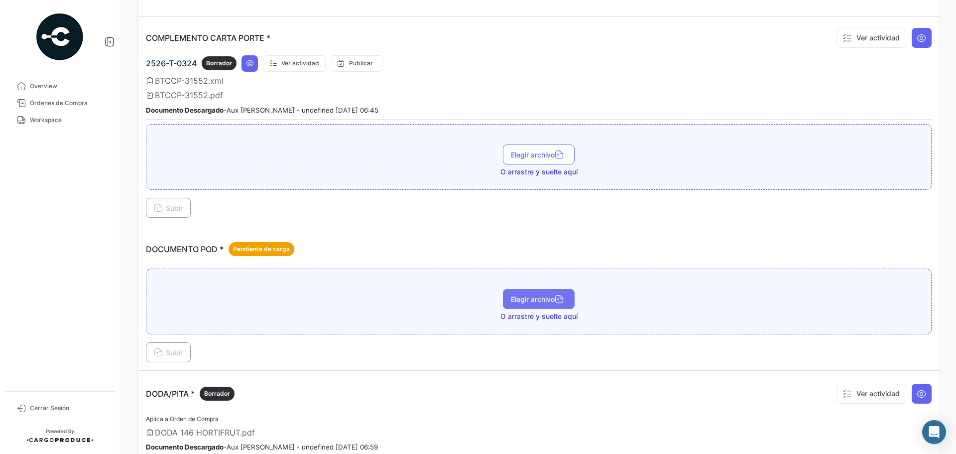
click at [529, 295] on span "Elegir archivo" at bounding box center [539, 299] width 56 height 8
click at [182, 349] on span "Subir" at bounding box center [168, 352] width 29 height 8
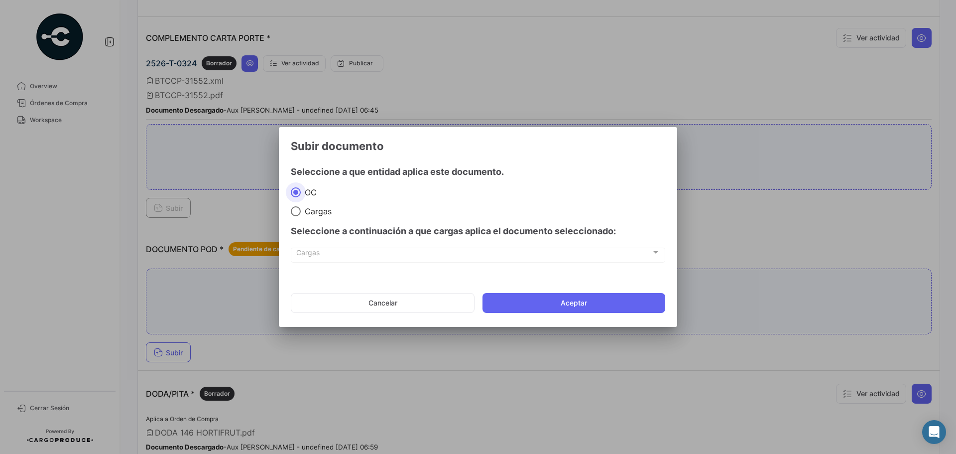
click at [302, 209] on span "Cargas" at bounding box center [316, 211] width 31 height 10
click at [301, 209] on input "Cargas" at bounding box center [296, 211] width 10 height 10
radio input "true"
click at [349, 245] on div "Seleccione a continuación a que cargas aplica el documento seleccionado:" at bounding box center [478, 231] width 375 height 30
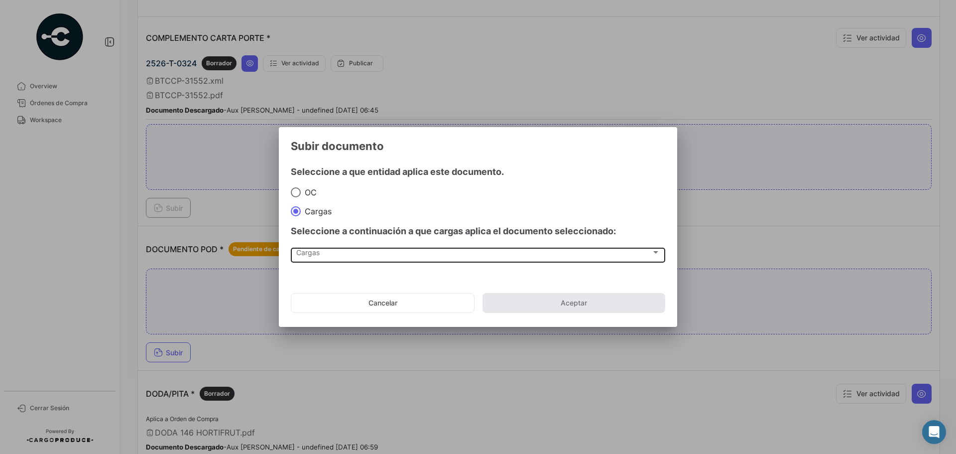
click at [350, 254] on div "Cargas" at bounding box center [473, 254] width 355 height 8
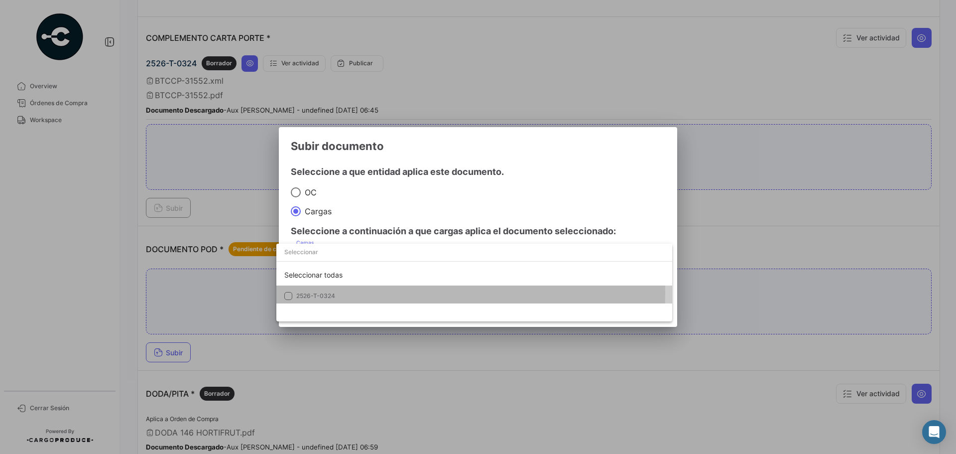
click at [340, 293] on span "2526-T-0324" at bounding box center [365, 295] width 139 height 9
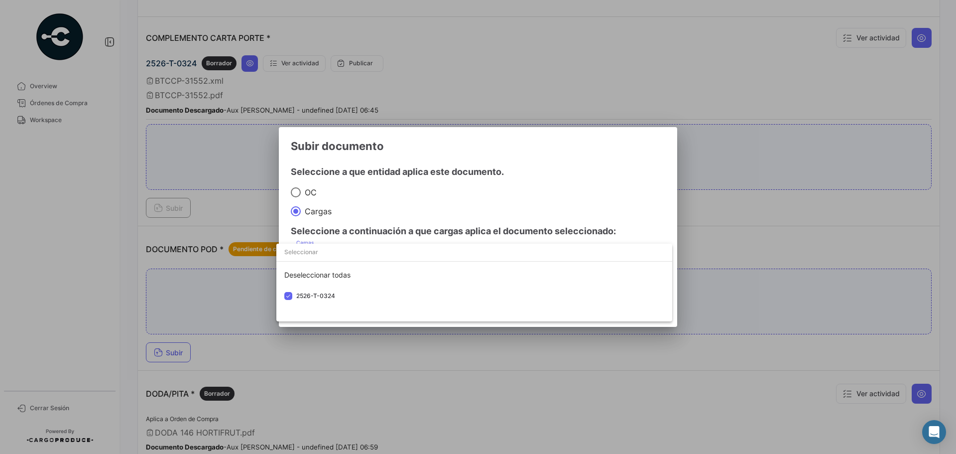
click at [522, 193] on div at bounding box center [478, 227] width 956 height 454
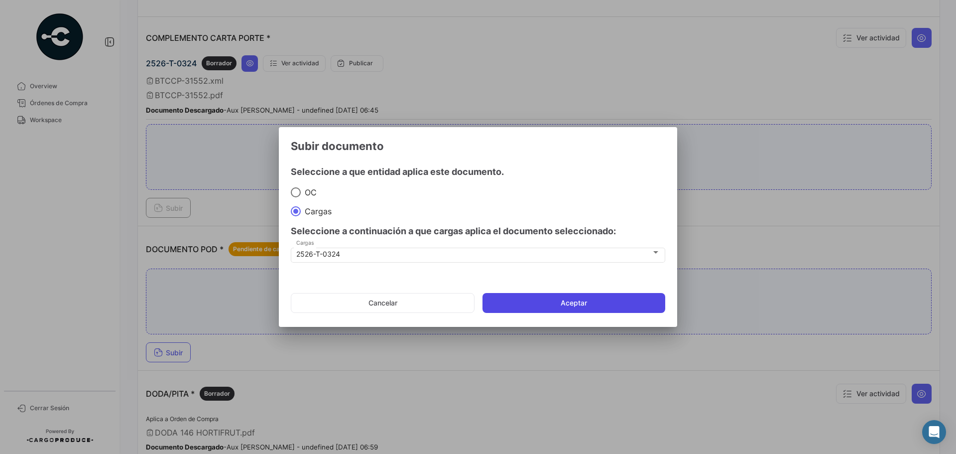
click at [519, 311] on button "Aceptar" at bounding box center [574, 303] width 183 height 20
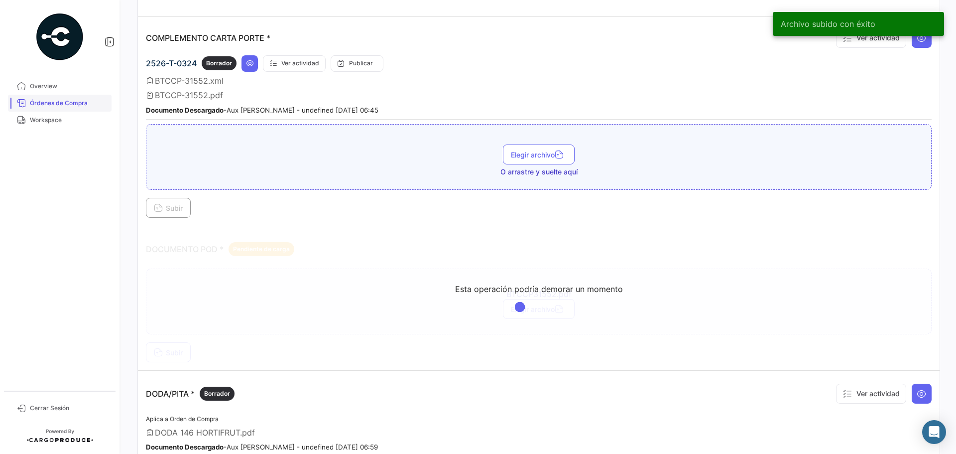
click at [51, 102] on span "Órdenes de Compra" at bounding box center [69, 103] width 78 height 9
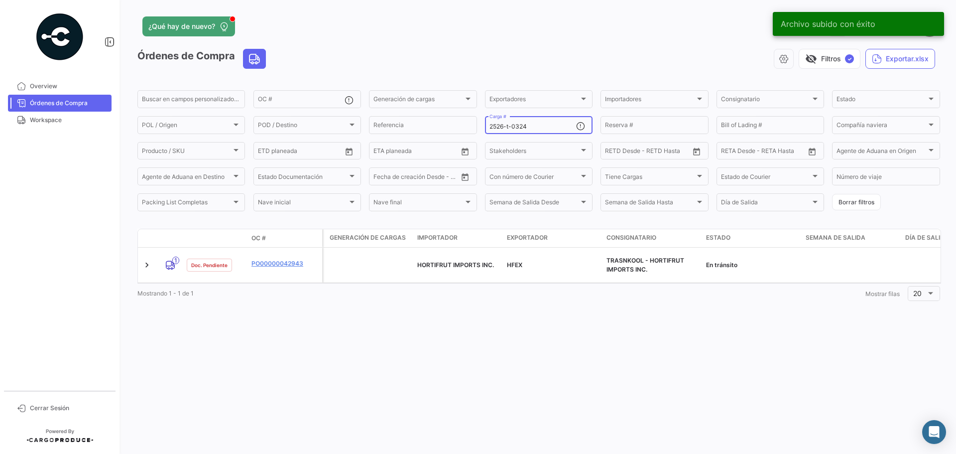
click at [534, 133] on div "2526-t-0324 Carga #" at bounding box center [533, 124] width 87 height 19
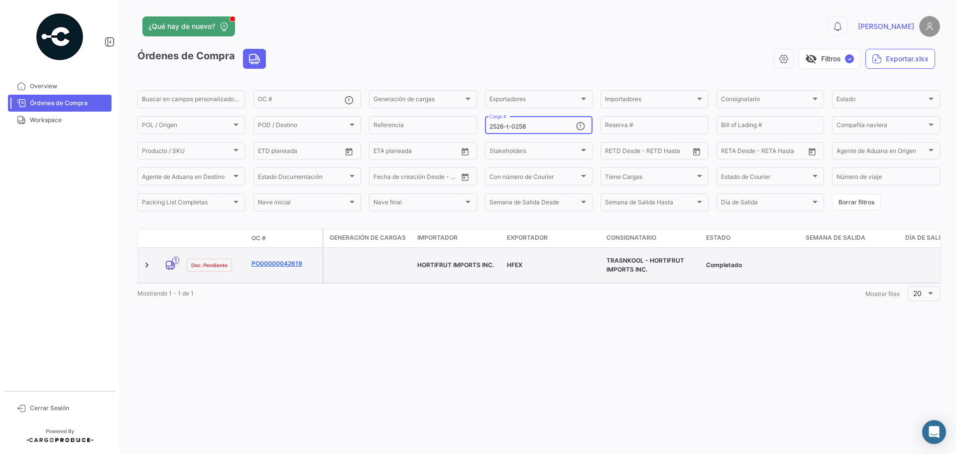
type input "2526-t-0258"
click at [281, 260] on link "PO00000042619" at bounding box center [285, 263] width 67 height 9
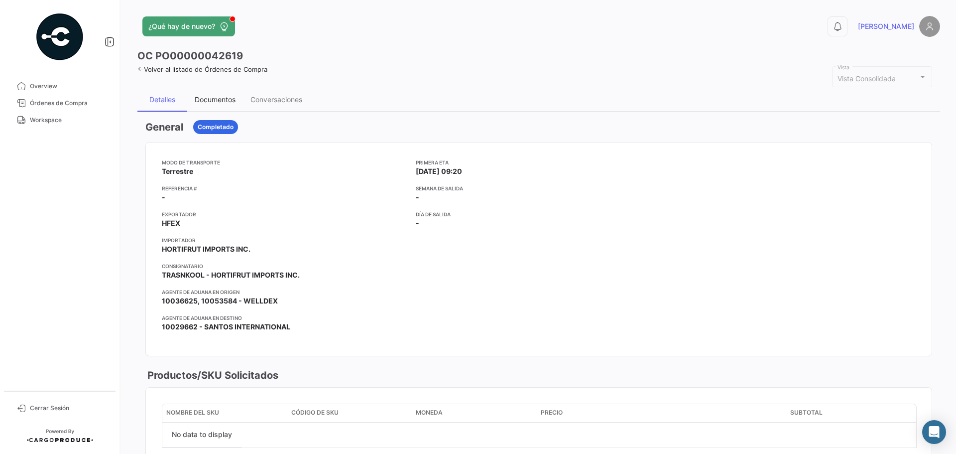
click at [229, 98] on div "Documentos" at bounding box center [215, 99] width 41 height 8
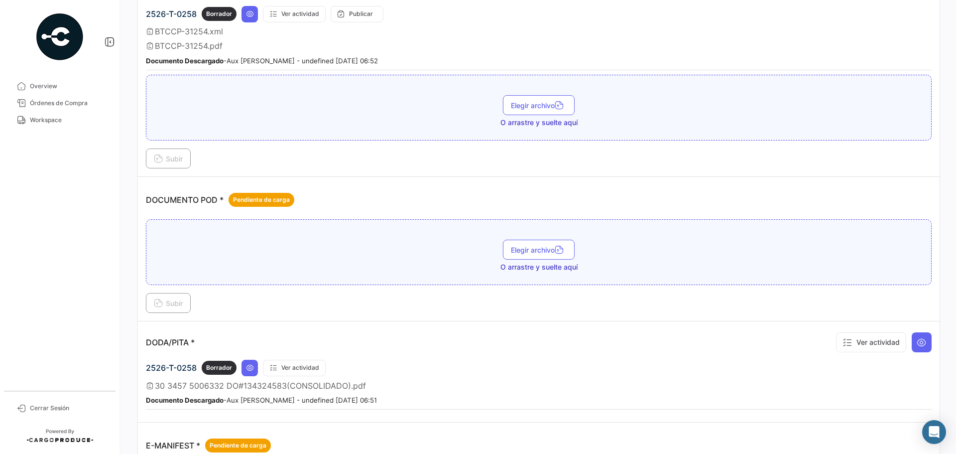
scroll to position [349, 0]
click at [530, 243] on button "Elegir archivo" at bounding box center [539, 249] width 72 height 20
click at [167, 298] on span "Subir" at bounding box center [168, 302] width 29 height 8
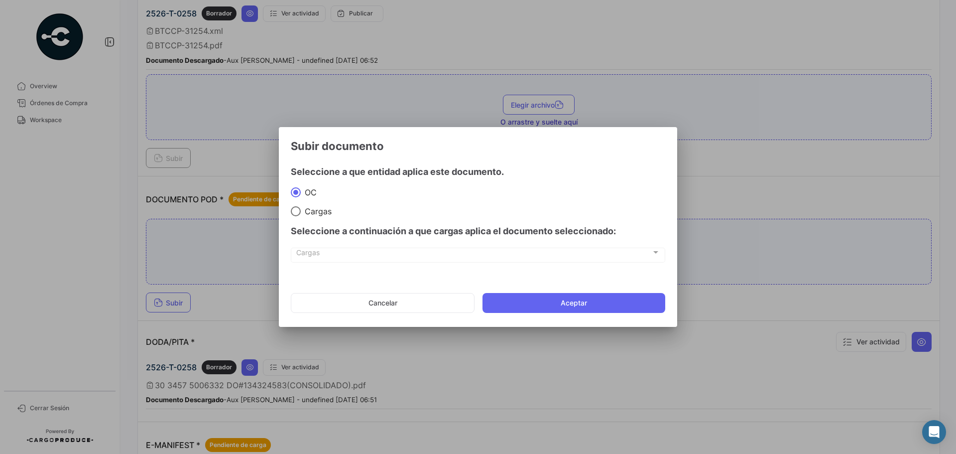
drag, startPoint x: 314, startPoint y: 205, endPoint x: 313, endPoint y: 211, distance: 6.2
click at [313, 209] on mat-radio-group "OC Cargas" at bounding box center [478, 201] width 375 height 29
click at [313, 211] on span "Cargas" at bounding box center [316, 211] width 31 height 10
click at [301, 211] on input "Cargas" at bounding box center [296, 211] width 10 height 10
radio input "true"
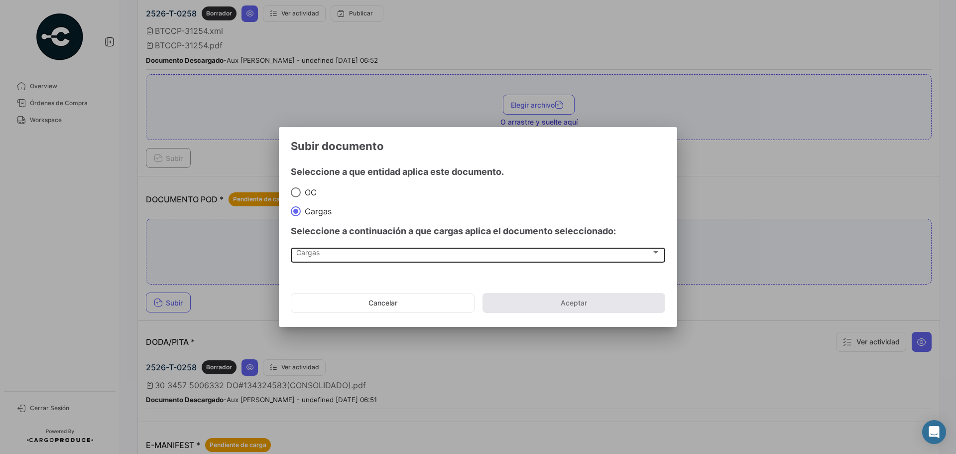
click at [323, 260] on div "Cargas Cargas" at bounding box center [478, 254] width 364 height 17
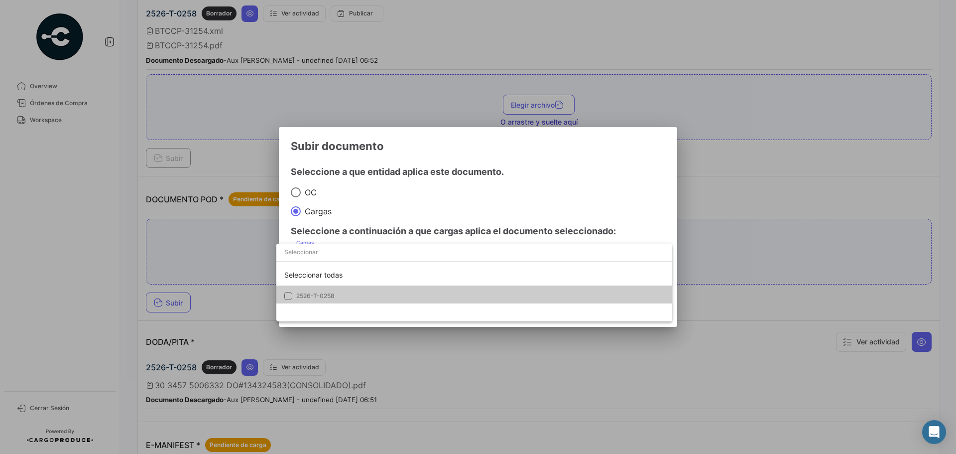
click at [330, 303] on div "Seleccionar todas 2526-T-0258" at bounding box center [474, 283] width 396 height 78
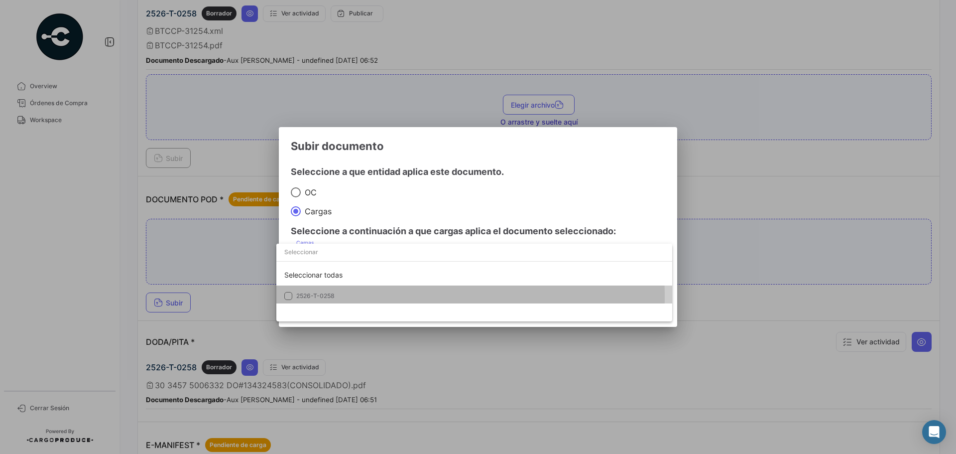
click at [332, 297] on span "2526-T-0258" at bounding box center [315, 295] width 38 height 7
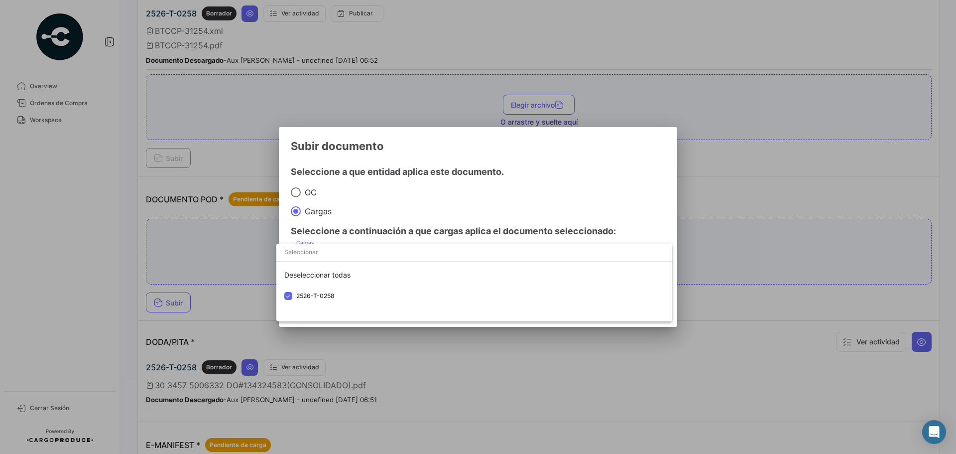
click at [501, 220] on div at bounding box center [478, 227] width 956 height 454
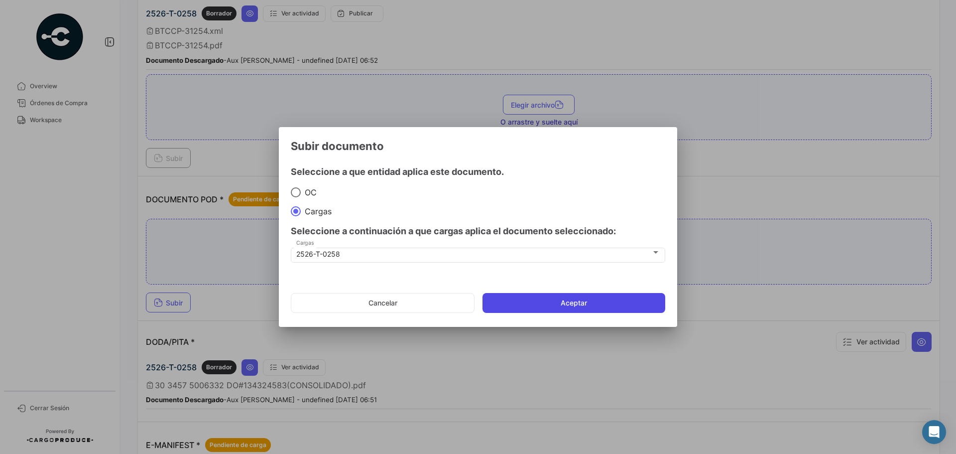
click at [530, 294] on button "Aceptar" at bounding box center [574, 303] width 183 height 20
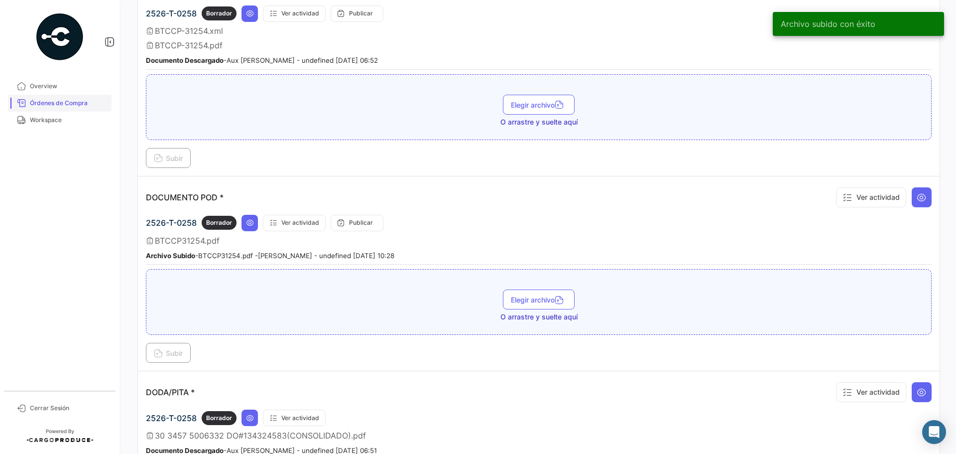
click at [78, 105] on span "Órdenes de Compra" at bounding box center [69, 103] width 78 height 9
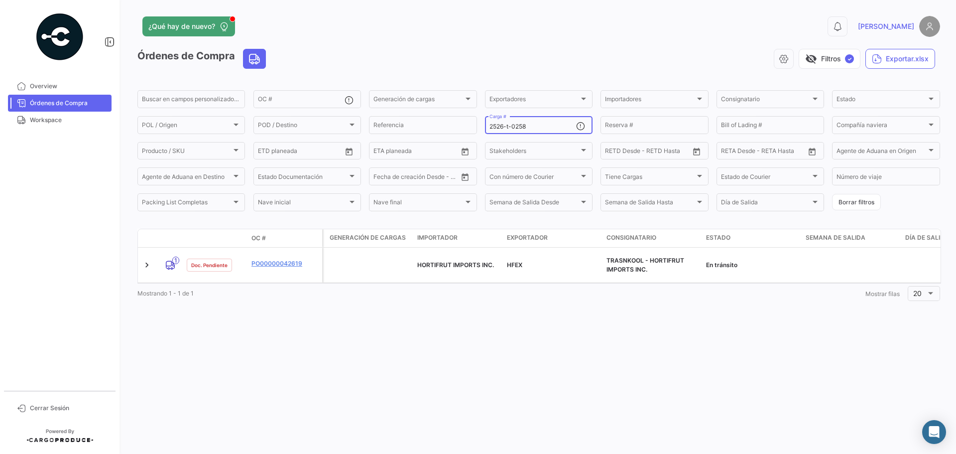
click at [536, 121] on div "2526-t-0258 Carga #" at bounding box center [533, 124] width 87 height 19
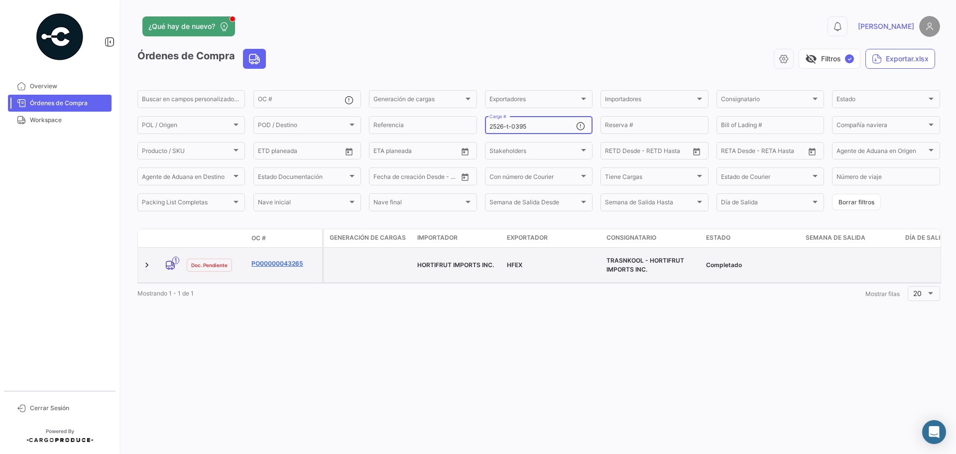
type input "2526-t-0395"
click at [288, 259] on link "PO00000043265" at bounding box center [285, 263] width 67 height 9
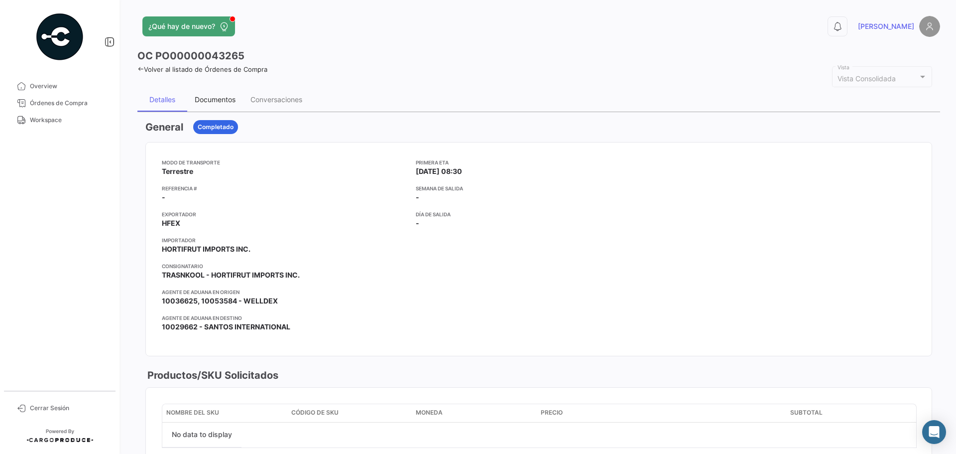
click at [210, 97] on div "Documentos" at bounding box center [215, 99] width 41 height 8
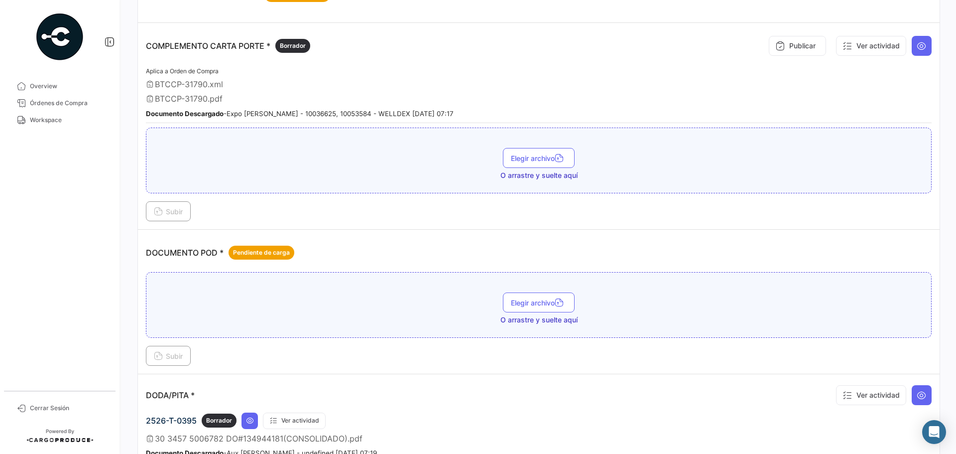
scroll to position [299, 0]
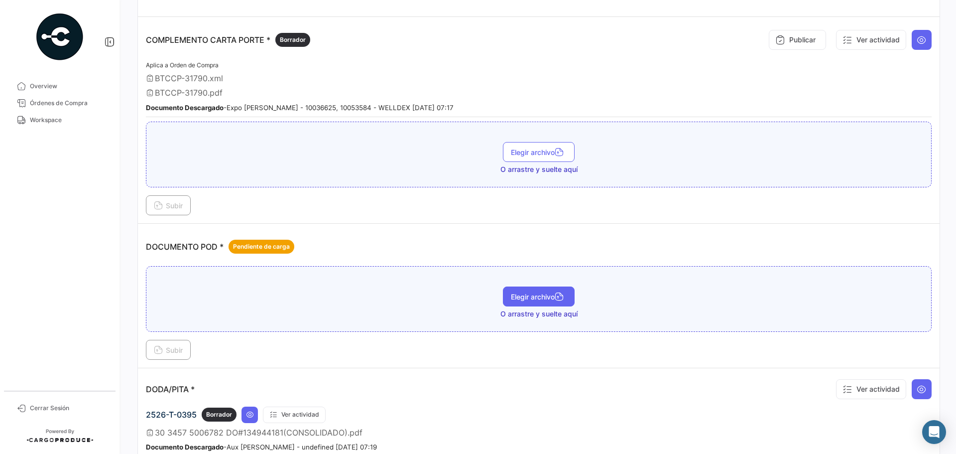
click at [527, 293] on span "Elegir archivo" at bounding box center [539, 296] width 56 height 8
click at [179, 346] on span "Subir" at bounding box center [168, 350] width 29 height 8
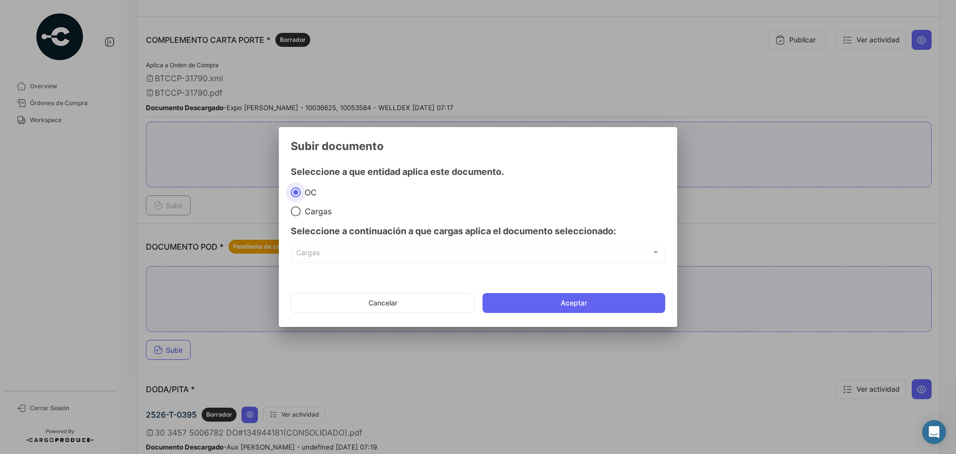
click at [304, 206] on span "Cargas" at bounding box center [316, 211] width 31 height 10
click at [301, 206] on input "Cargas" at bounding box center [296, 211] width 10 height 10
radio input "true"
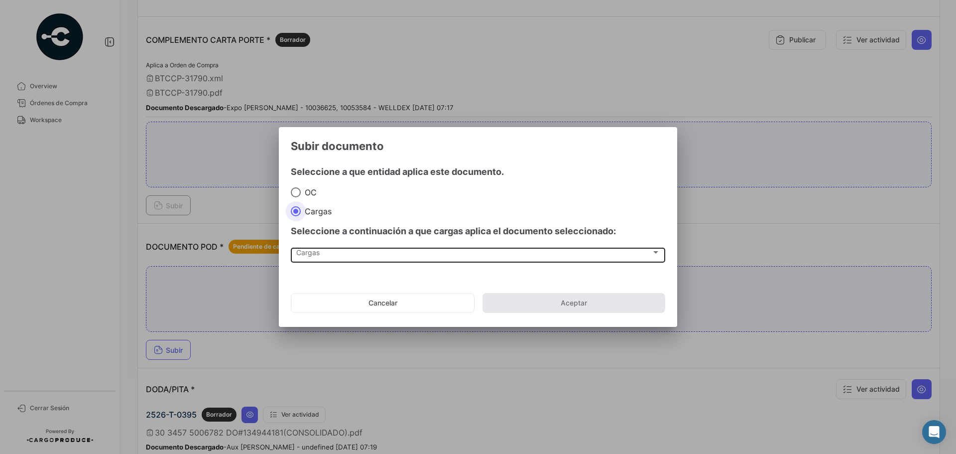
click at [315, 259] on div "Cargas Cargas" at bounding box center [478, 254] width 364 height 17
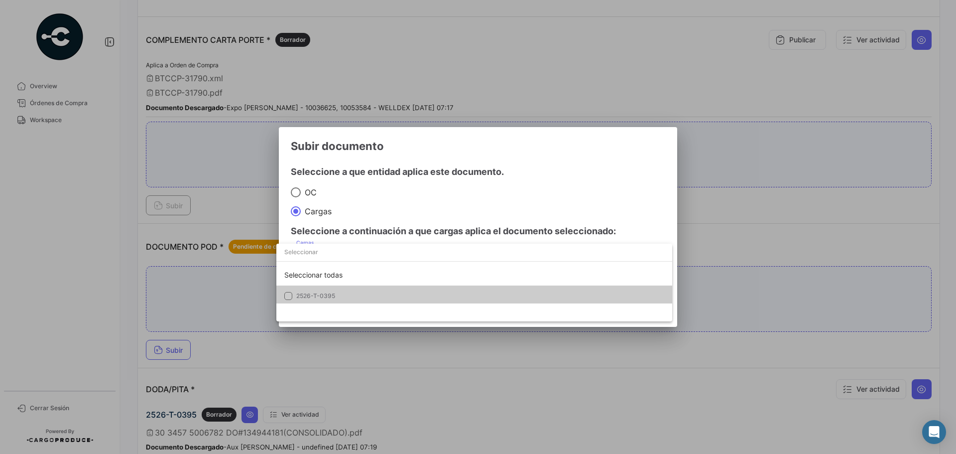
click at [316, 299] on span "2526-T-0395" at bounding box center [365, 295] width 139 height 9
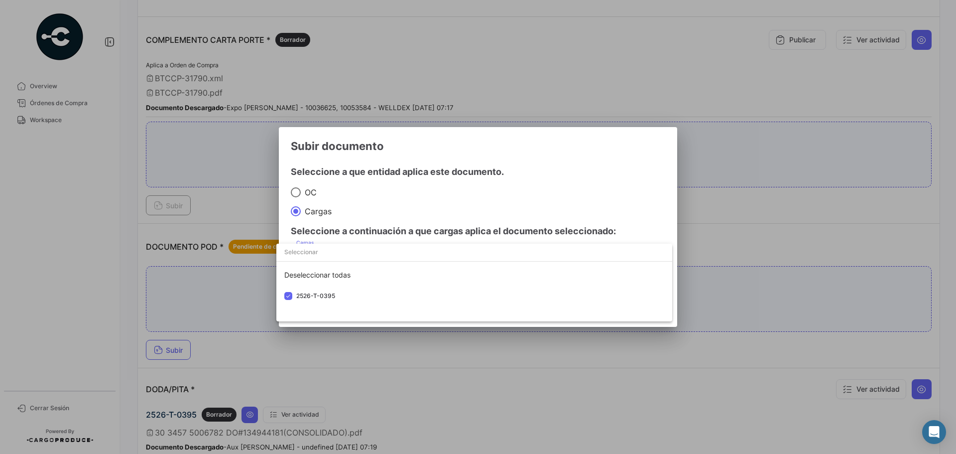
click at [569, 194] on div at bounding box center [478, 227] width 956 height 454
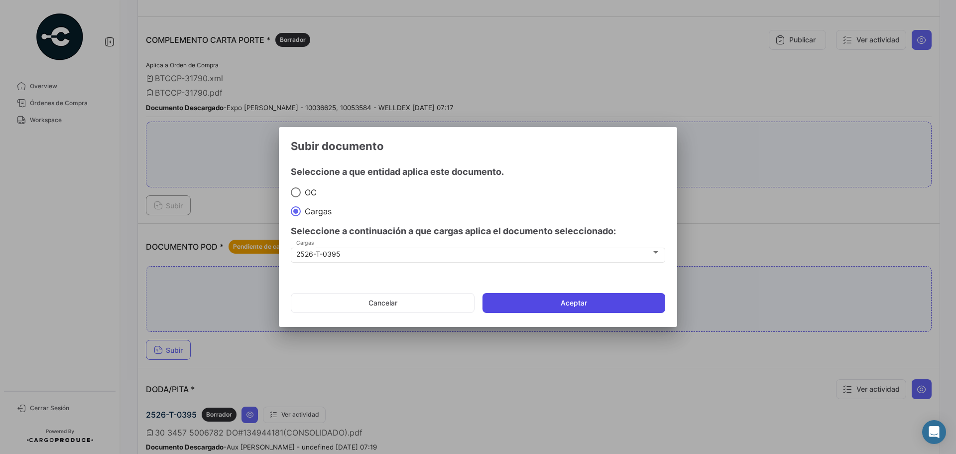
click at [578, 296] on button "Aceptar" at bounding box center [574, 303] width 183 height 20
